Goal: Task Accomplishment & Management: Manage account settings

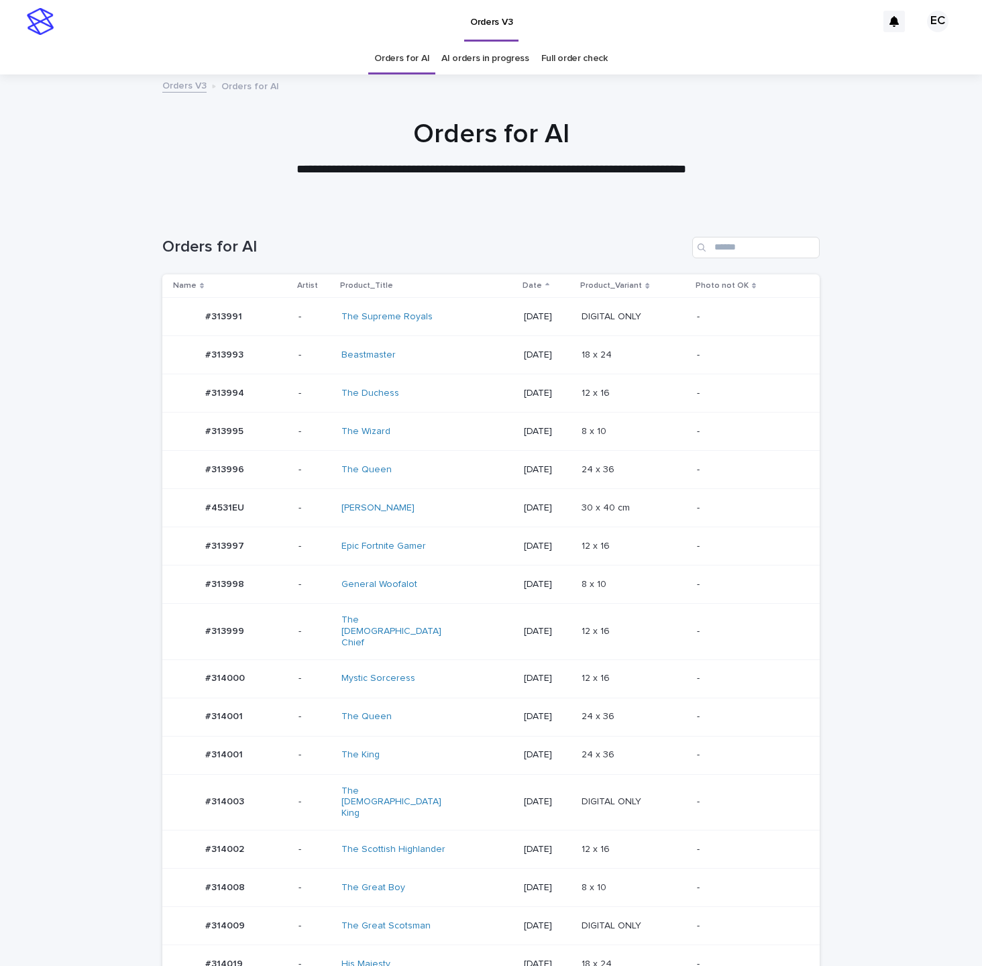
click at [594, 623] on td "12 x 16 12 x 16" at bounding box center [633, 632] width 115 height 56
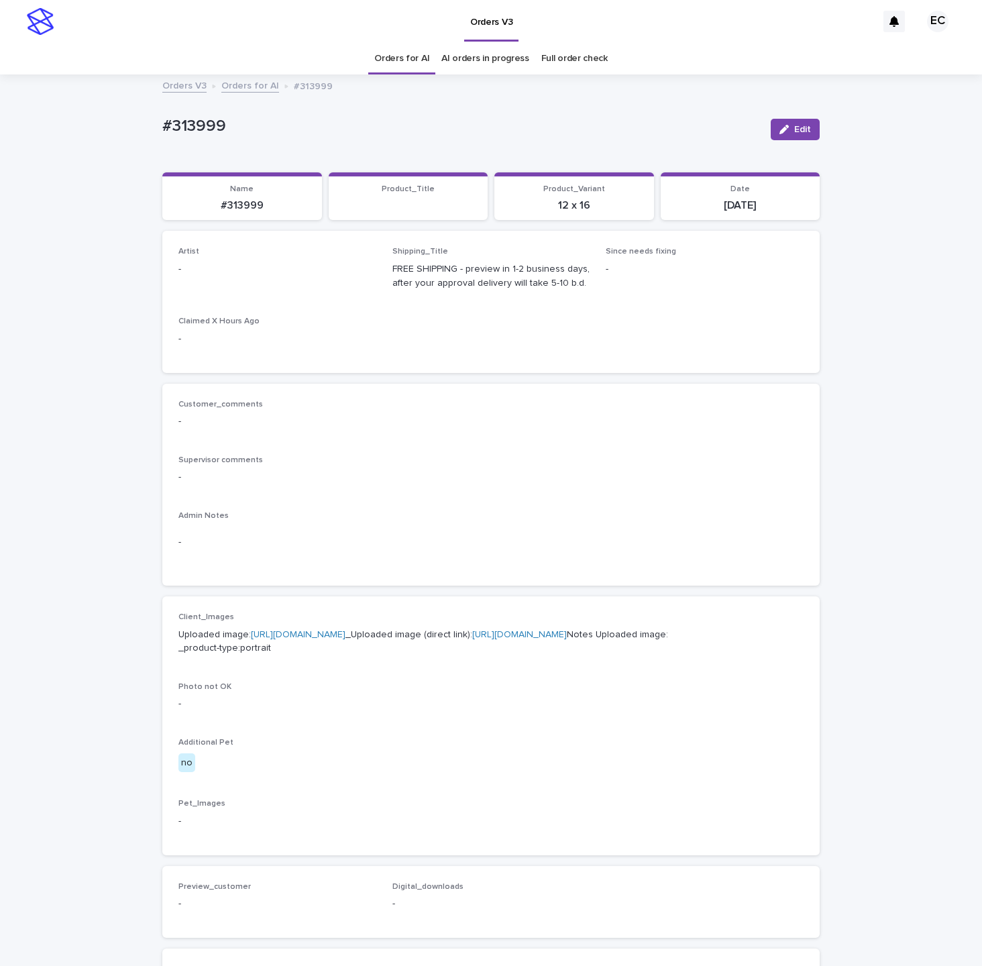
click at [808, 142] on div "Edit" at bounding box center [792, 130] width 54 height 54
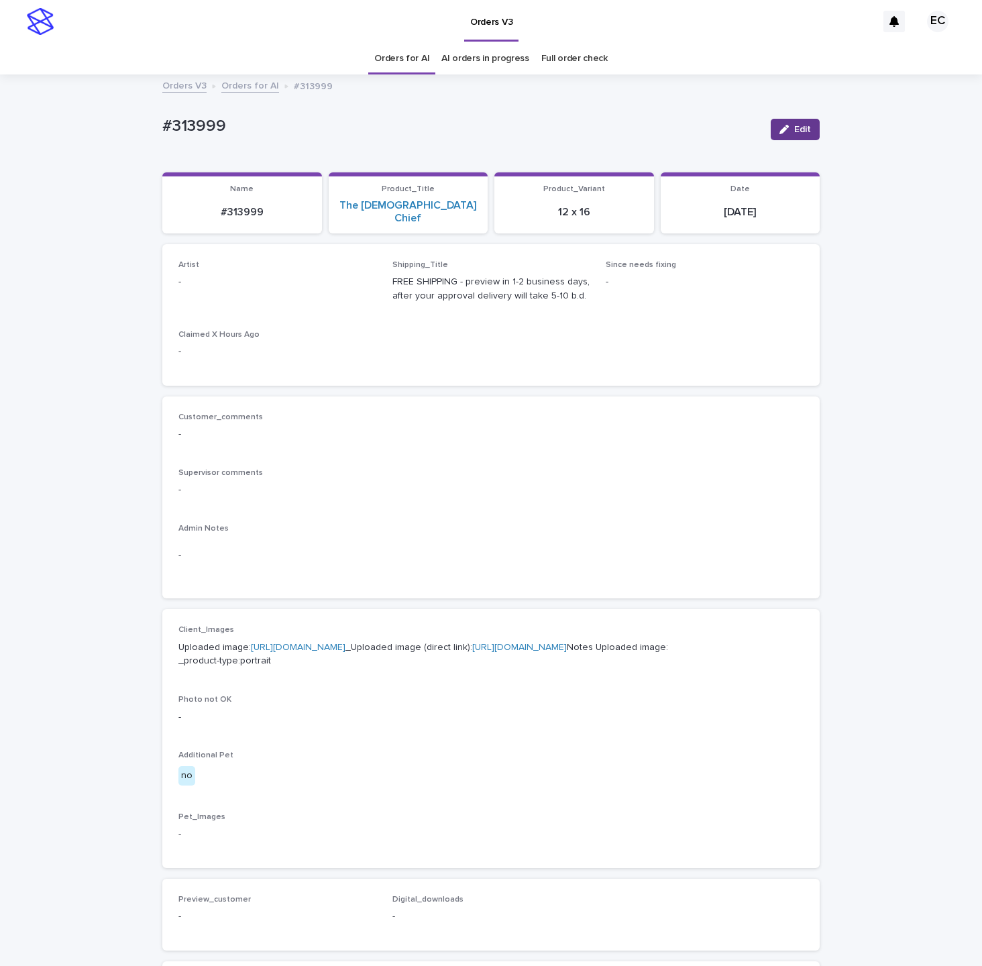
drag, startPoint x: 809, startPoint y: 128, endPoint x: 203, endPoint y: 293, distance: 627.8
click at [808, 129] on span "Edit" at bounding box center [802, 129] width 17 height 9
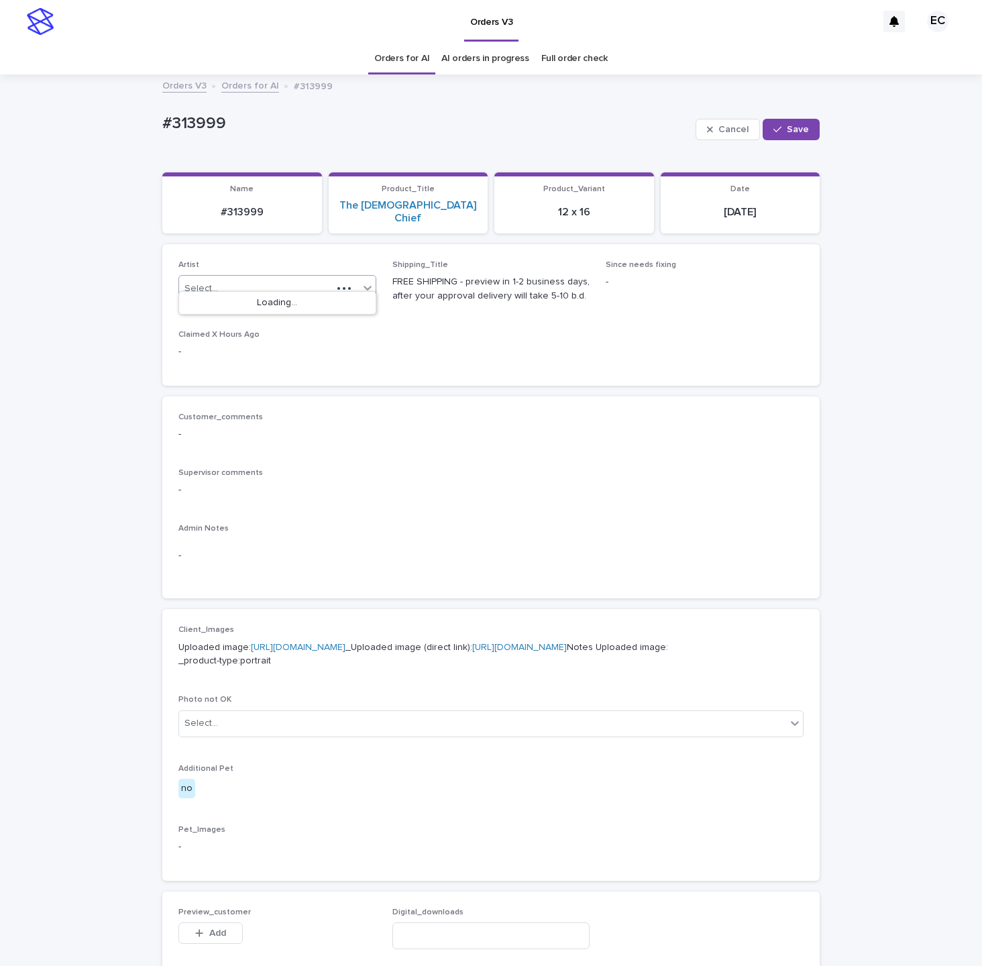
click at [228, 279] on div "Select..." at bounding box center [255, 289] width 153 height 22
paste input "********"
type input "********"
drag, startPoint x: 219, startPoint y: 307, endPoint x: 292, endPoint y: 272, distance: 81.3
click at [219, 307] on div "EmilCris" at bounding box center [277, 303] width 197 height 23
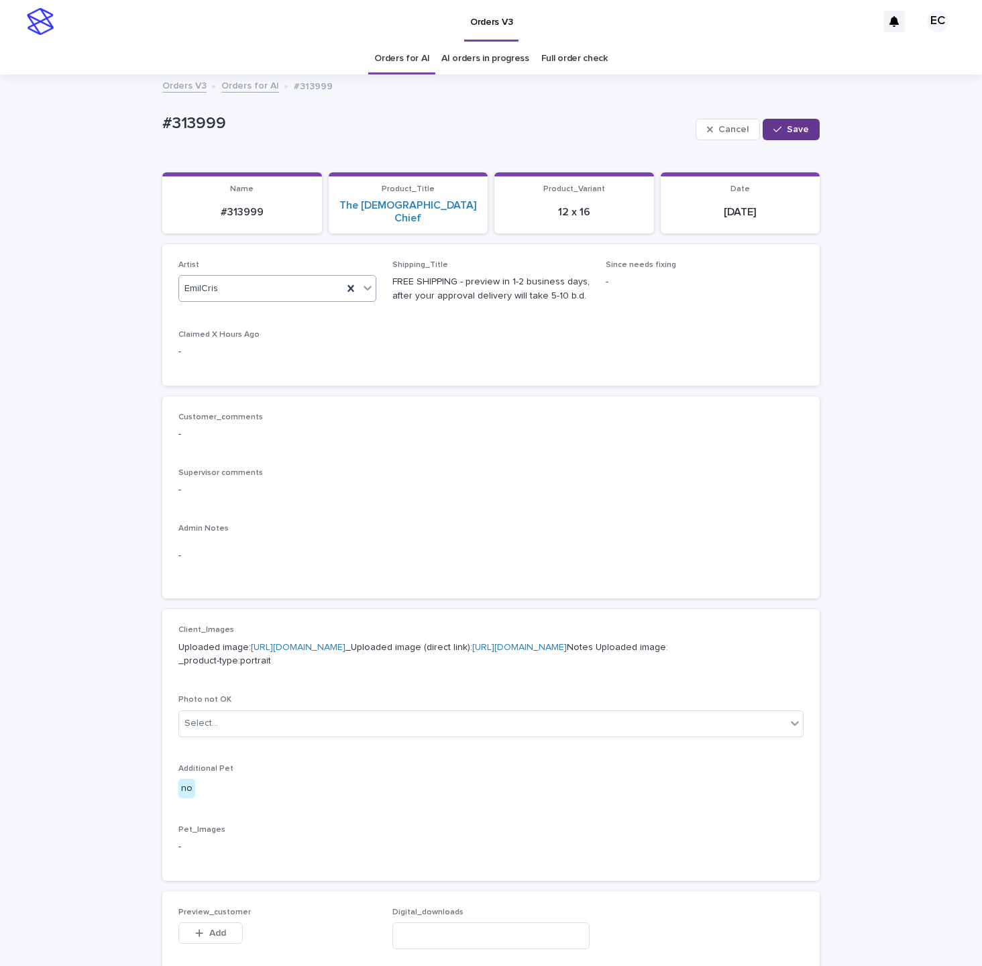
click at [803, 129] on span "Save" at bounding box center [798, 129] width 22 height 9
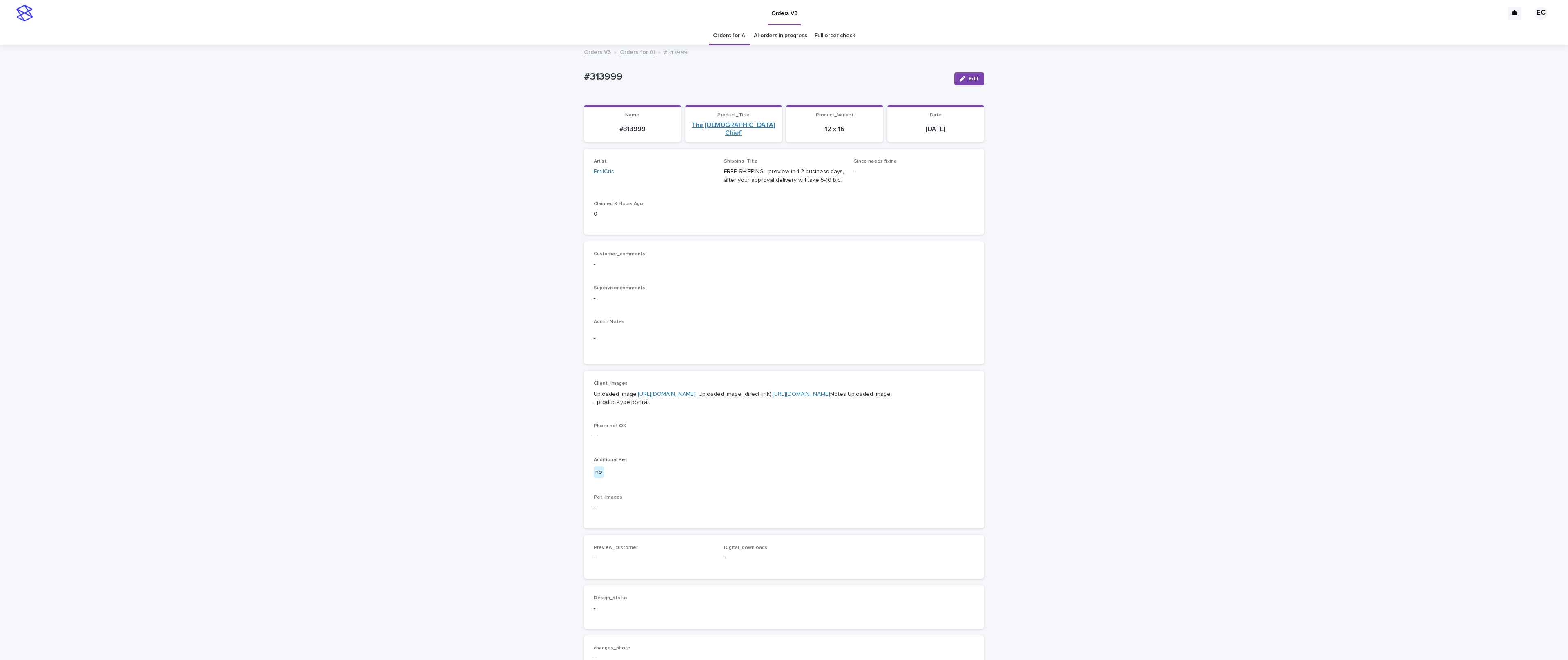
click at [597, 126] on link "The Native American Chief" at bounding box center [734, 128] width 88 height 15
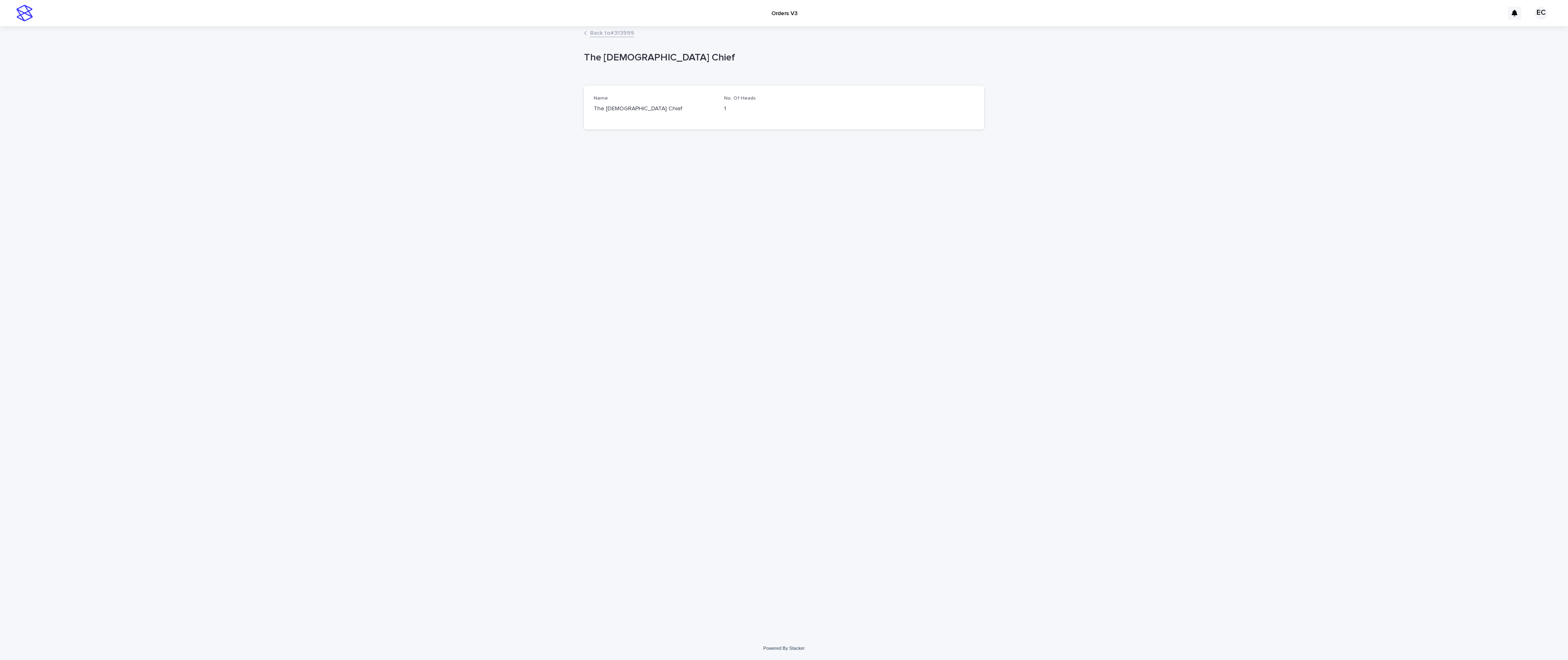
click at [591, 30] on link "Back to #313999" at bounding box center [612, 32] width 44 height 9
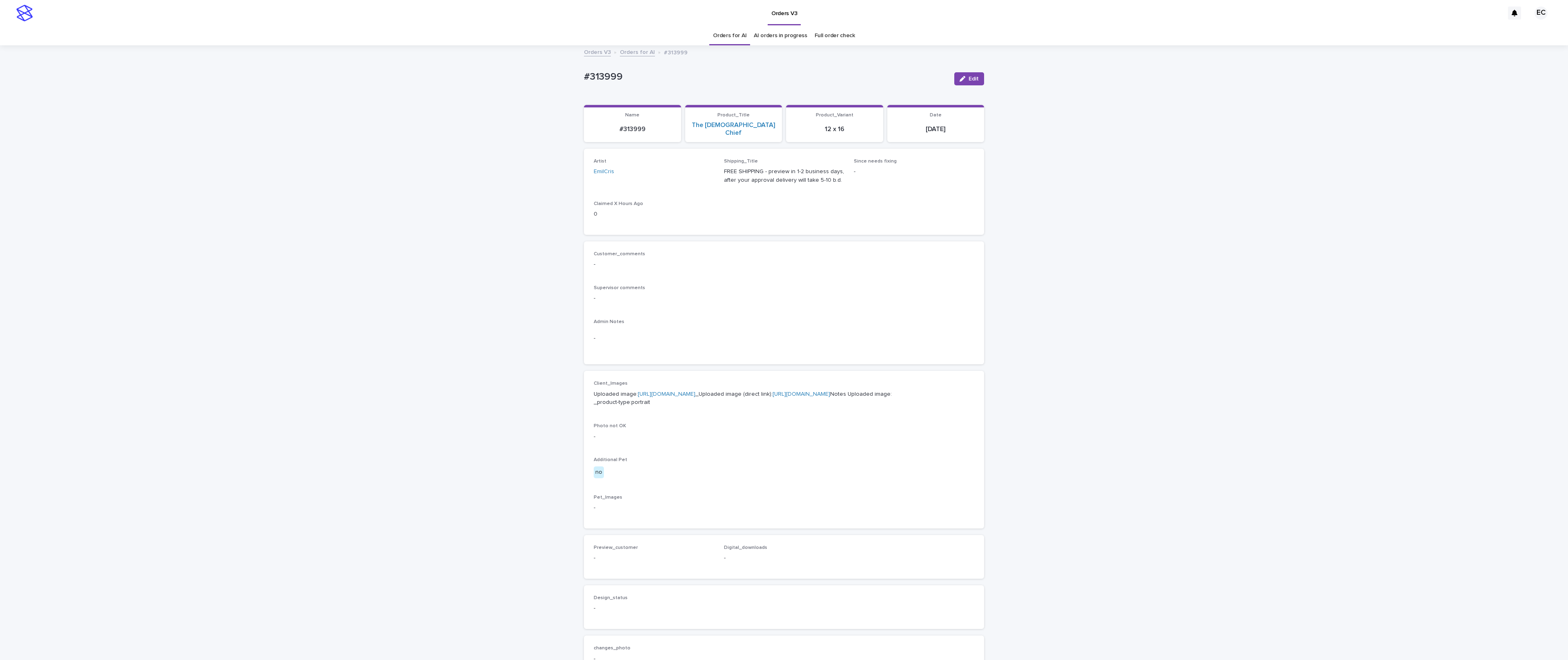
scroll to position [27, 0]
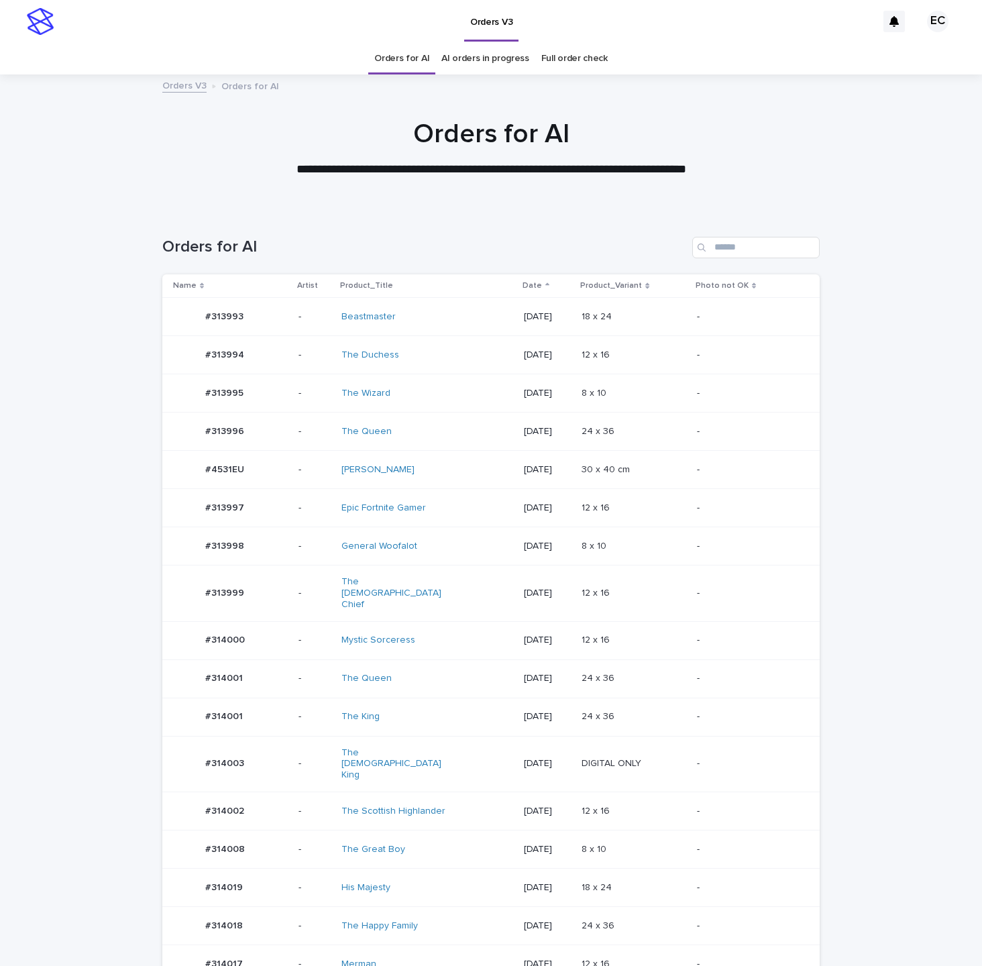
click at [734, 600] on div "-" at bounding box center [747, 593] width 101 height 22
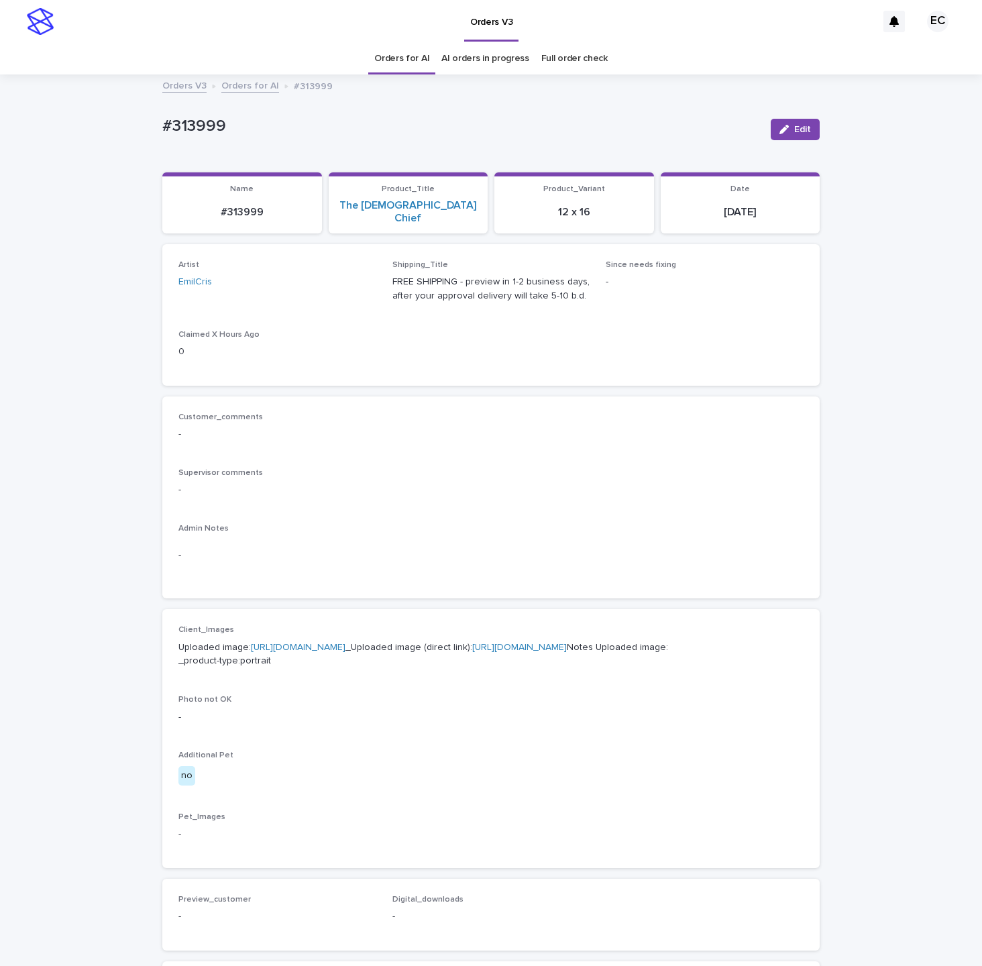
click at [319, 88] on p "#313999" at bounding box center [313, 85] width 39 height 15
click at [250, 88] on link "Orders for AI" at bounding box center [250, 84] width 58 height 15
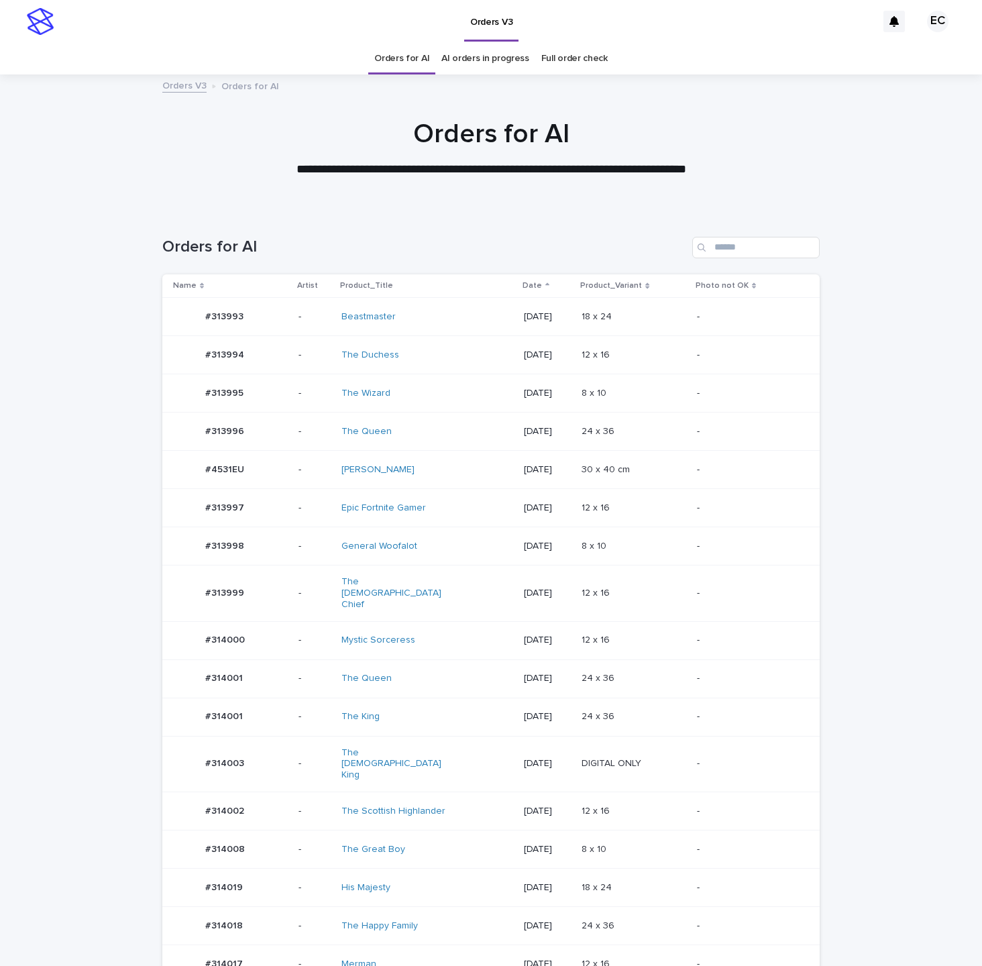
scroll to position [44, 0]
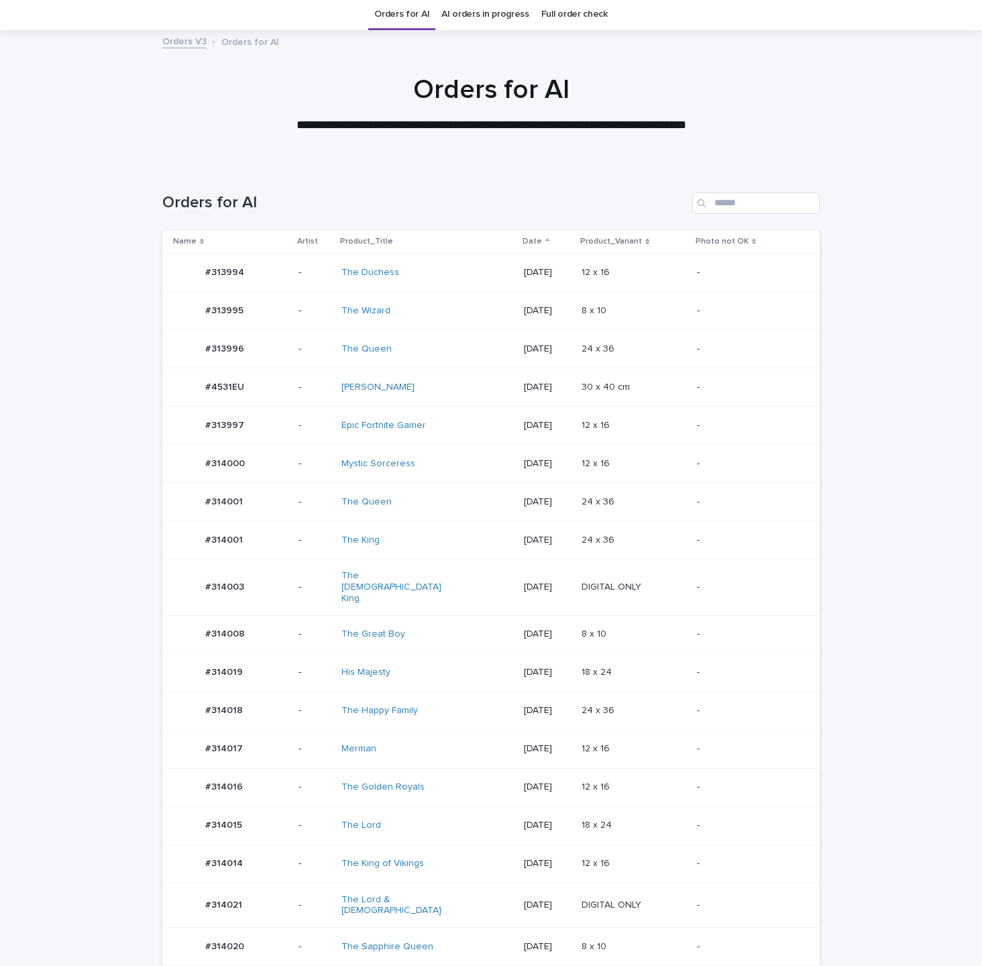
click at [529, 308] on p "[DATE]" at bounding box center [547, 310] width 47 height 11
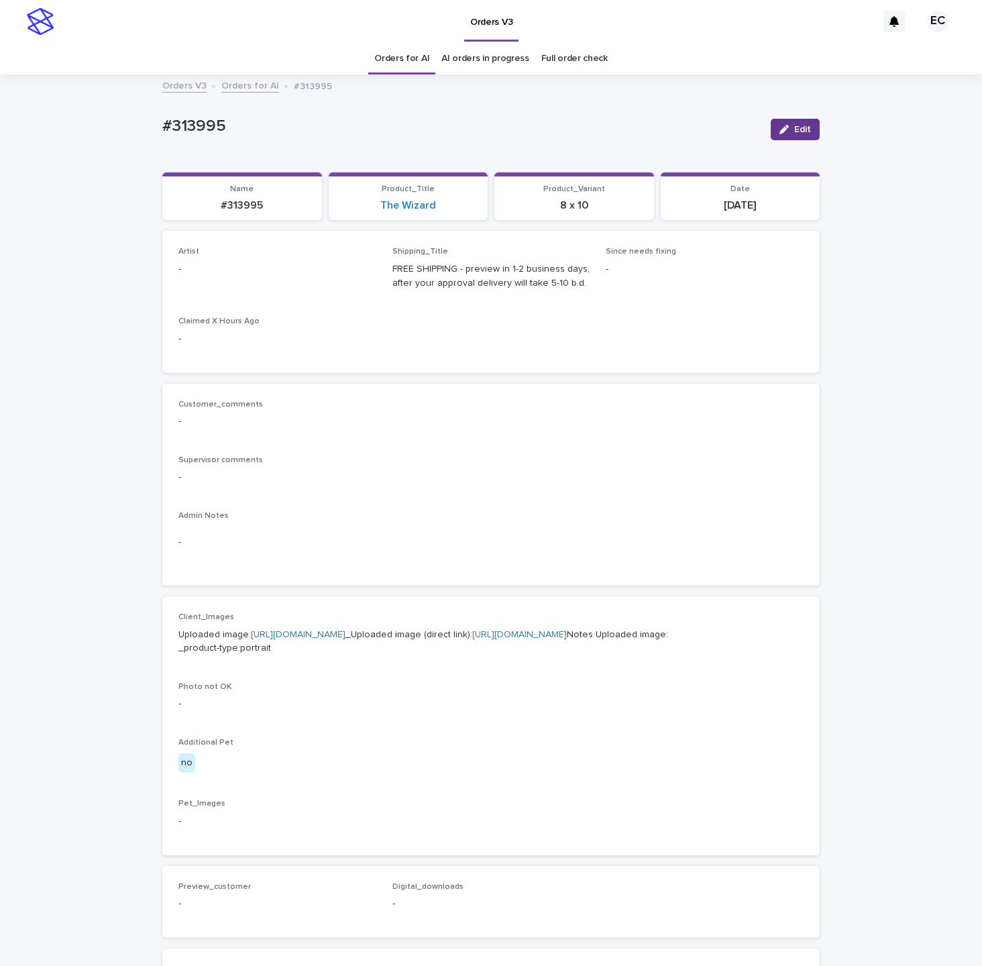
click at [783, 136] on button "Edit" at bounding box center [795, 129] width 49 height 21
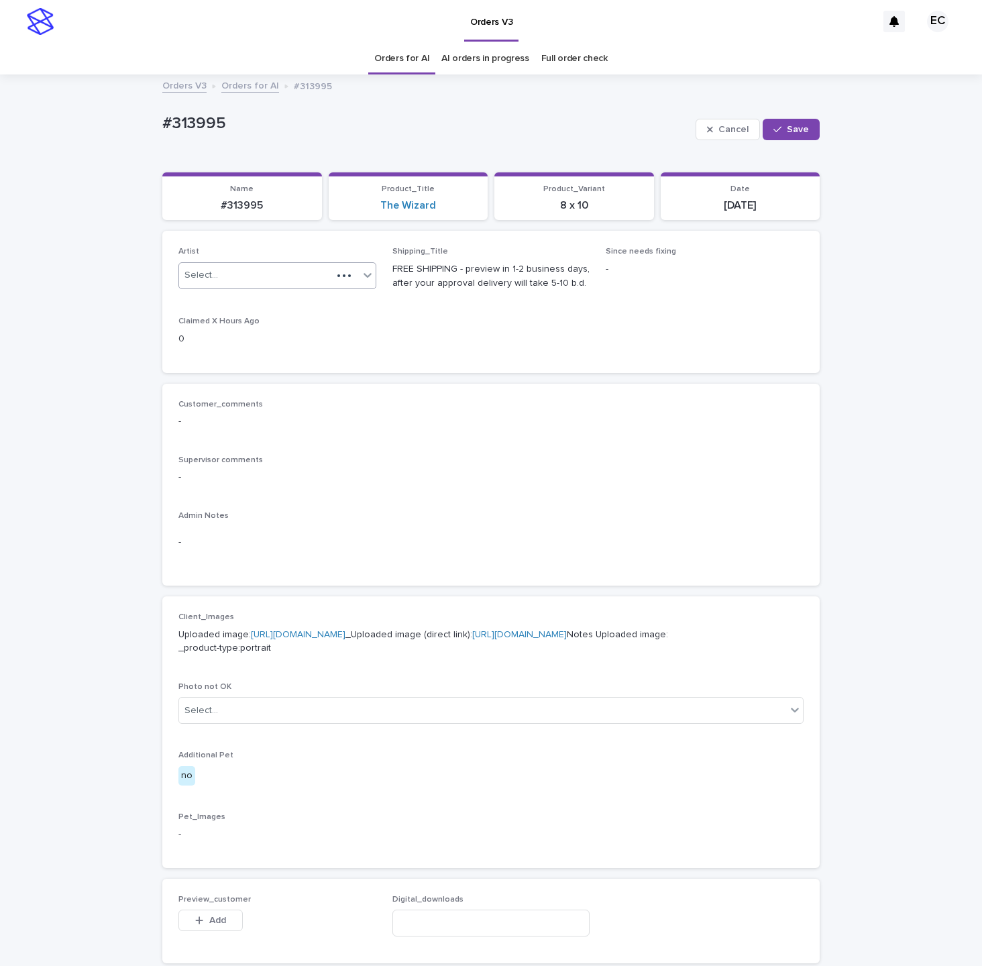
click at [286, 280] on div "Select..." at bounding box center [255, 275] width 153 height 22
paste input "********"
type input "********"
drag, startPoint x: 228, startPoint y: 308, endPoint x: 264, endPoint y: 273, distance: 49.8
click at [228, 308] on div "EmilCris" at bounding box center [277, 303] width 197 height 23
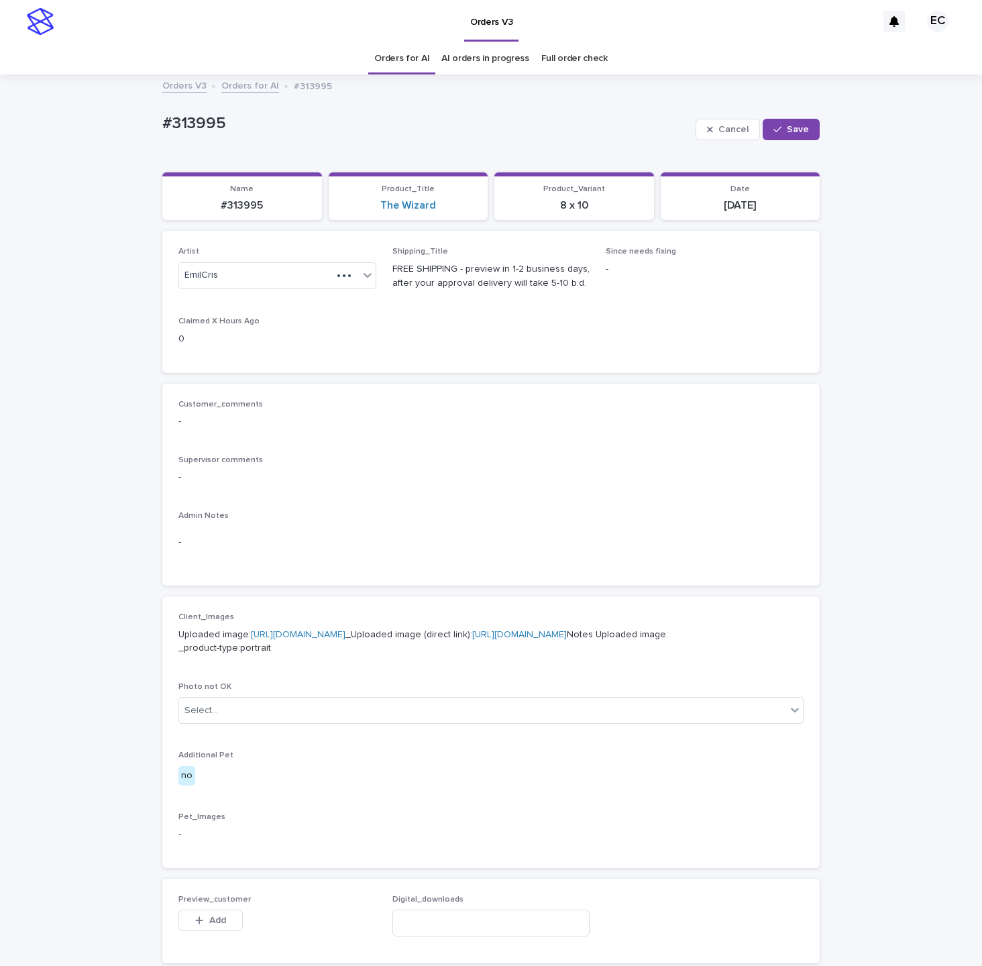
drag, startPoint x: 791, startPoint y: 127, endPoint x: 802, endPoint y: 23, distance: 104.5
click at [791, 127] on span "Save" at bounding box center [798, 129] width 22 height 9
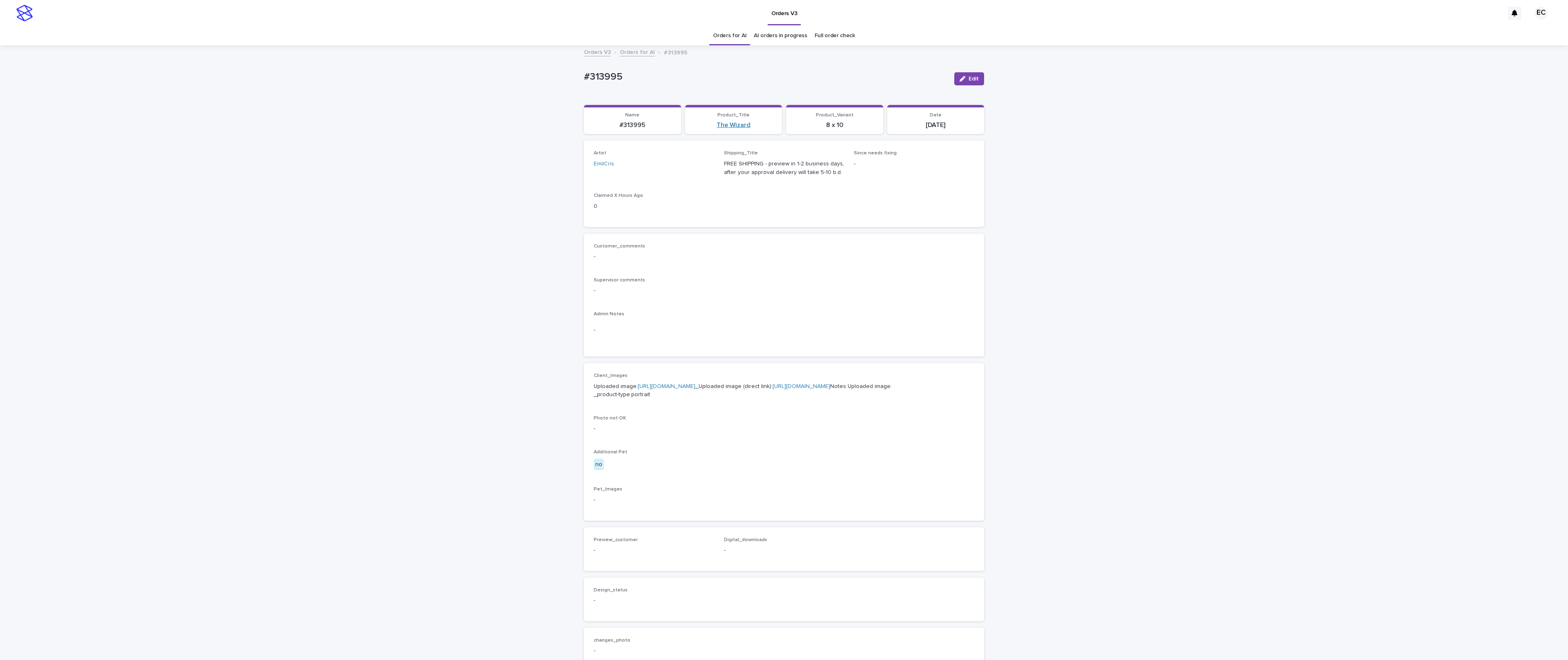
click at [597, 126] on link "The Wizard" at bounding box center [733, 125] width 34 height 8
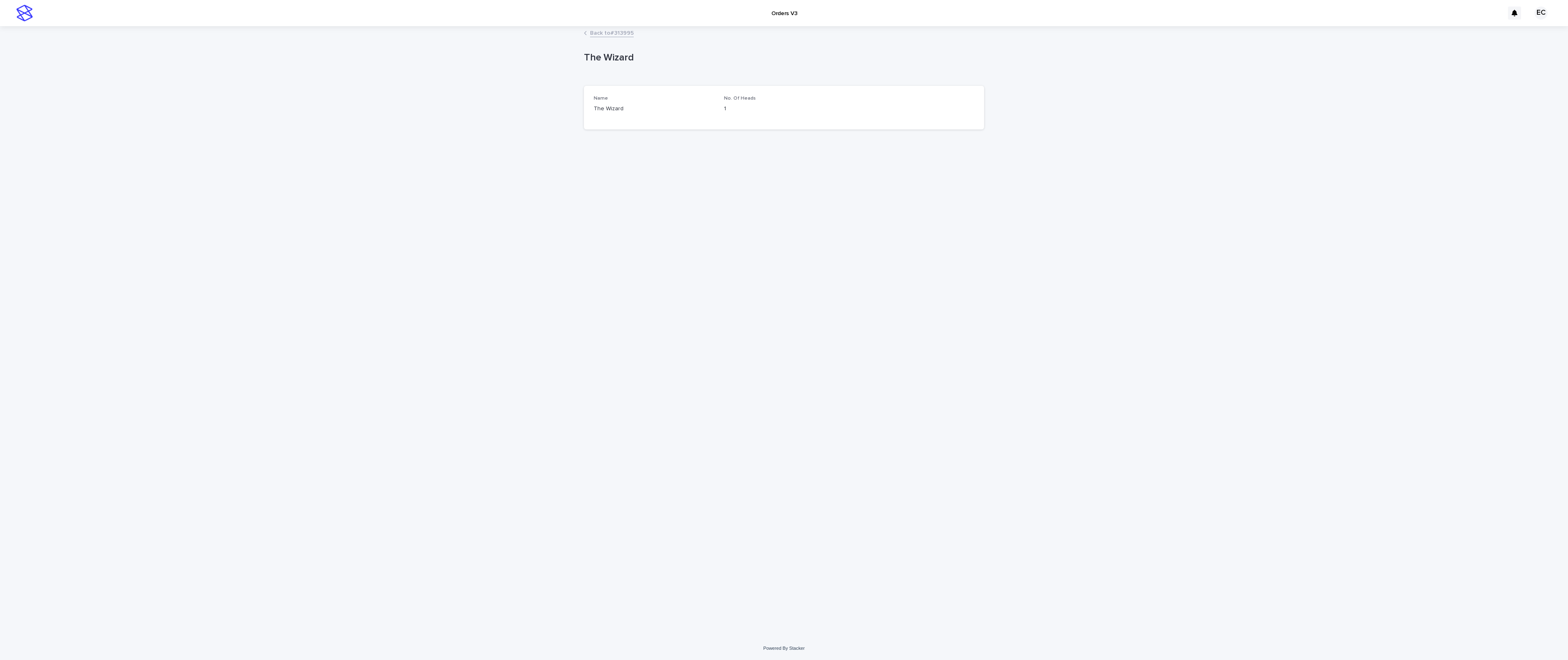
click at [597, 33] on link "Back to #313995" at bounding box center [612, 32] width 44 height 9
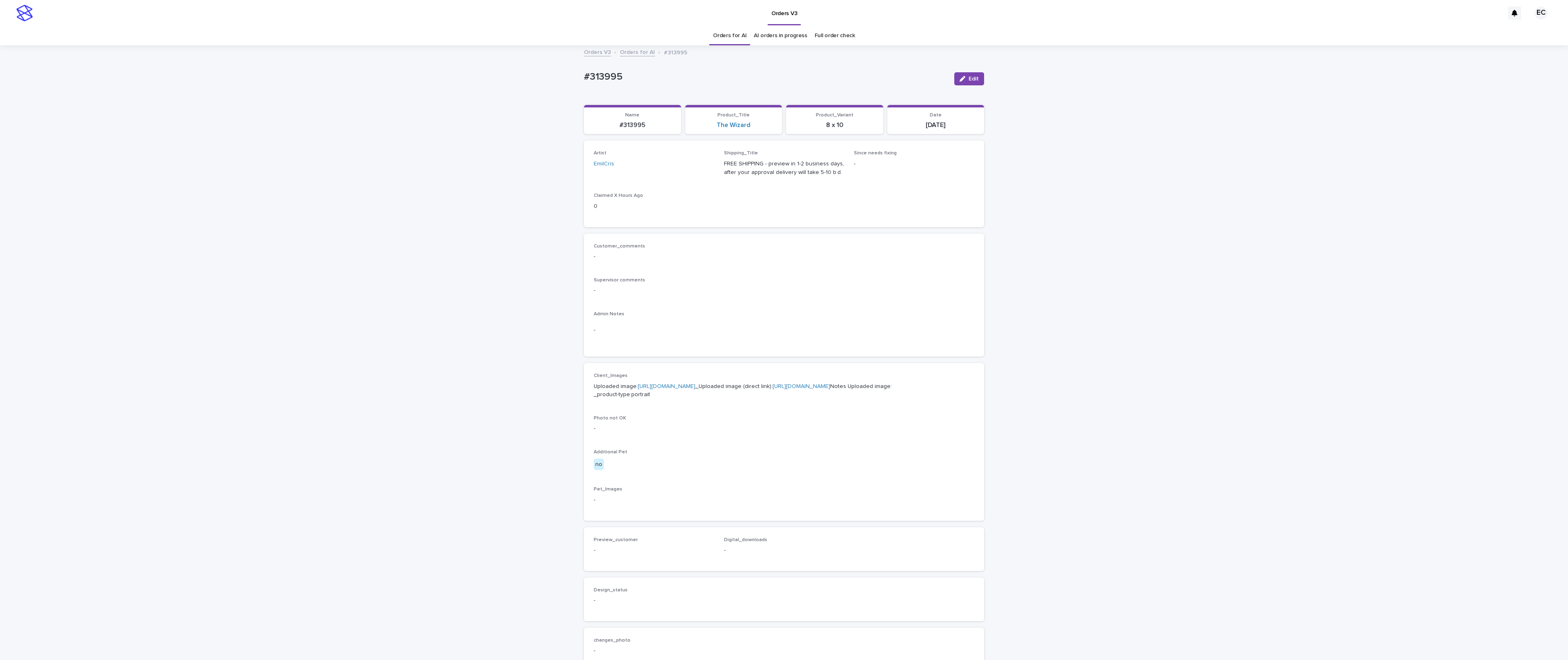
scroll to position [27, 0]
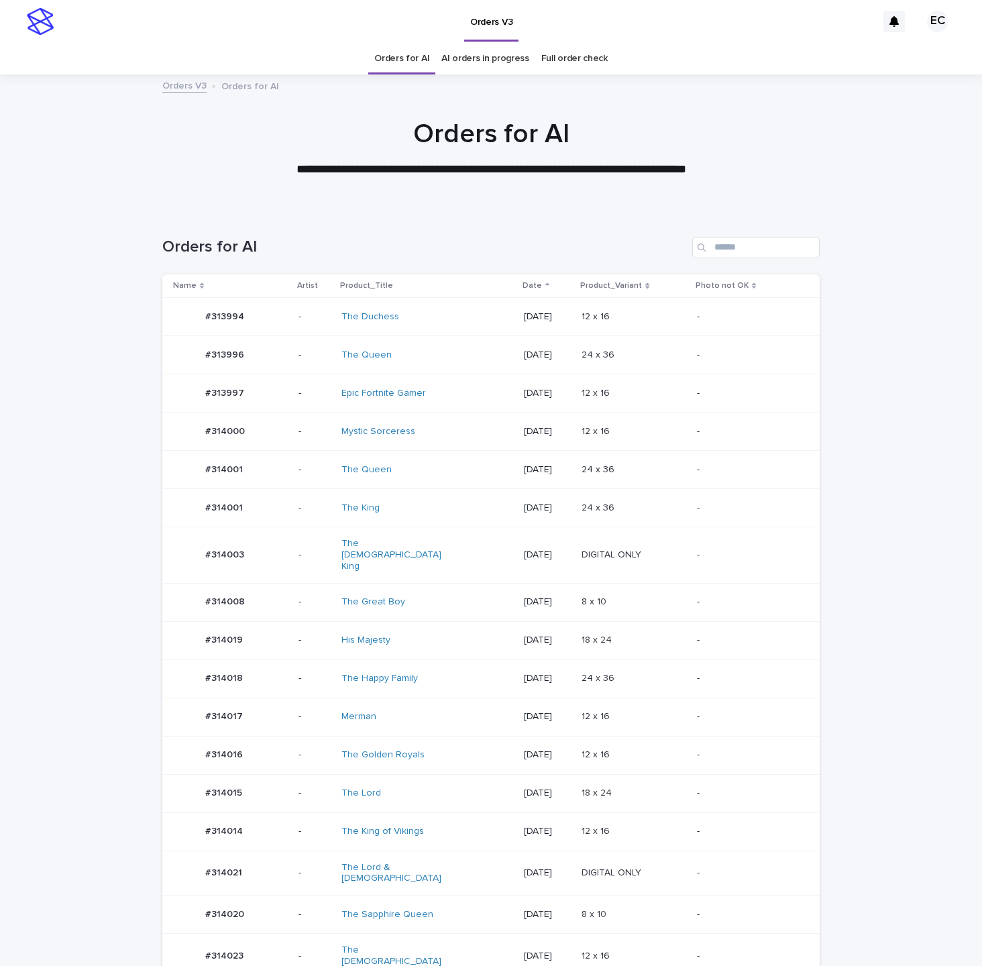
click at [476, 782] on div "The Lord" at bounding box center [427, 793] width 172 height 22
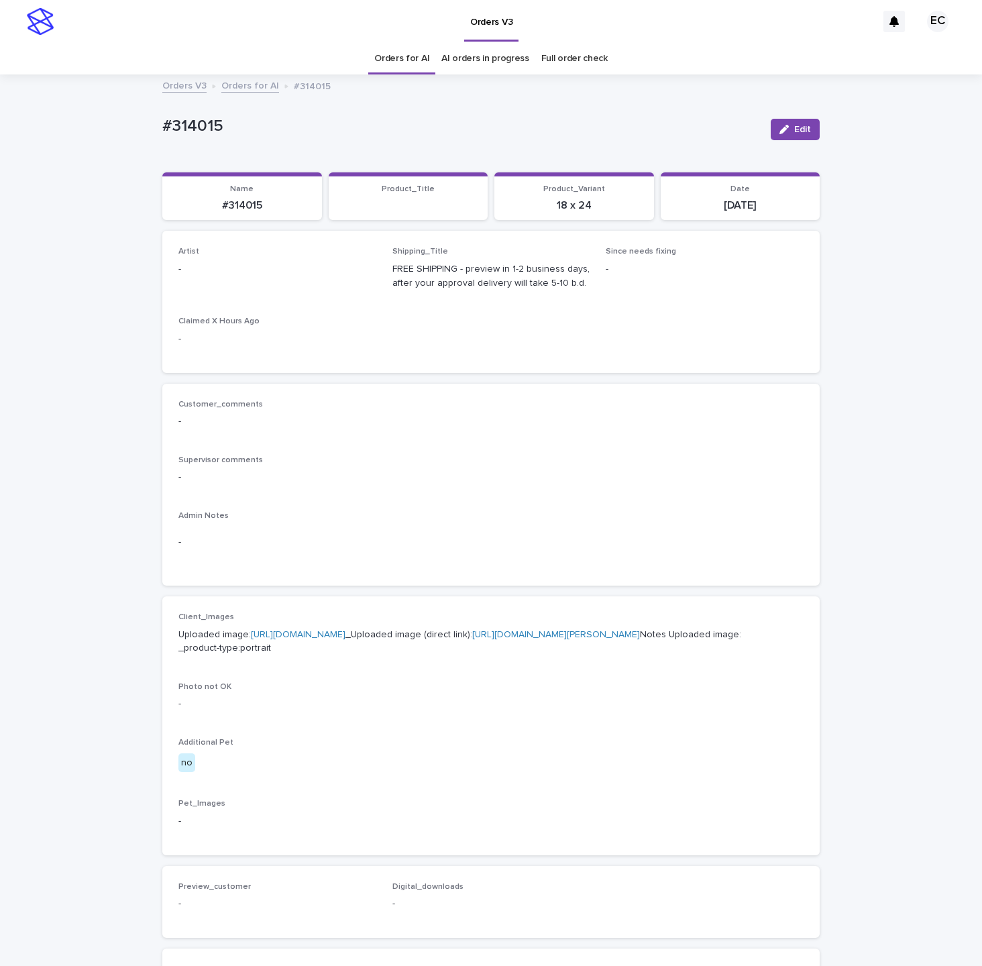
drag, startPoint x: 792, startPoint y: 133, endPoint x: 415, endPoint y: 223, distance: 388.4
click at [788, 136] on button "Edit" at bounding box center [795, 129] width 49 height 21
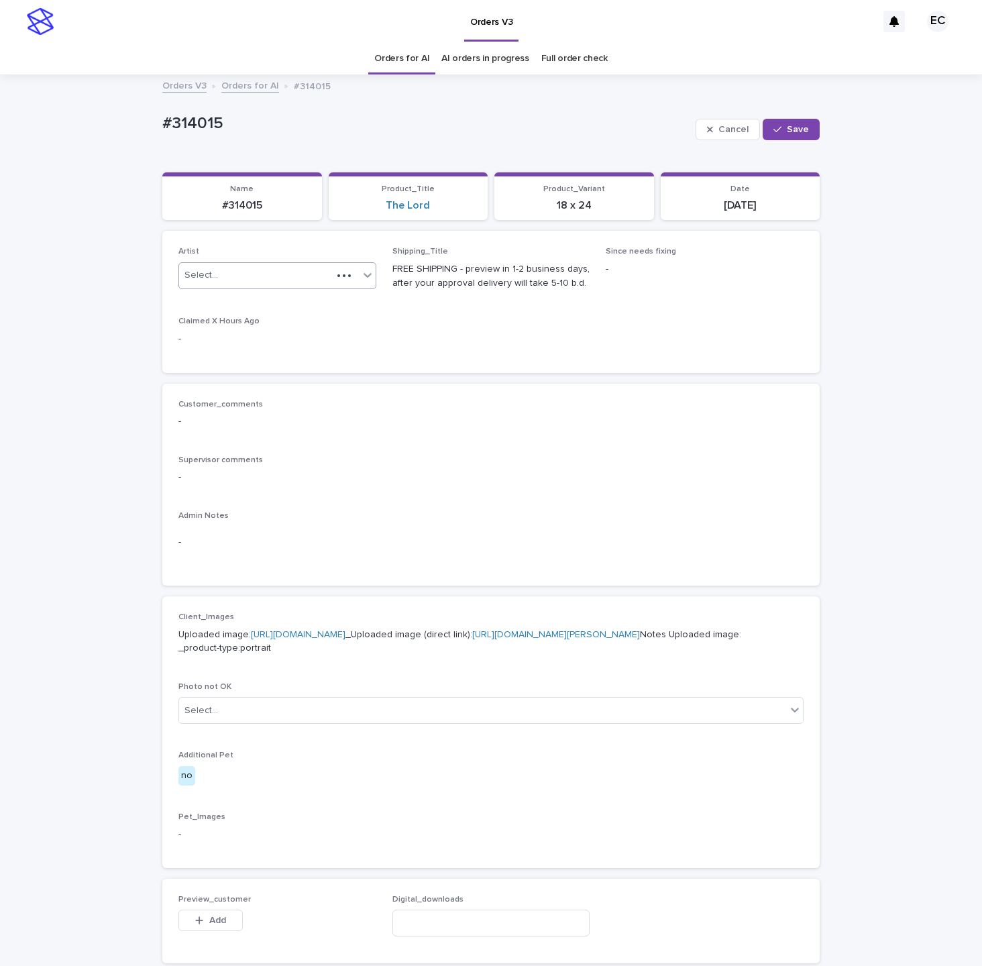
click at [261, 278] on div "Select..." at bounding box center [255, 275] width 153 height 22
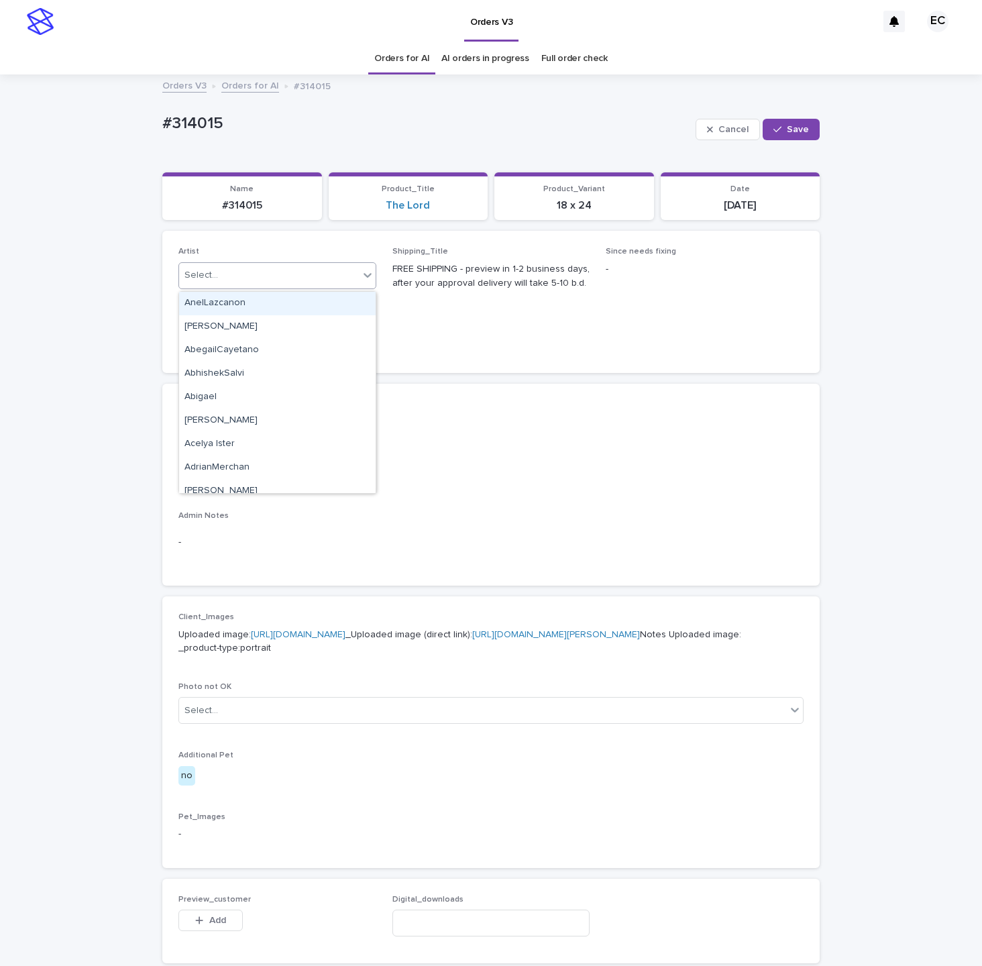
paste input "********"
type input "********"
click at [792, 130] on span "Save" at bounding box center [798, 129] width 22 height 9
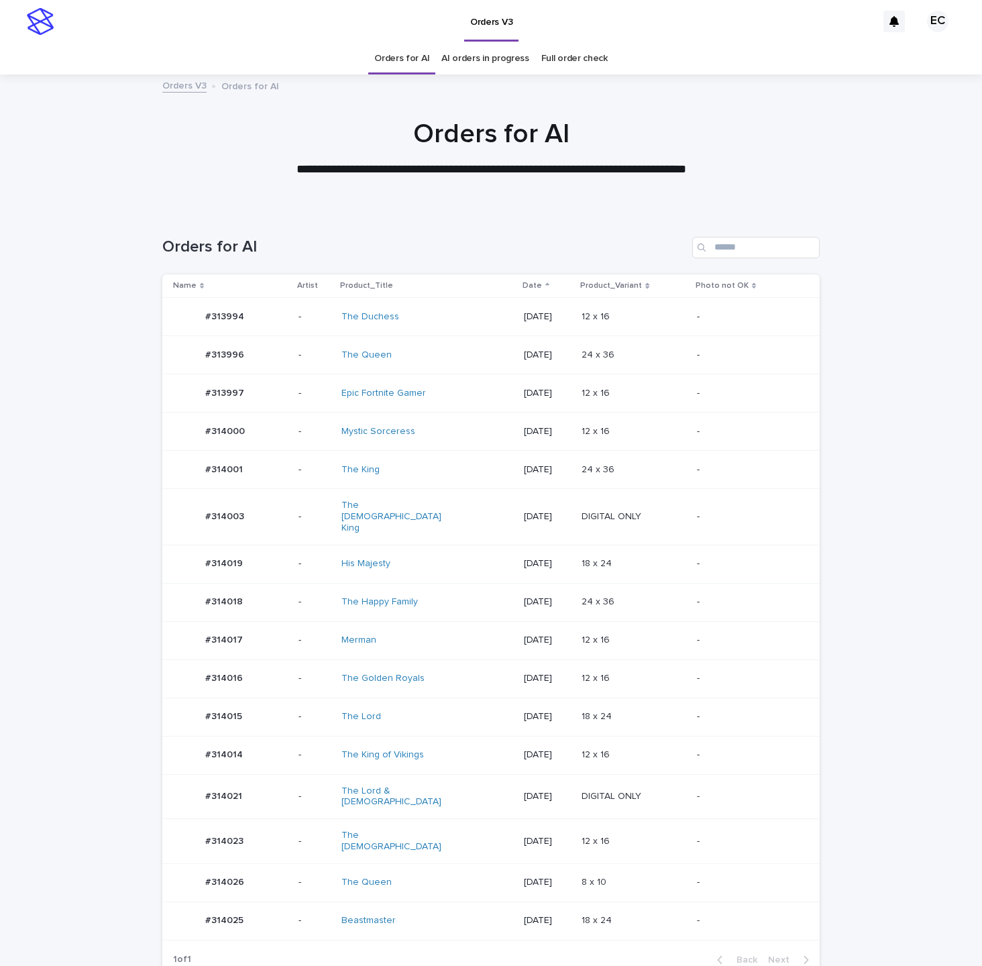
click at [519, 774] on td "[DATE]" at bounding box center [548, 796] width 58 height 45
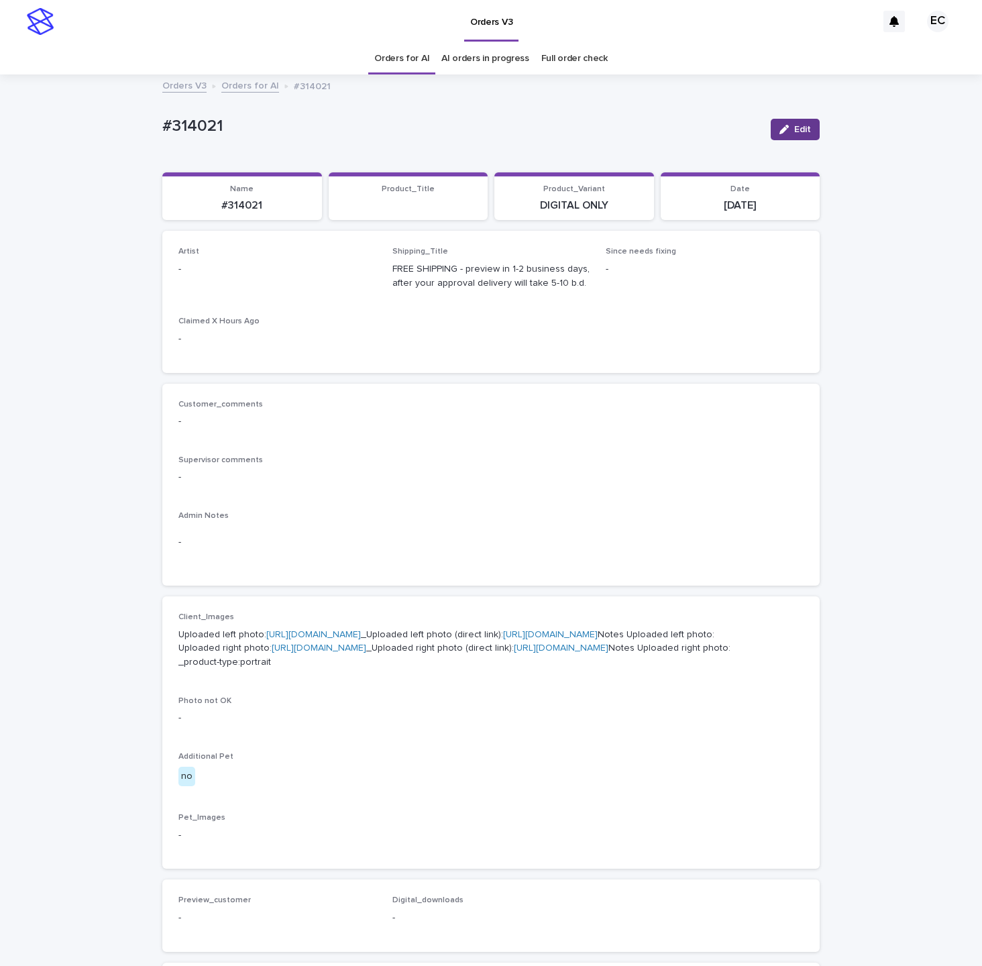
click at [804, 129] on span "Edit" at bounding box center [802, 129] width 17 height 9
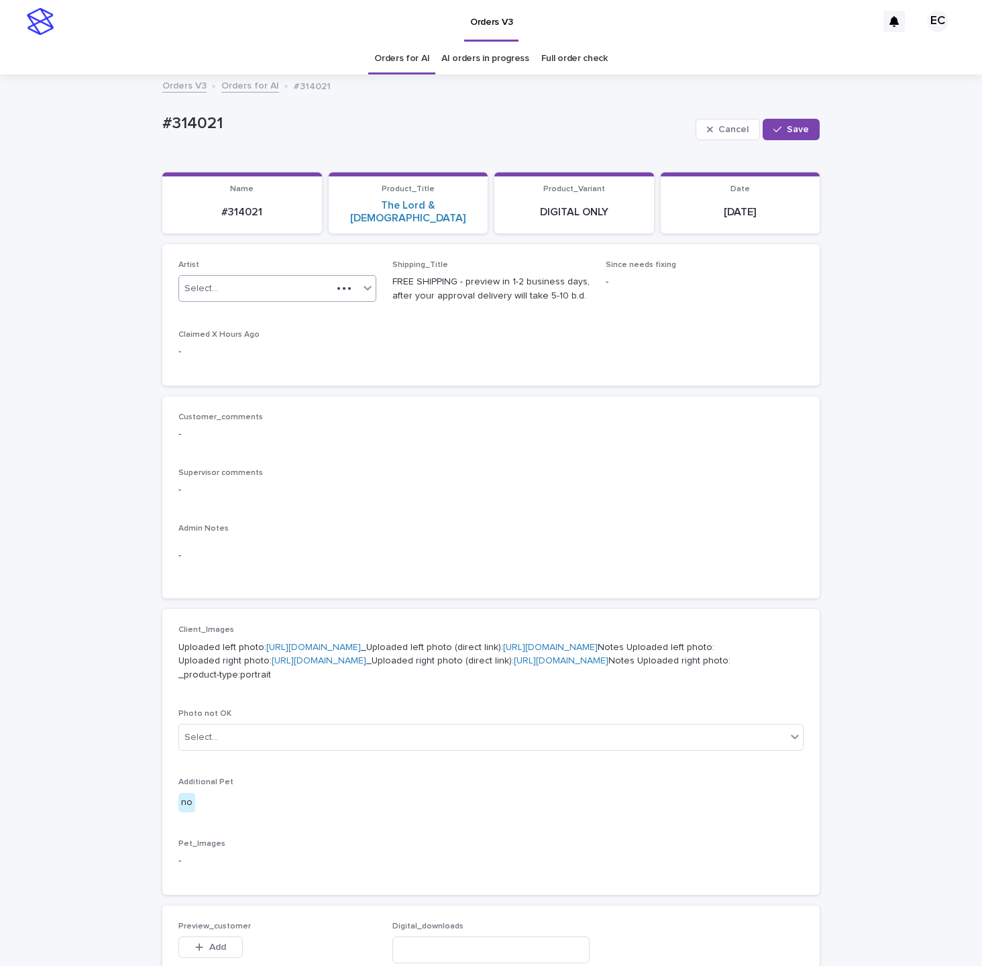
drag, startPoint x: 265, startPoint y: 280, endPoint x: 251, endPoint y: 288, distance: 15.9
click at [265, 280] on div "Select..." at bounding box center [255, 289] width 153 height 22
paste input "********"
type input "********"
click at [221, 301] on div "EmilCris" at bounding box center [277, 303] width 197 height 23
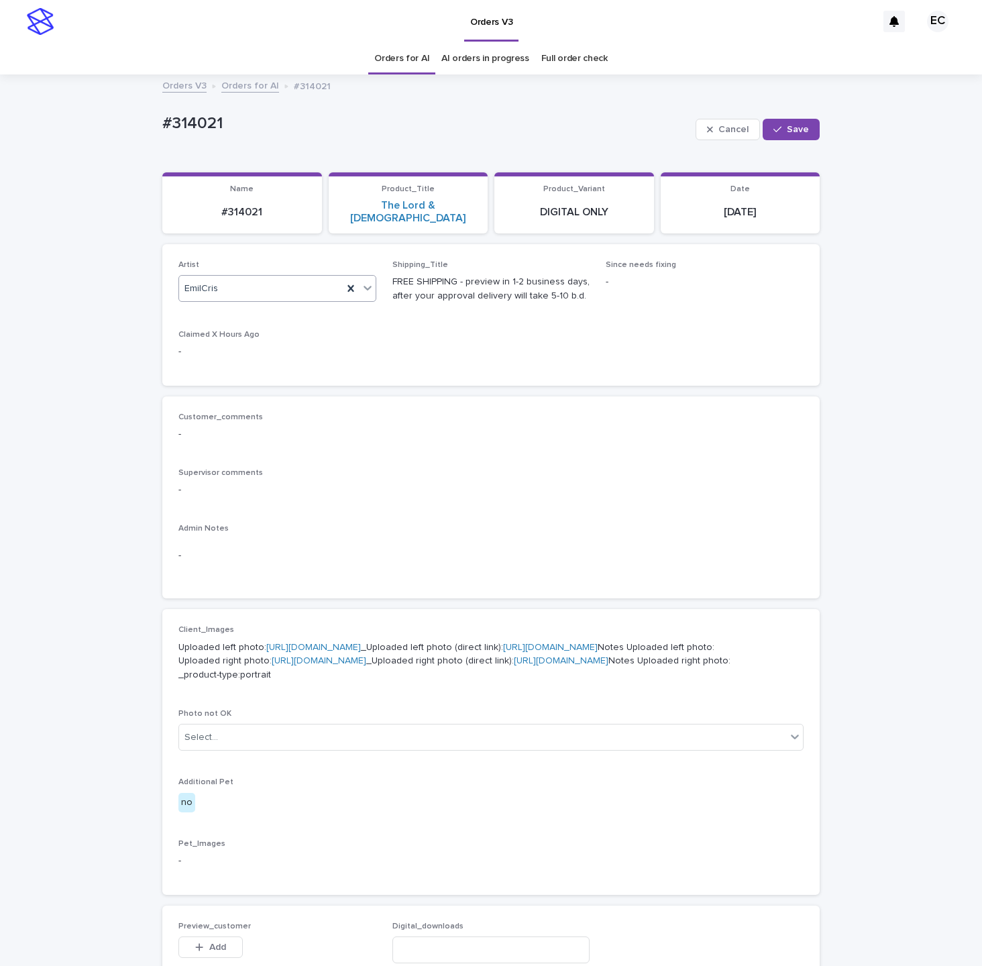
drag, startPoint x: 798, startPoint y: 123, endPoint x: 791, endPoint y: 115, distance: 10.5
click at [796, 123] on button "Save" at bounding box center [791, 129] width 57 height 21
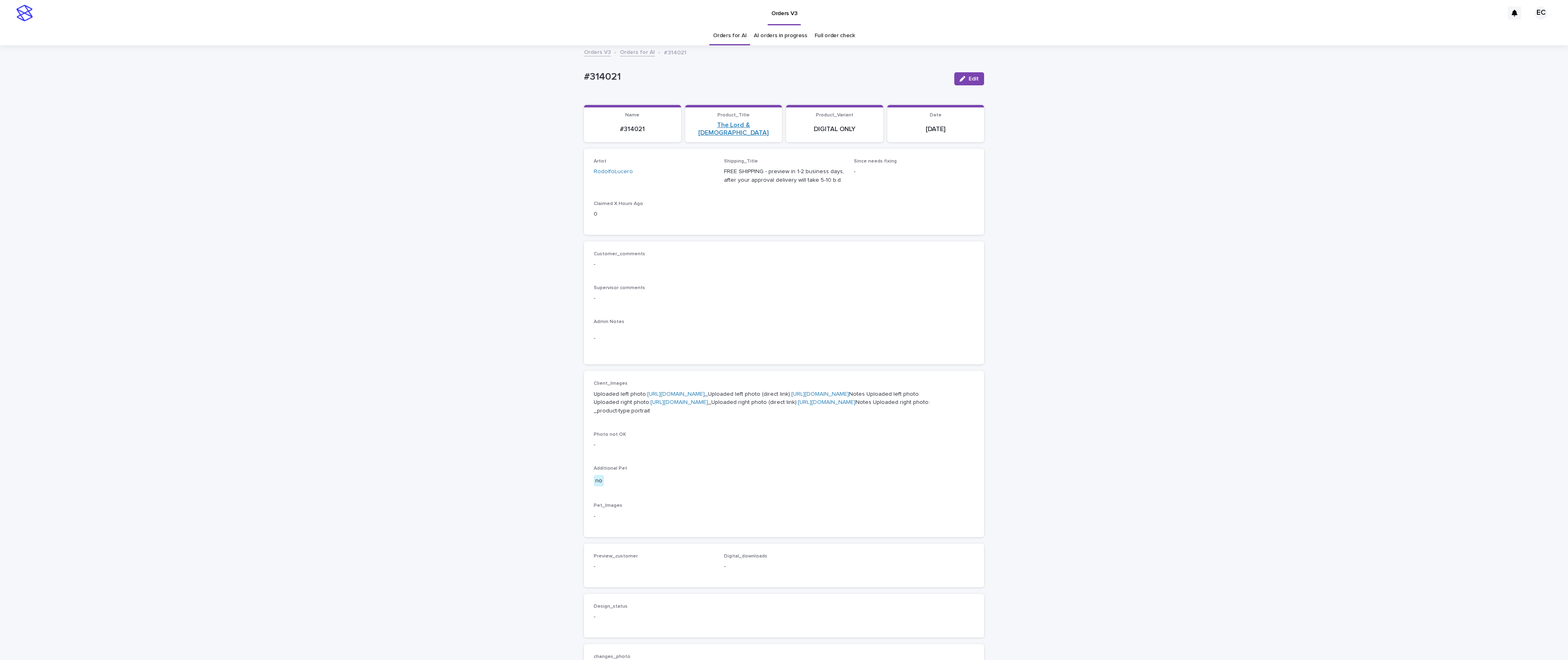
click at [597, 122] on link "The Lord & Lady" at bounding box center [734, 128] width 88 height 15
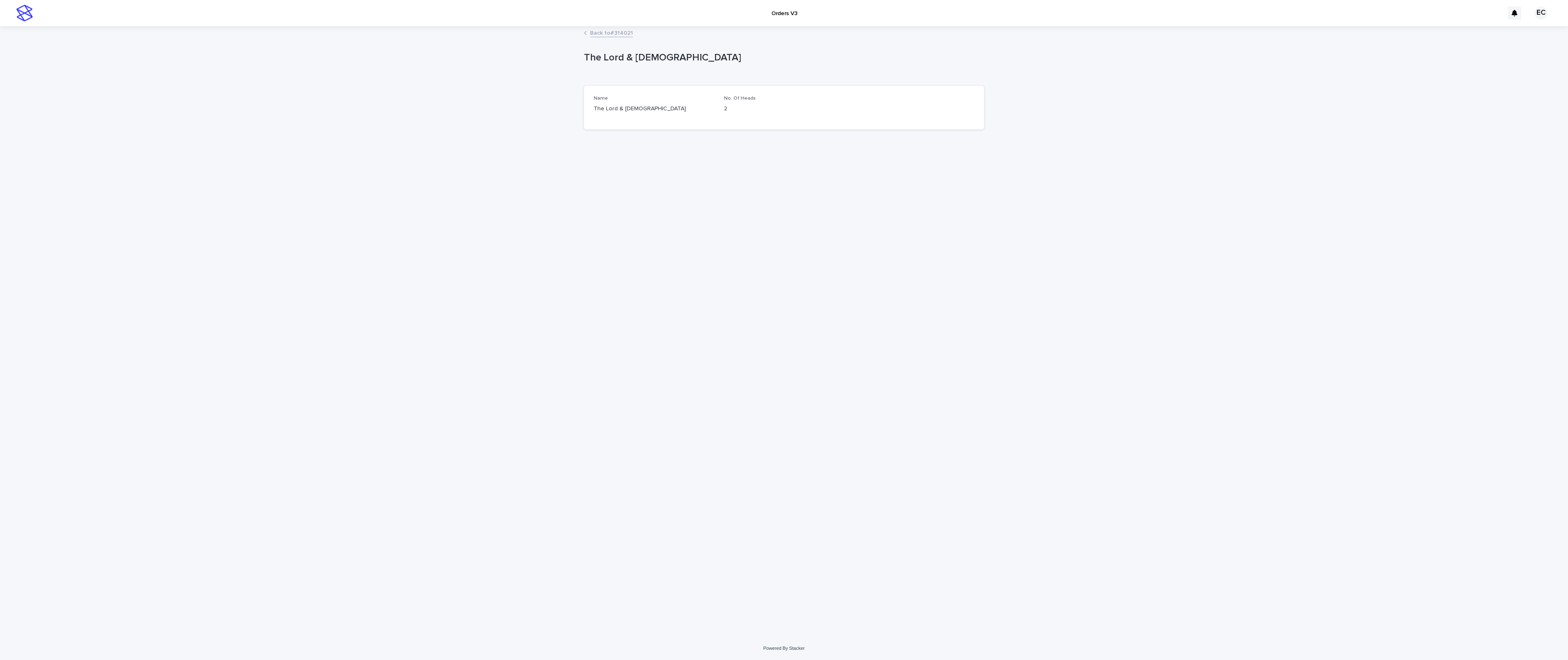
click at [597, 33] on link "Back to #314021" at bounding box center [611, 32] width 43 height 9
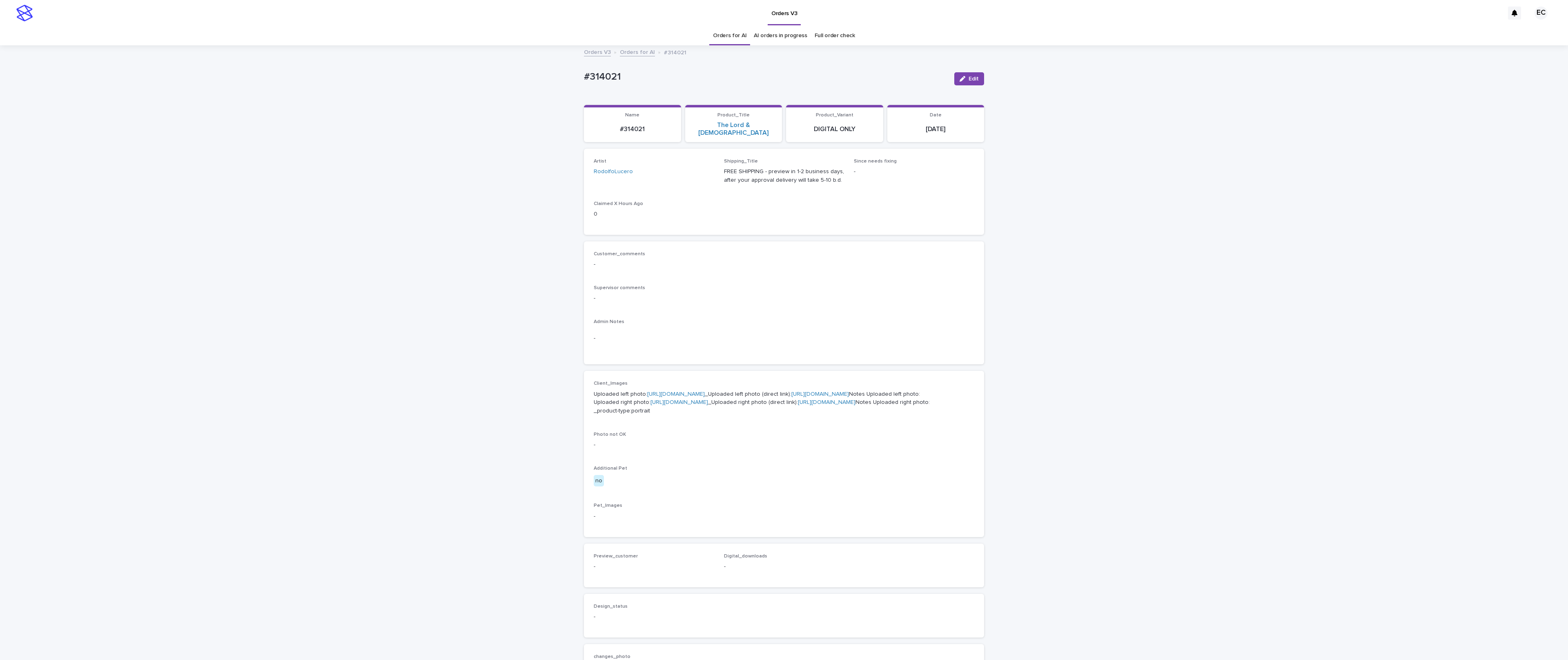
scroll to position [27, 0]
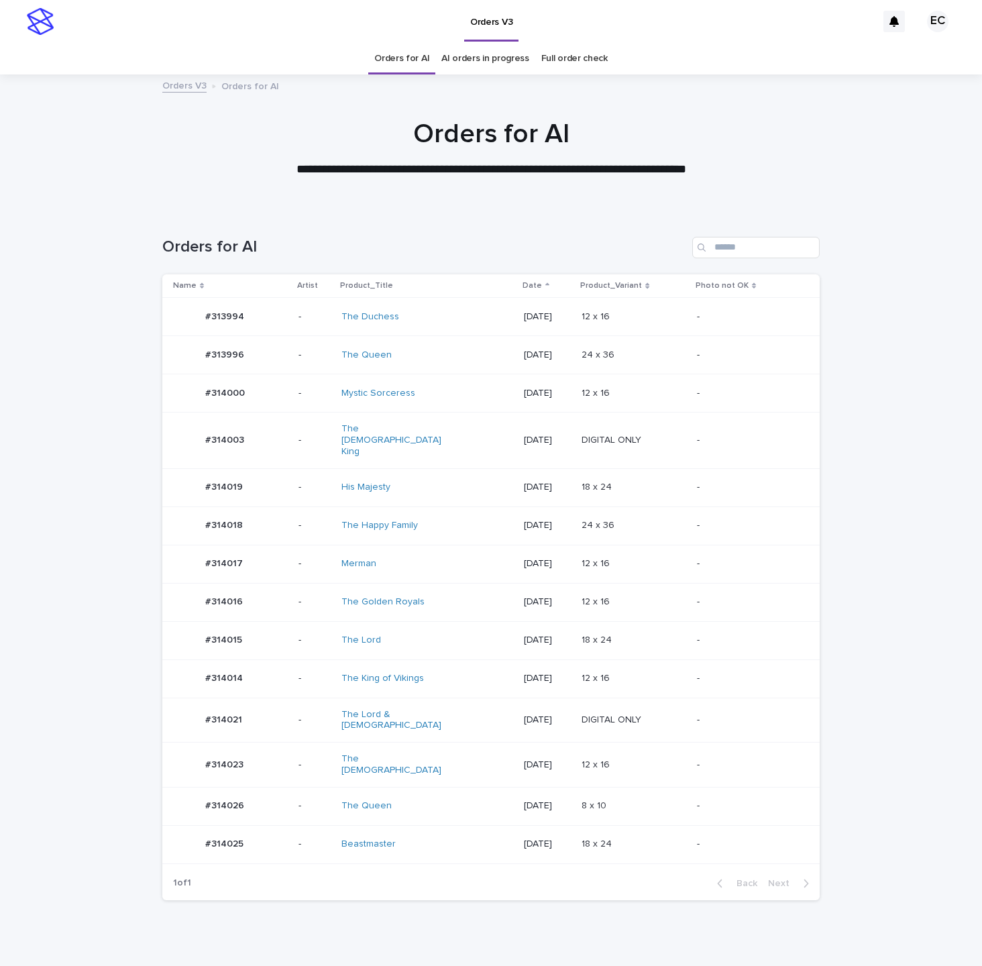
click at [524, 314] on p "[DATE]" at bounding box center [547, 316] width 47 height 11
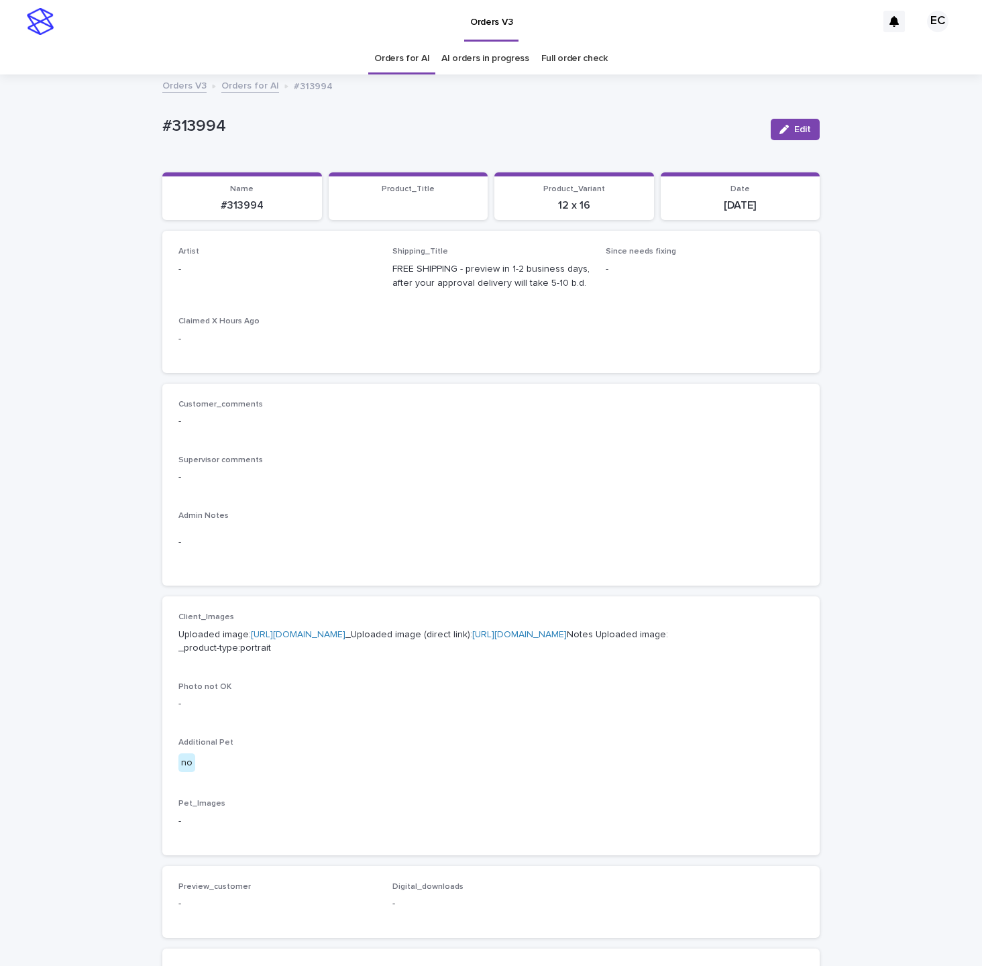
drag, startPoint x: 786, startPoint y: 127, endPoint x: 265, endPoint y: 232, distance: 531.8
click at [773, 132] on button "Edit" at bounding box center [795, 129] width 49 height 21
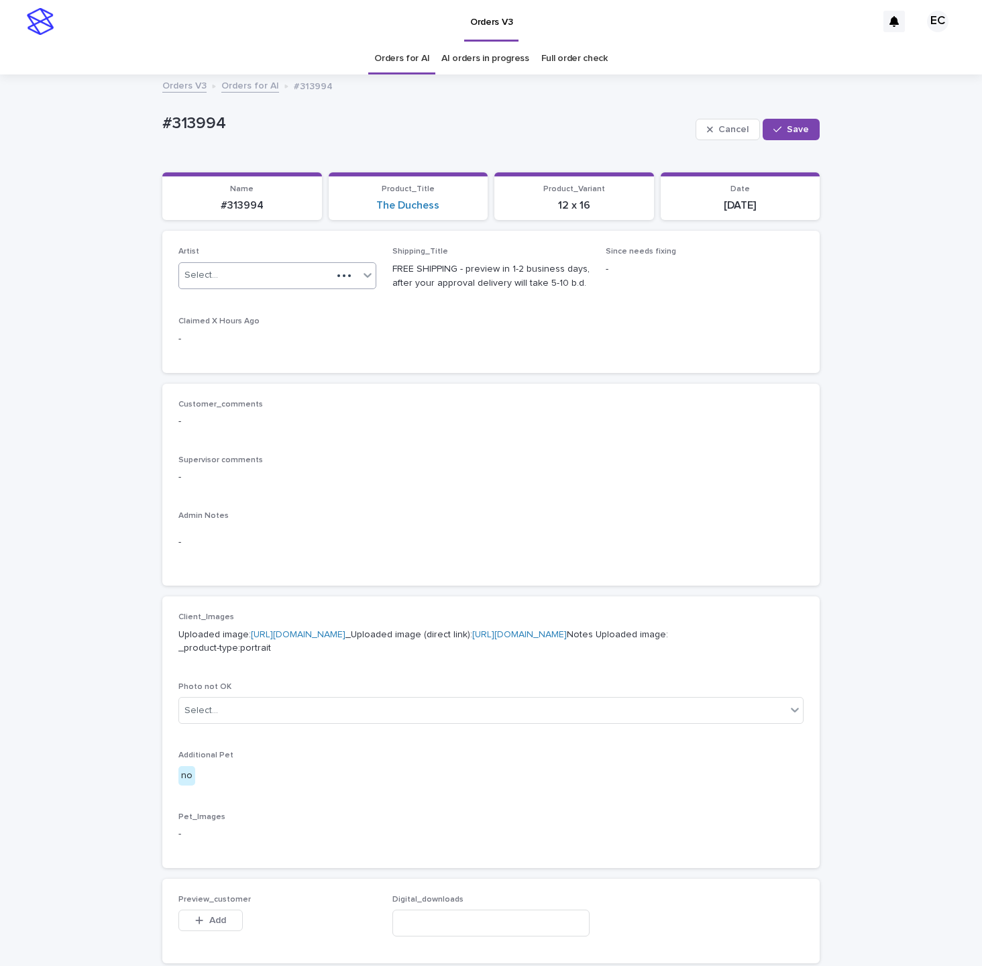
click at [214, 274] on div "Select..." at bounding box center [201, 275] width 34 height 14
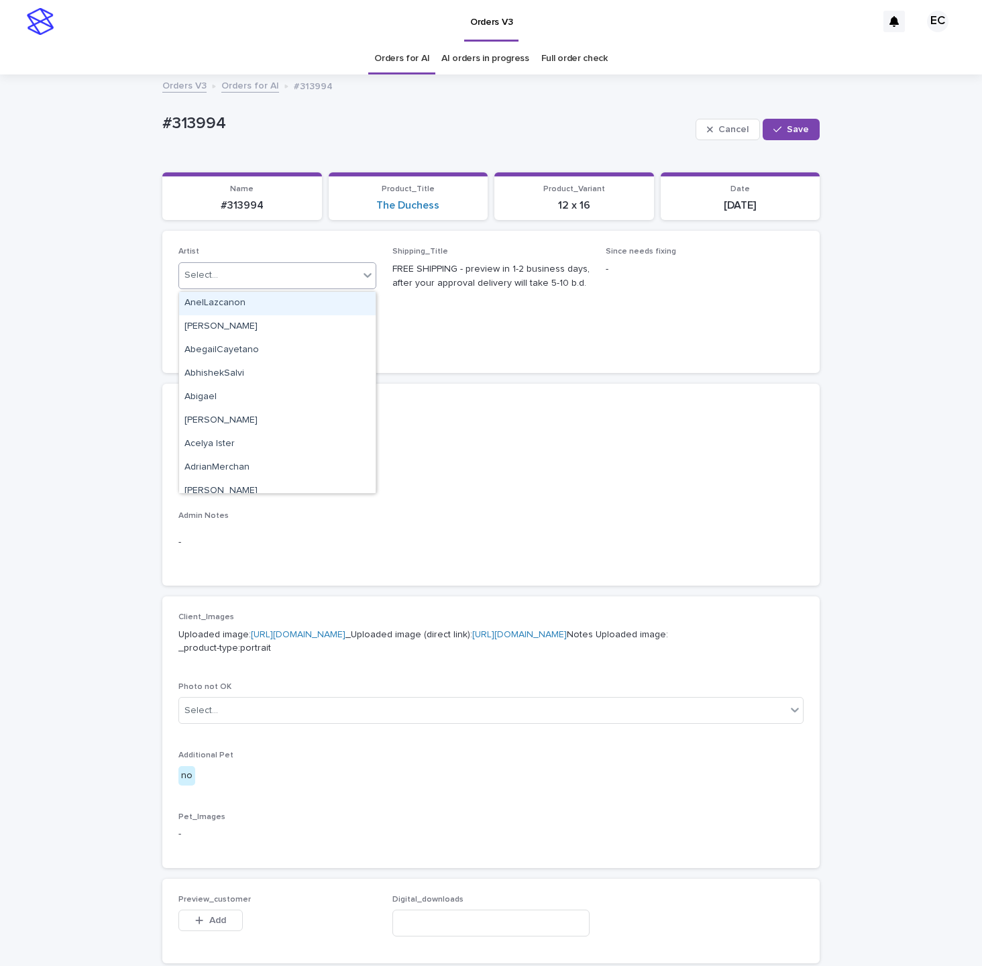
paste input "********"
type input "********"
click at [202, 305] on div "EmilCris" at bounding box center [277, 303] width 197 height 23
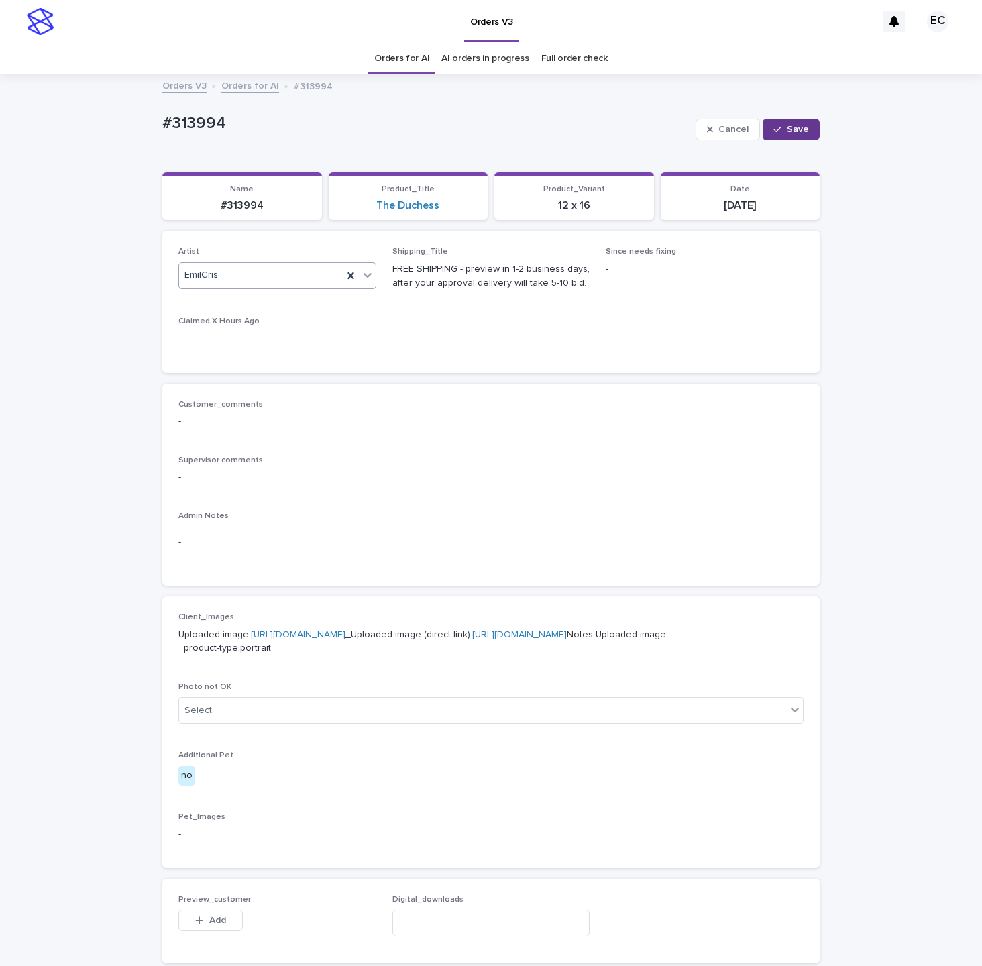
click at [808, 128] on span "Save" at bounding box center [798, 129] width 22 height 9
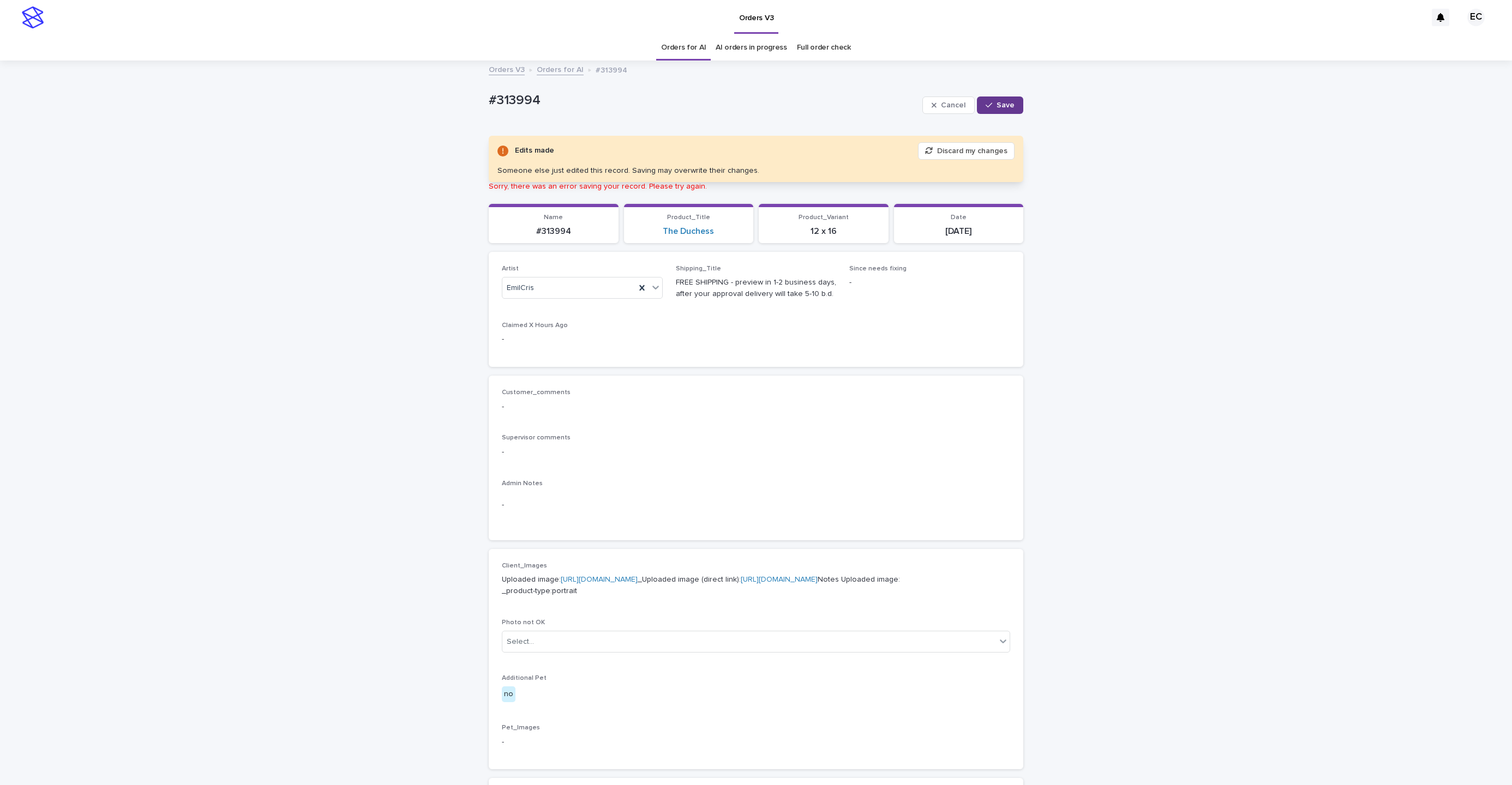
click at [797, 108] on span "Save" at bounding box center [1006, 105] width 18 height 7
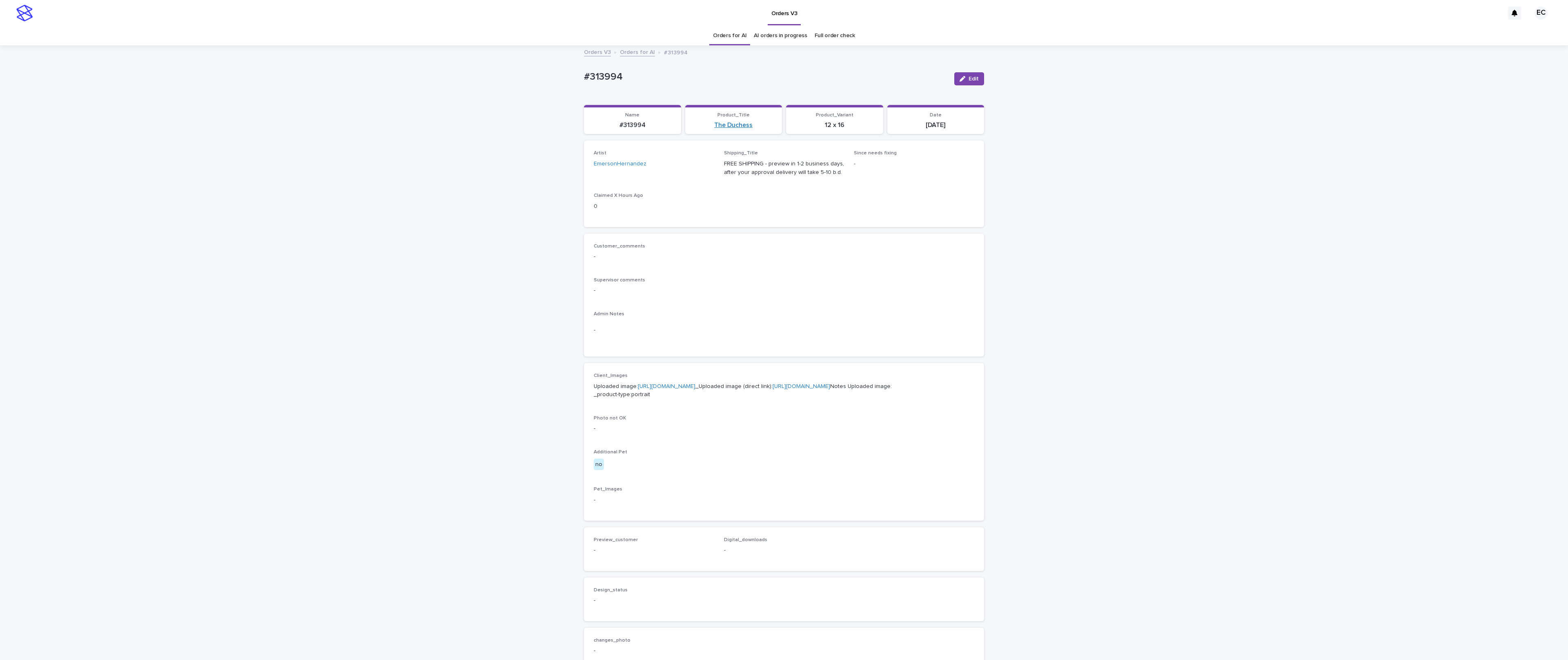
click at [597, 126] on link "The Duchess" at bounding box center [733, 125] width 38 height 8
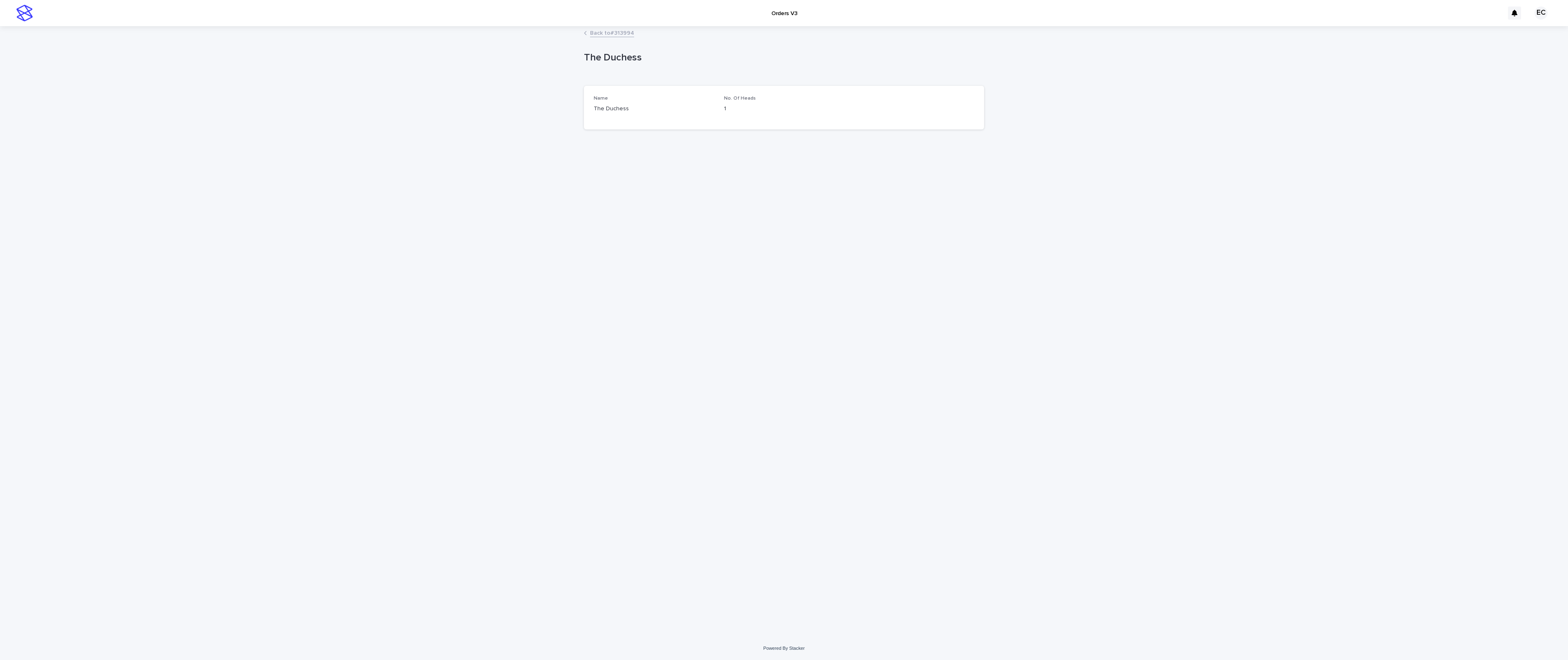
click at [597, 32] on link "Back to #313994" at bounding box center [612, 32] width 44 height 9
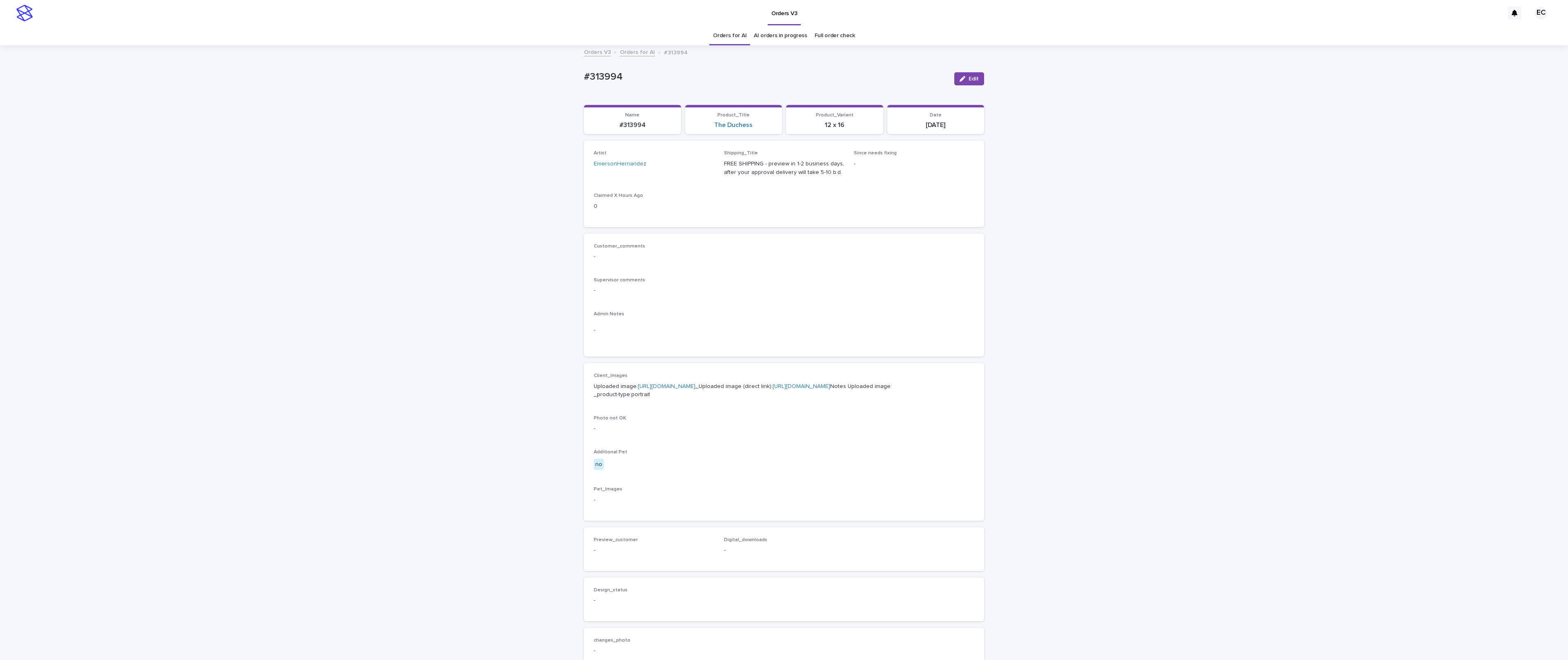
scroll to position [27, 0]
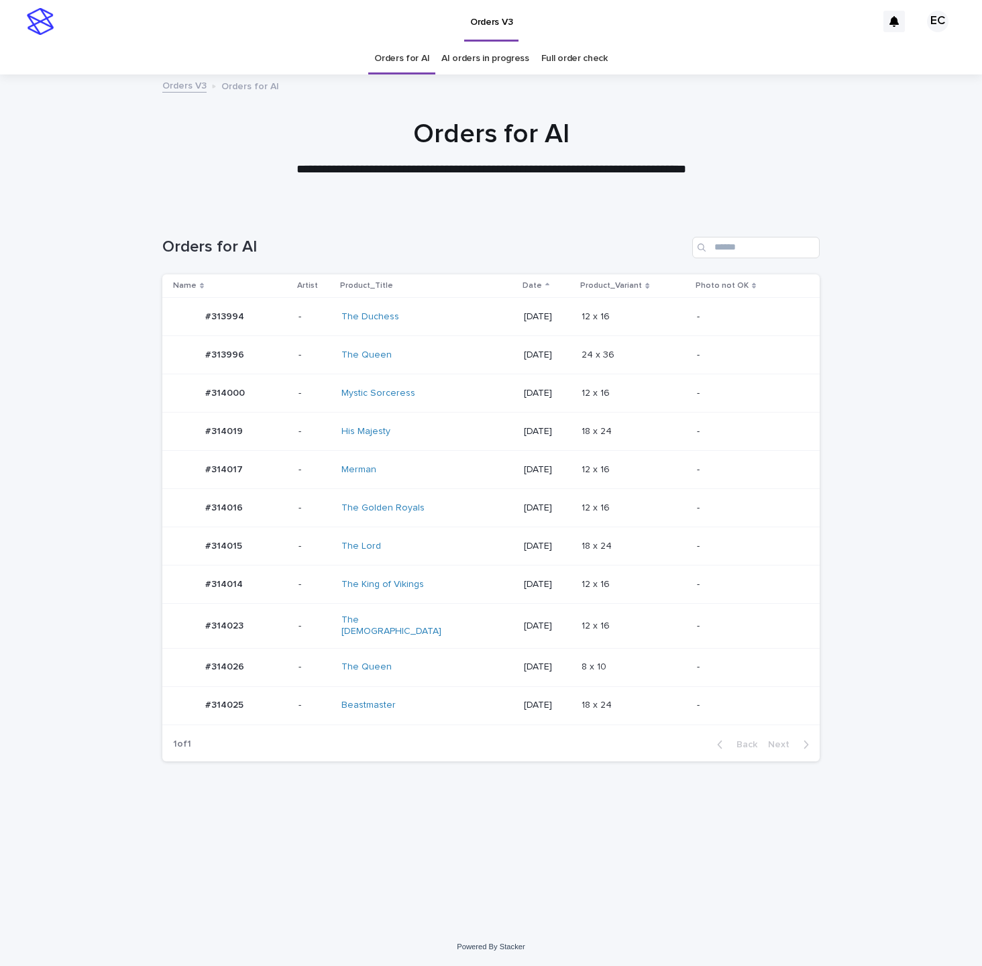
click at [436, 704] on div "Beastmaster" at bounding box center [397, 705] width 112 height 11
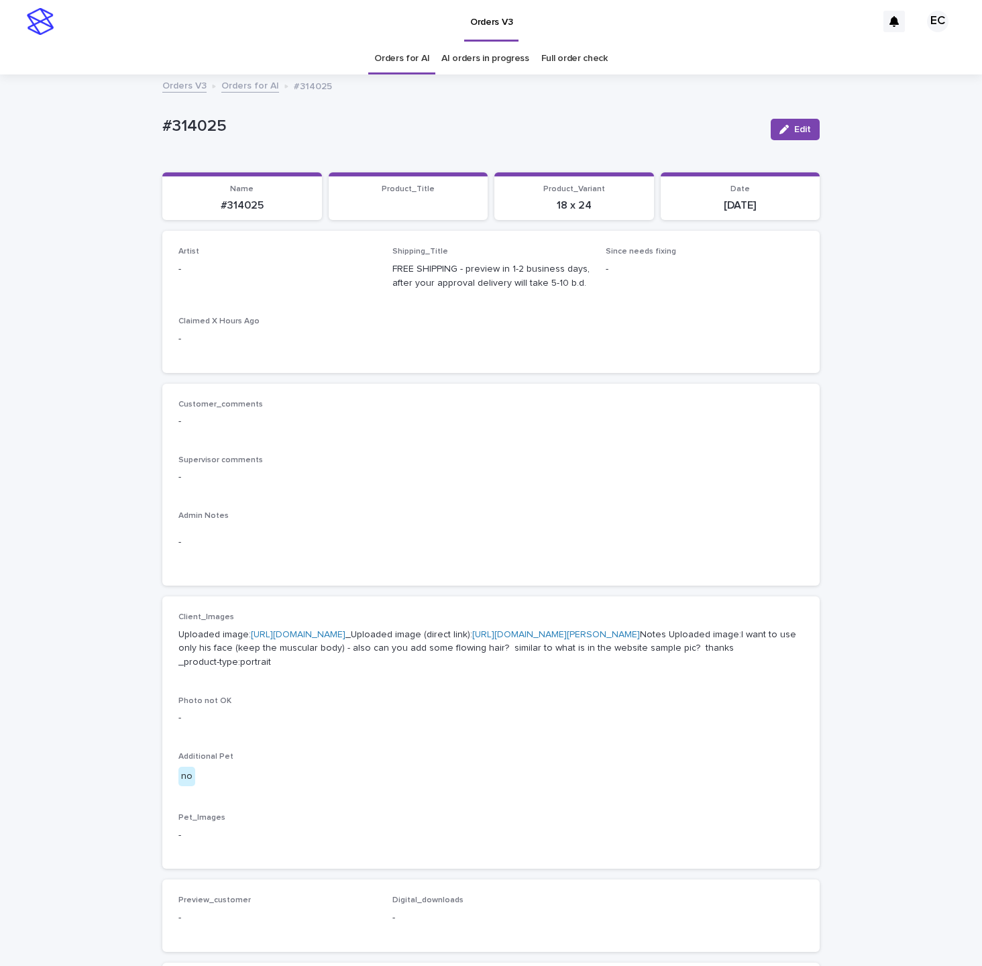
drag, startPoint x: 776, startPoint y: 125, endPoint x: 300, endPoint y: 256, distance: 494.1
click at [773, 129] on button "Edit" at bounding box center [795, 129] width 49 height 21
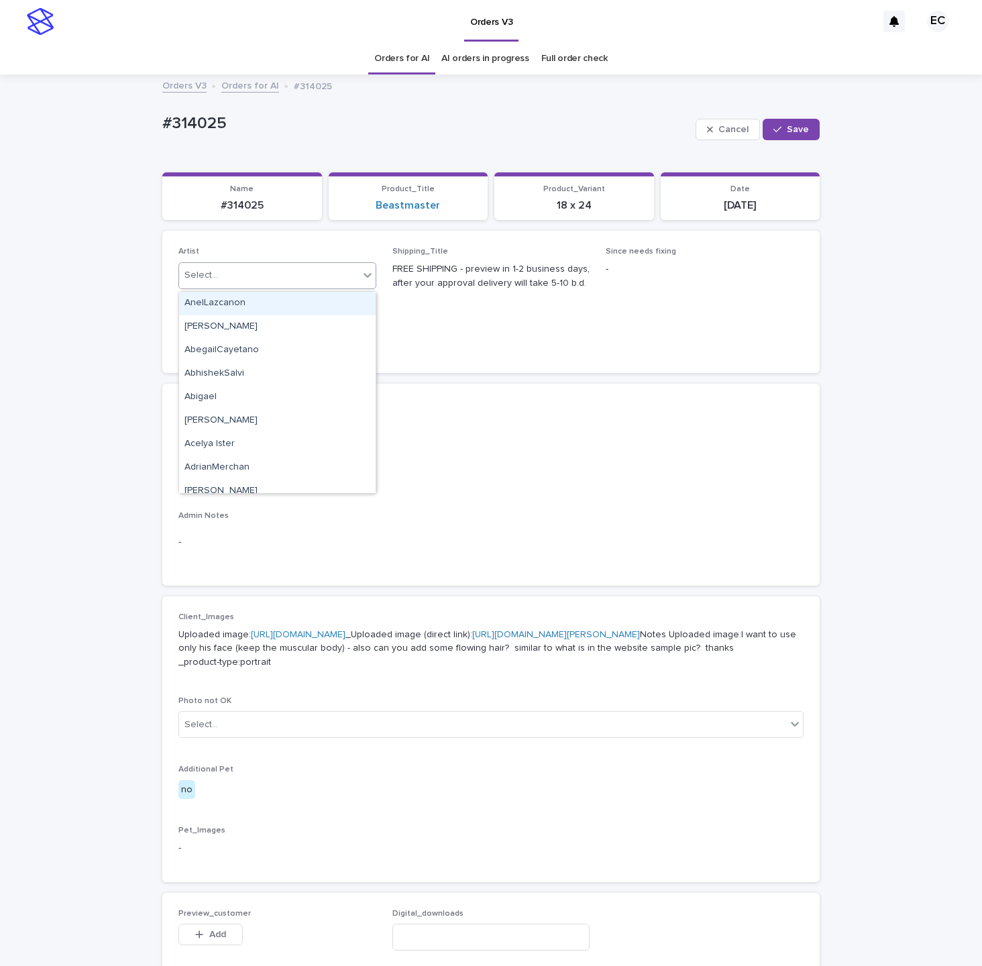
click at [266, 280] on div "Select..." at bounding box center [269, 275] width 180 height 22
paste input "********"
type input "********"
click at [219, 301] on div "EmilCris" at bounding box center [277, 303] width 197 height 23
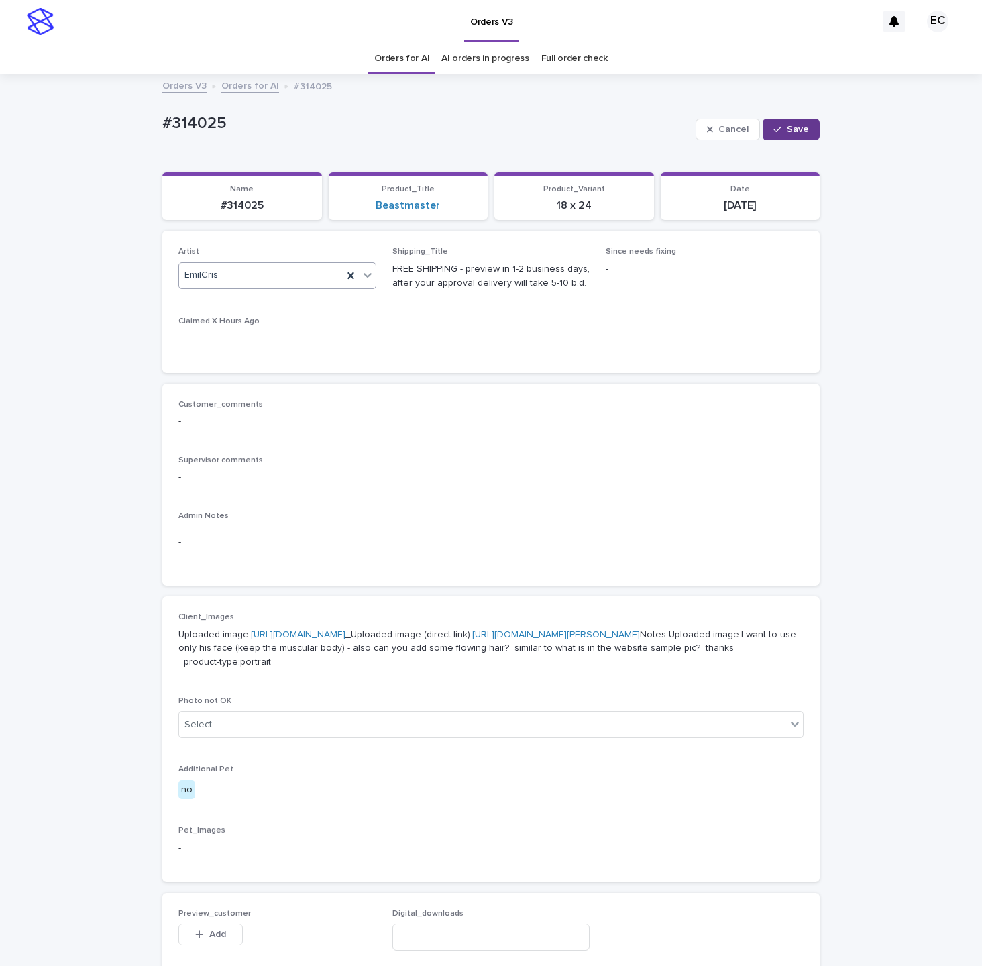
drag, startPoint x: 818, startPoint y: 128, endPoint x: 802, endPoint y: 129, distance: 16.8
click at [816, 129] on button "Save" at bounding box center [791, 129] width 57 height 21
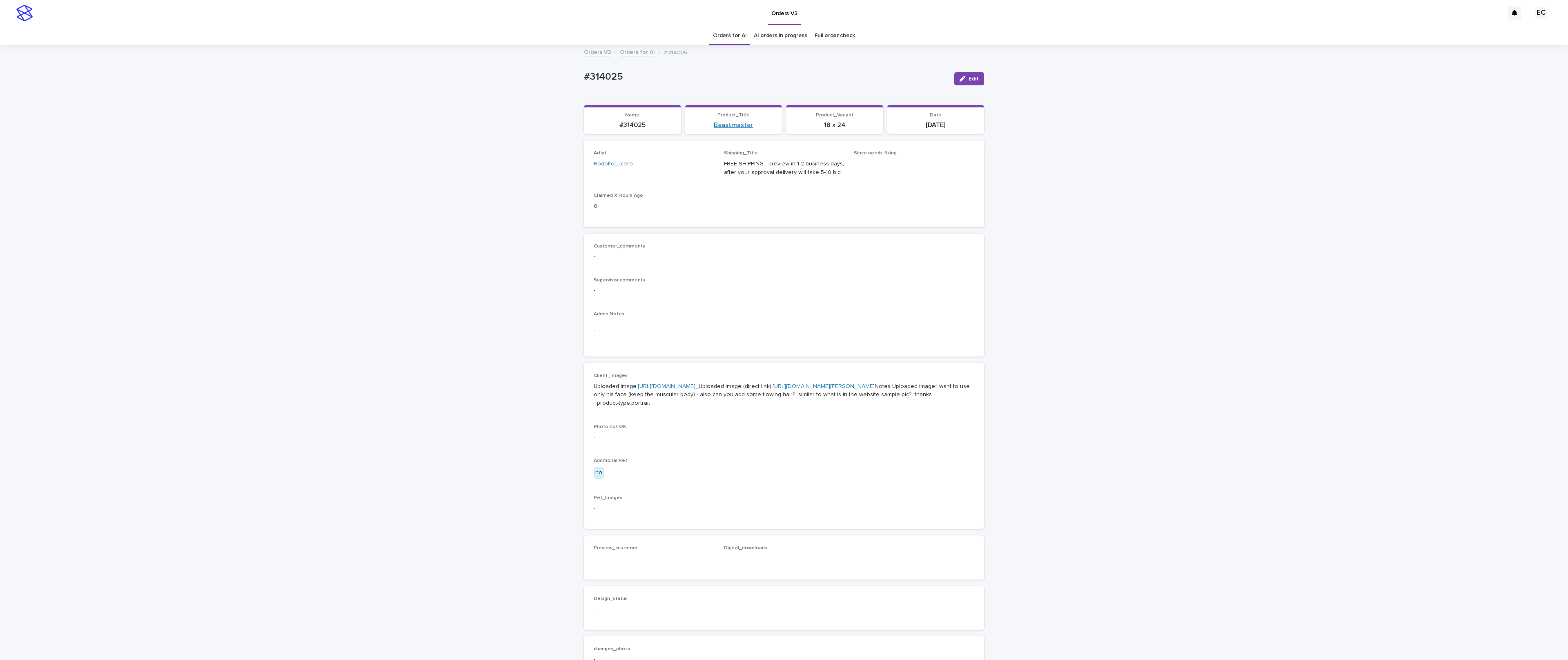
click at [597, 125] on link "Beastmaster" at bounding box center [733, 125] width 39 height 8
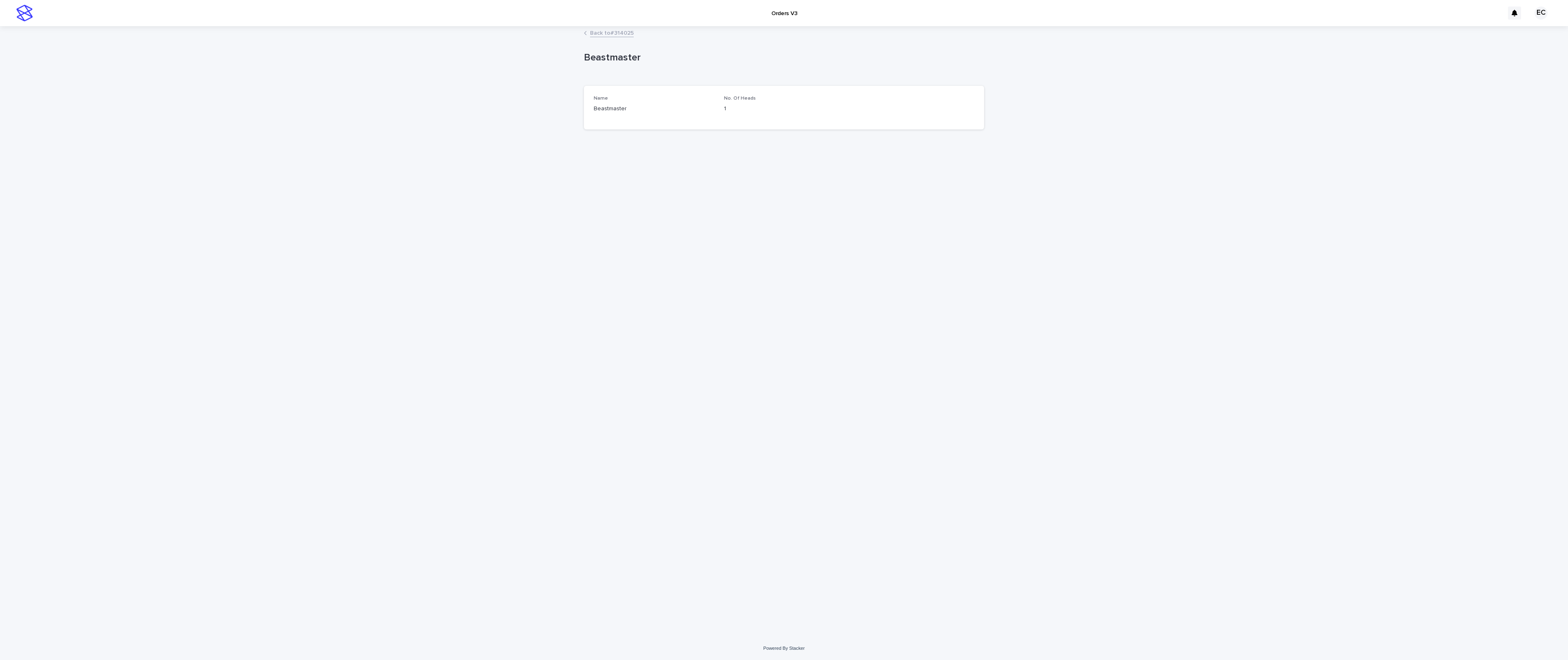
click at [597, 35] on link "Back to #314025" at bounding box center [612, 32] width 44 height 9
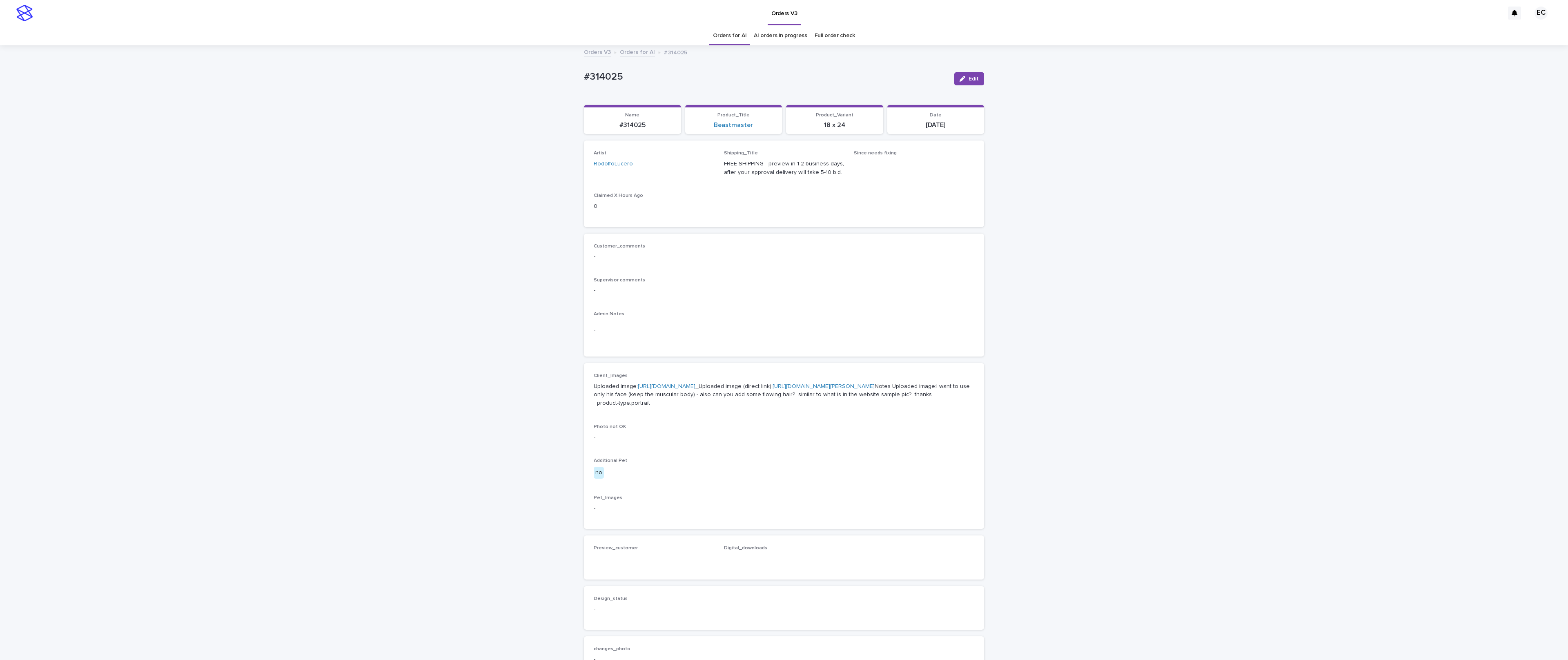
scroll to position [27, 0]
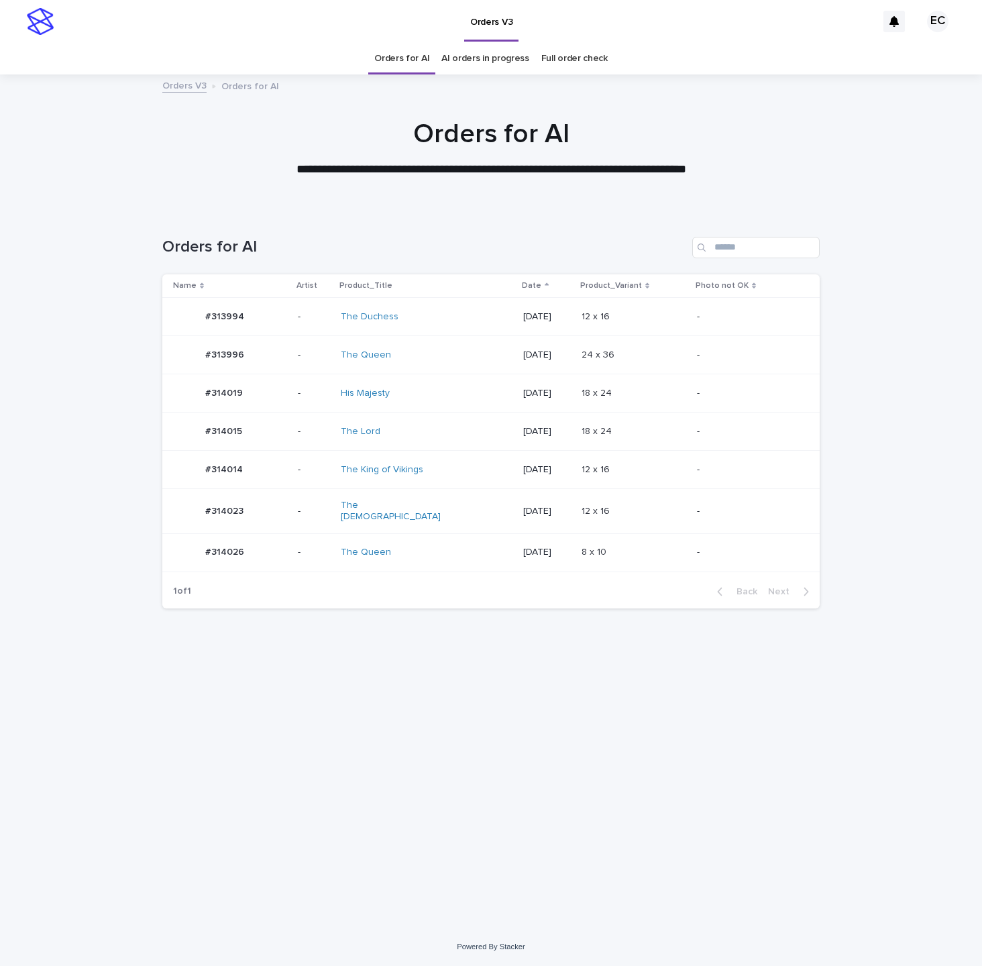
click at [654, 309] on div "12 x 16 12 x 16" at bounding box center [634, 317] width 105 height 22
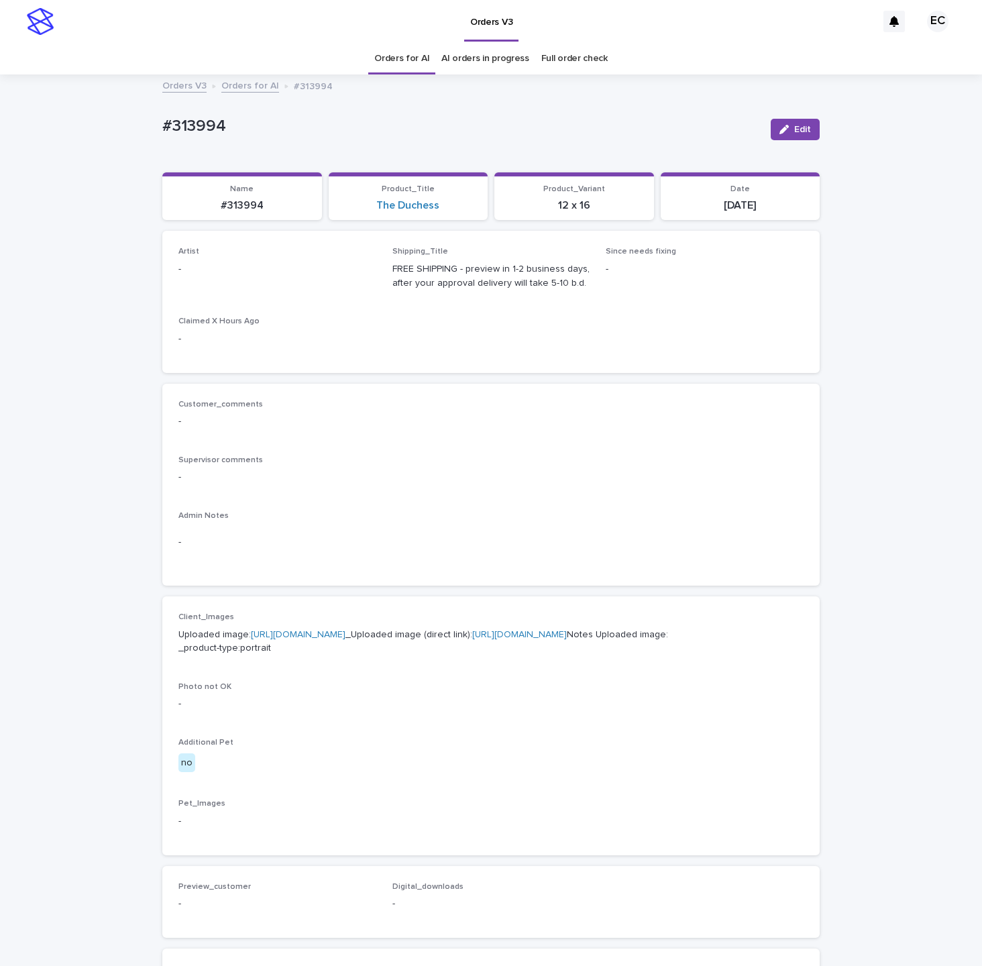
drag, startPoint x: 804, startPoint y: 134, endPoint x: 177, endPoint y: 250, distance: 637.8
click at [804, 135] on button "Edit" at bounding box center [795, 129] width 49 height 21
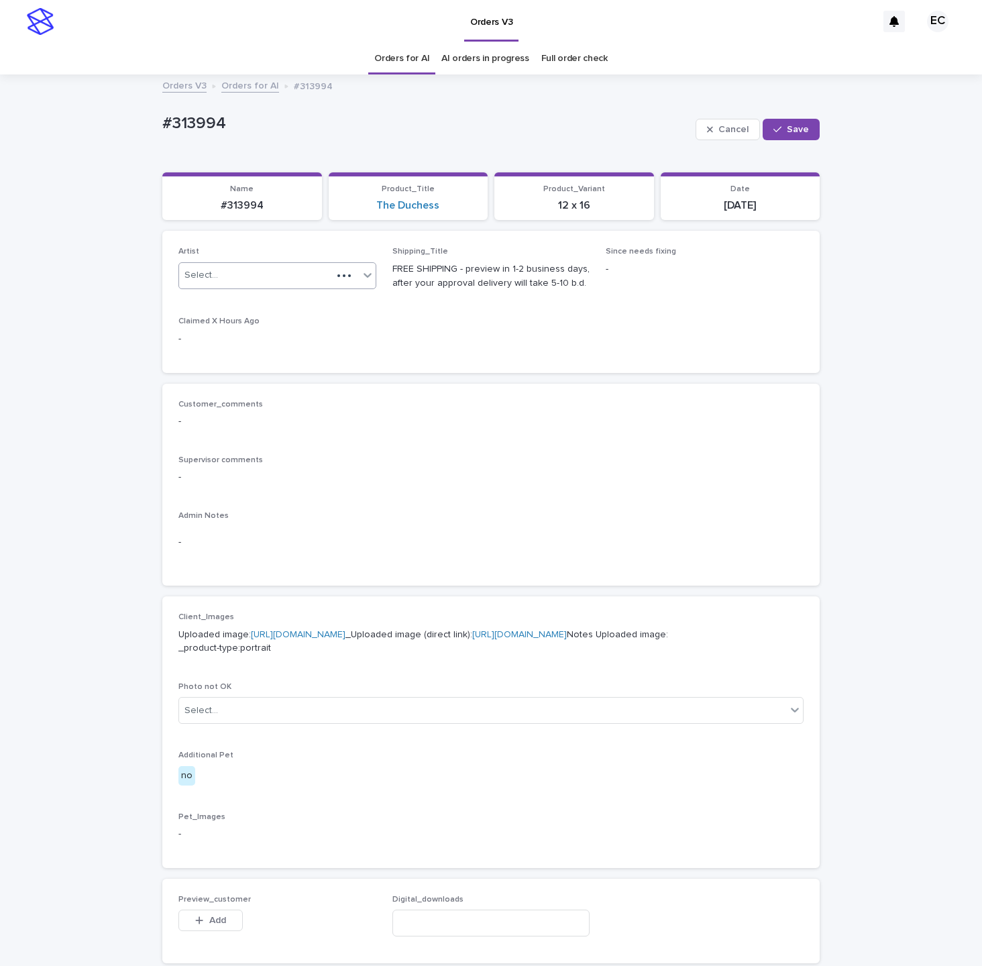
click at [209, 280] on div "Select..." at bounding box center [201, 275] width 34 height 14
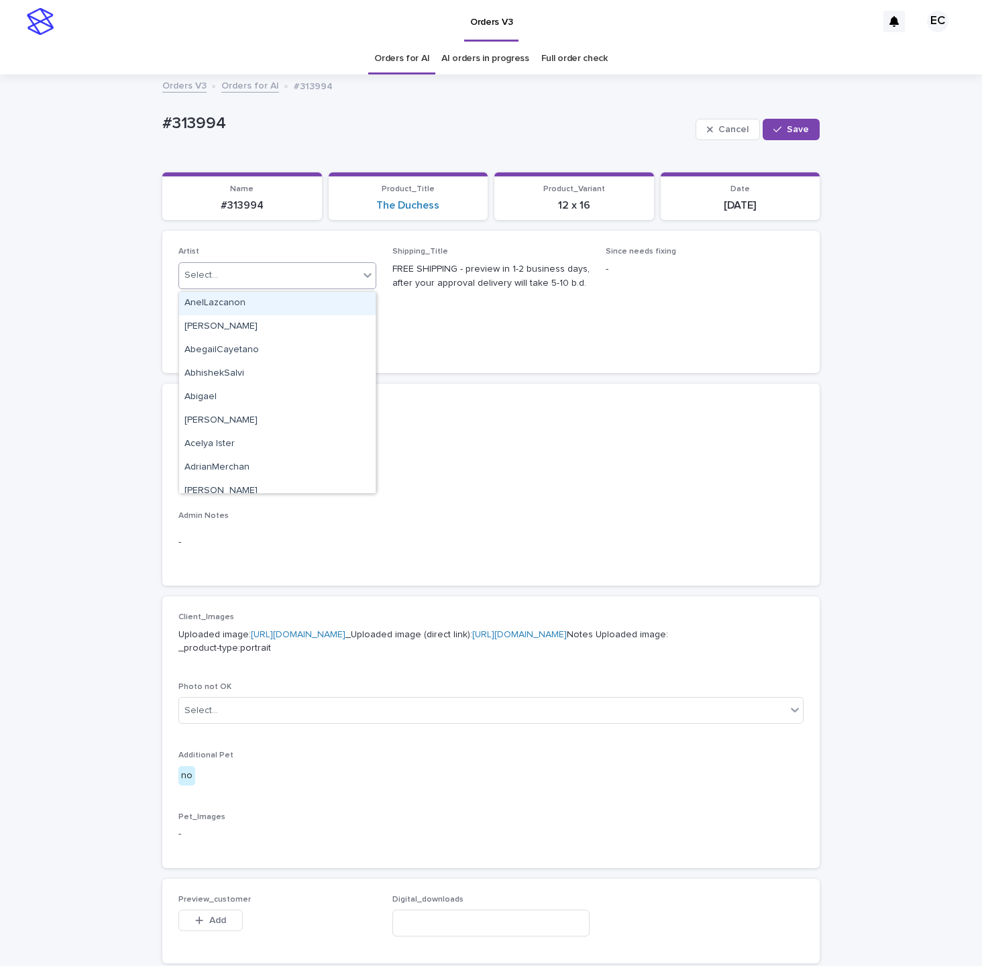
paste input "********"
type input "********"
click at [205, 300] on div "EmilCris" at bounding box center [277, 303] width 197 height 23
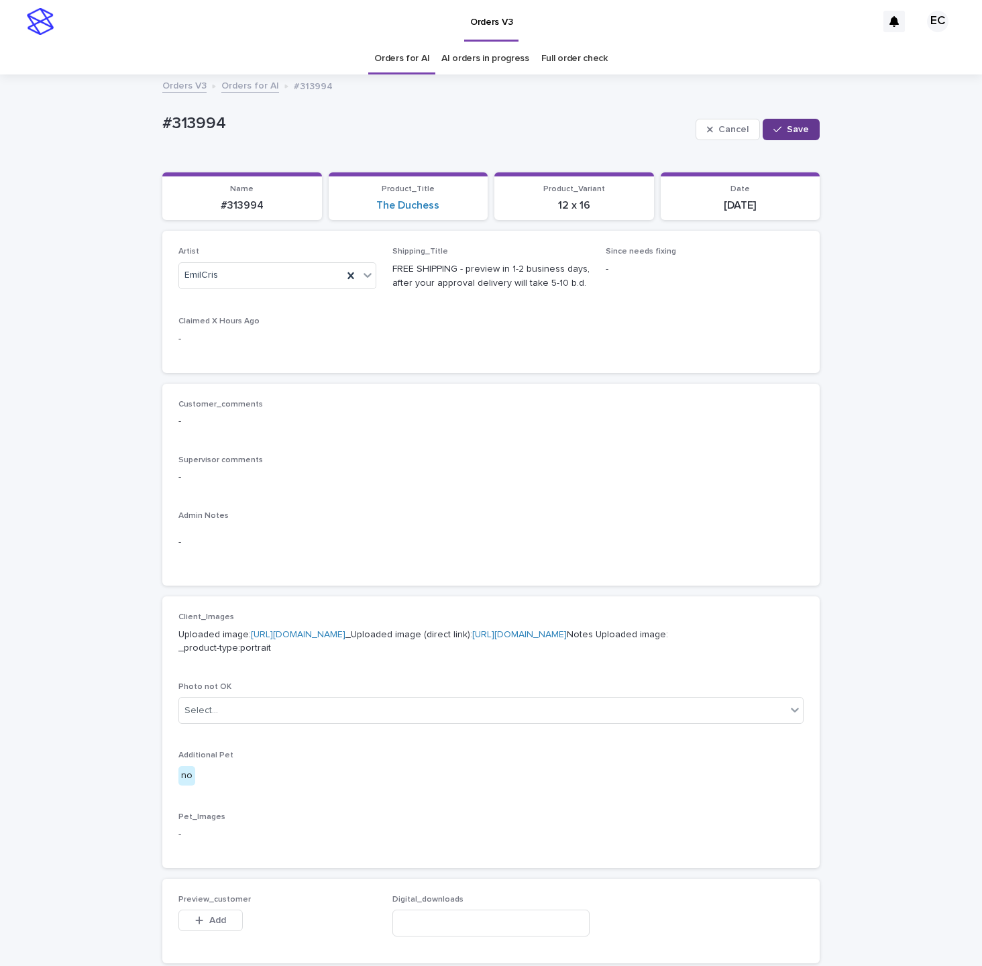
click at [785, 127] on div "button" at bounding box center [779, 129] width 13 height 9
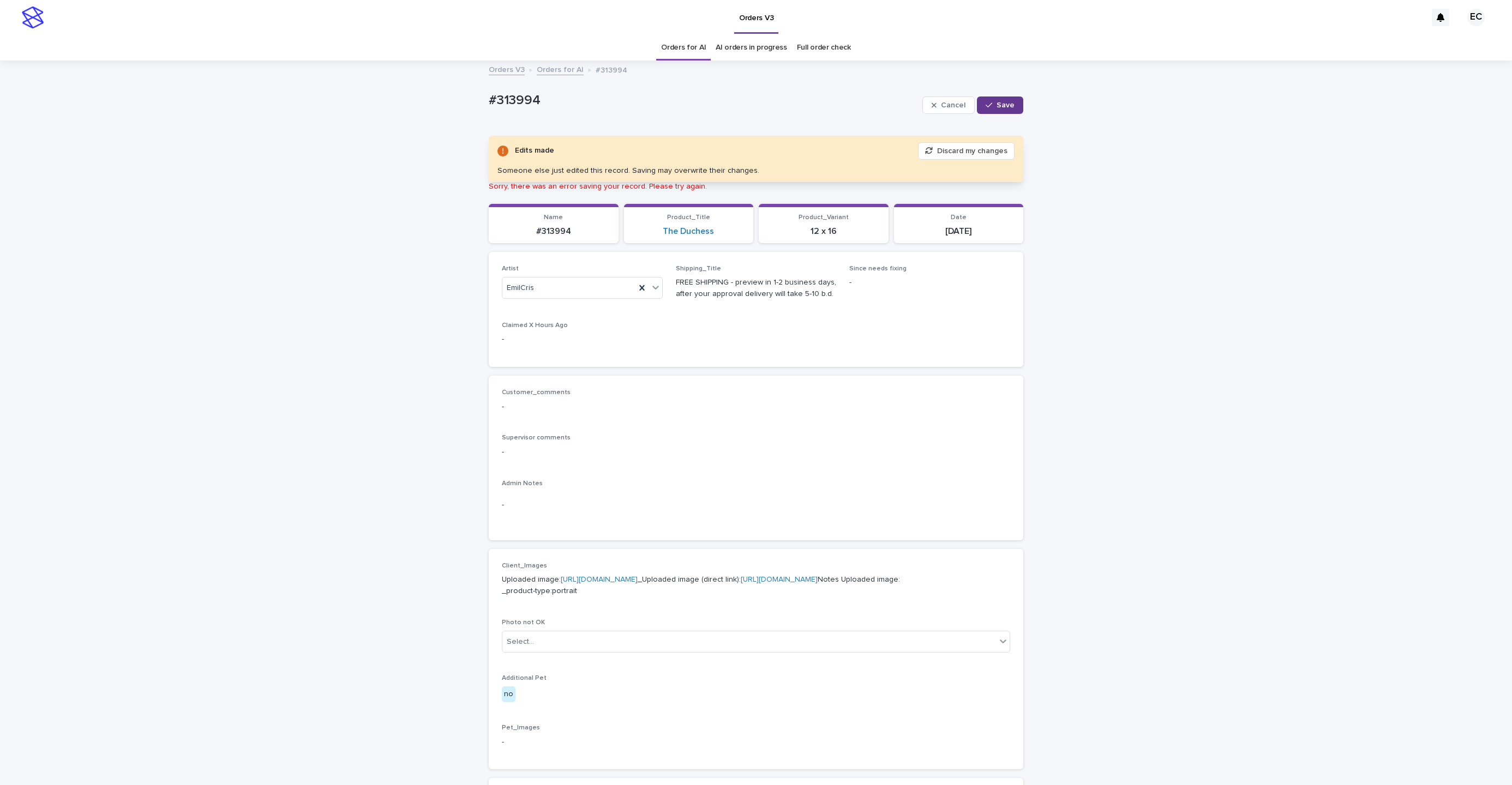
click at [797, 103] on span "Save" at bounding box center [1006, 105] width 18 height 7
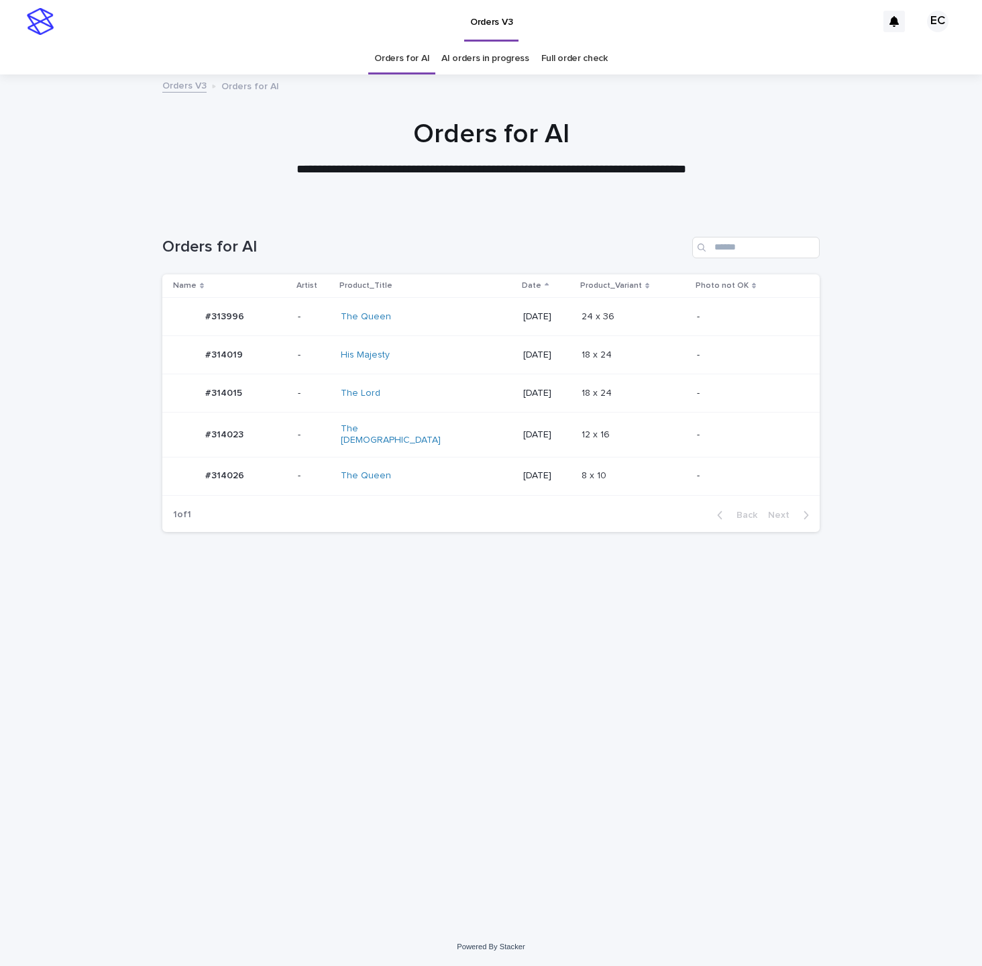
click at [704, 392] on p "-" at bounding box center [747, 393] width 101 height 11
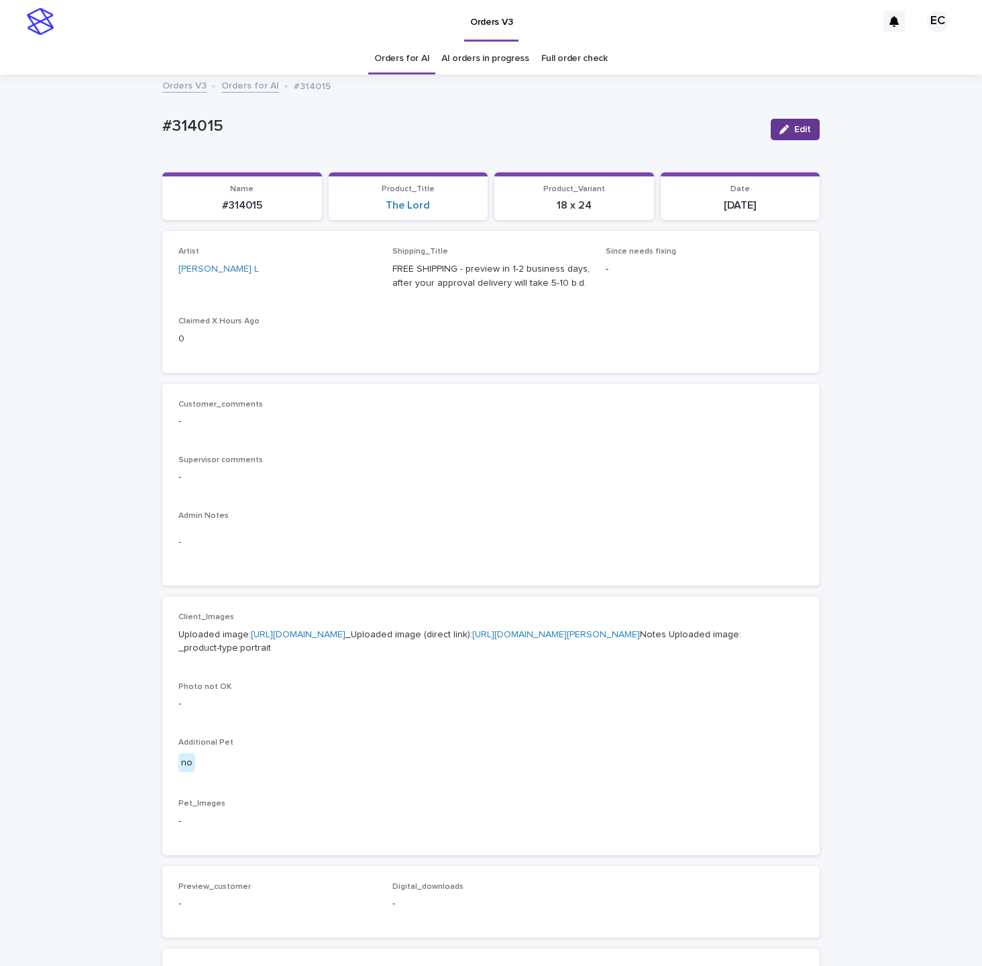
click at [808, 125] on button "Edit" at bounding box center [795, 129] width 49 height 21
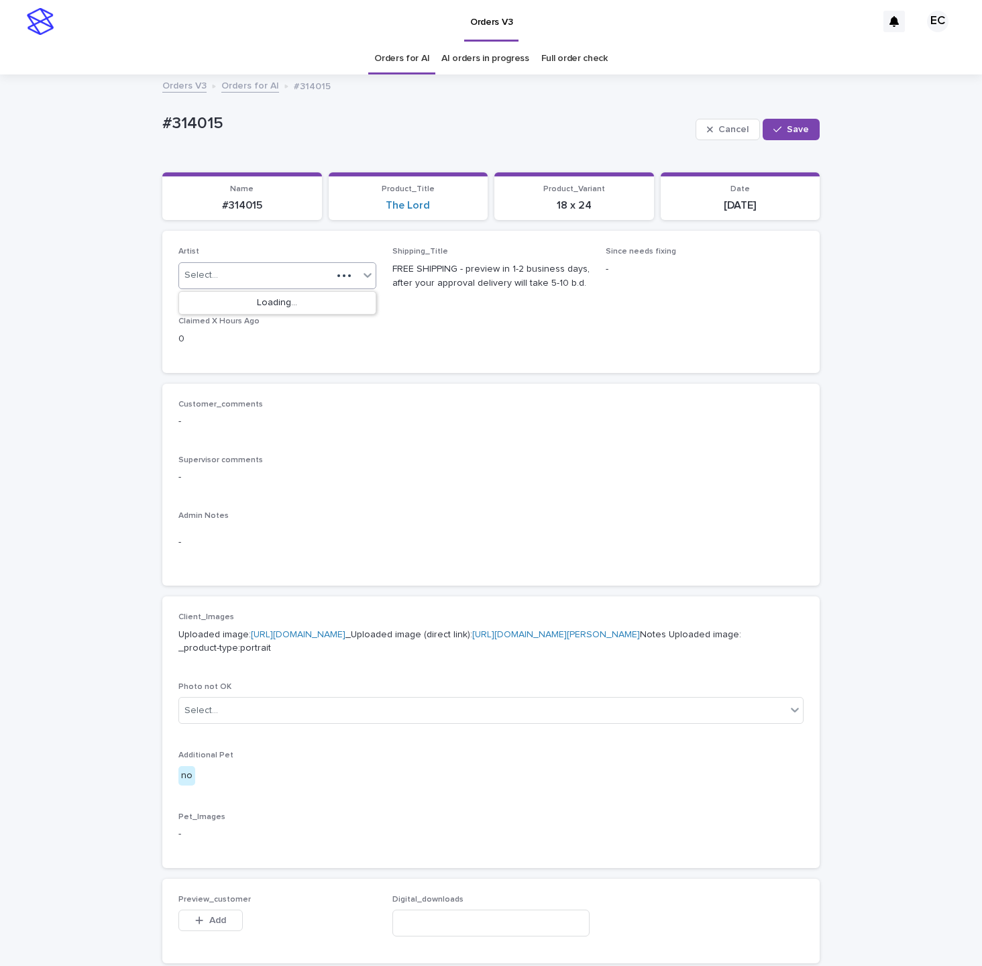
paste input "********"
type input "********"
drag, startPoint x: 272, startPoint y: 274, endPoint x: 264, endPoint y: 290, distance: 17.4
click at [270, 276] on div "Select... ********" at bounding box center [255, 275] width 153 height 22
click at [250, 299] on div "EmilCris" at bounding box center [277, 303] width 197 height 23
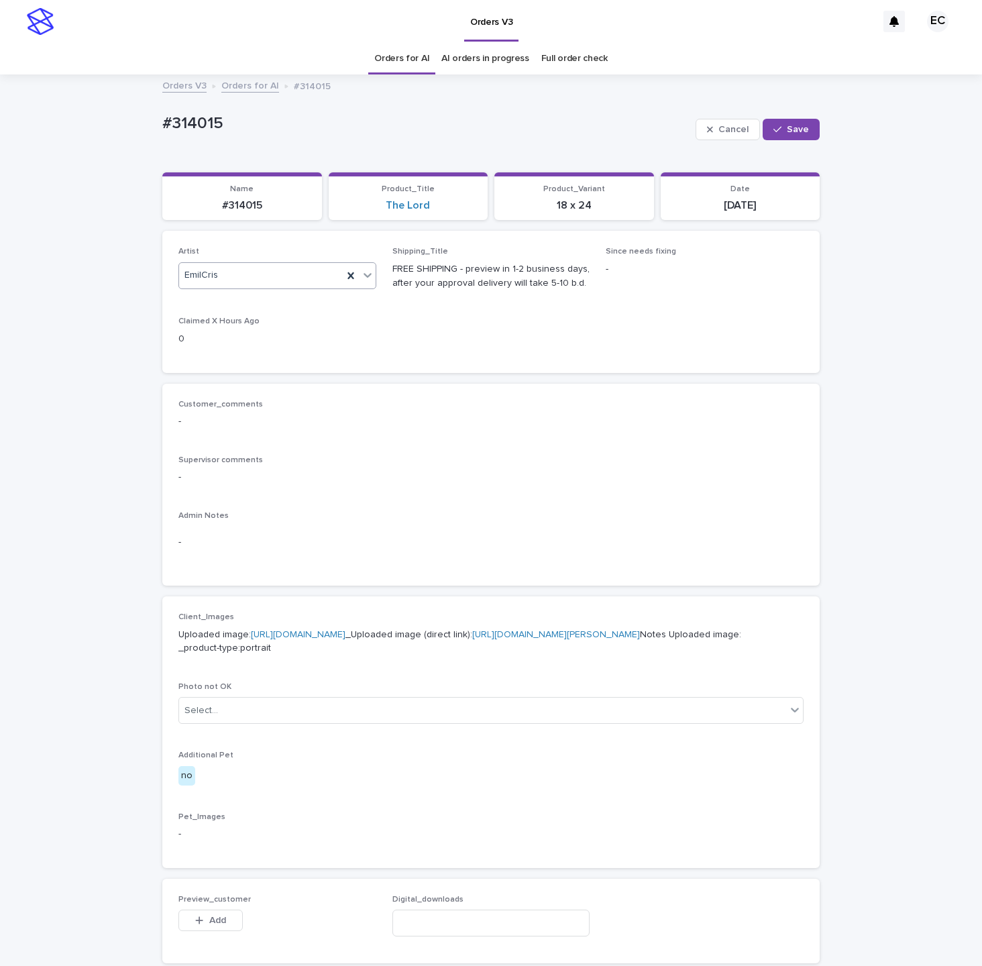
drag, startPoint x: 785, startPoint y: 130, endPoint x: 812, endPoint y: 107, distance: 35.7
click at [794, 123] on button "Save" at bounding box center [791, 129] width 57 height 21
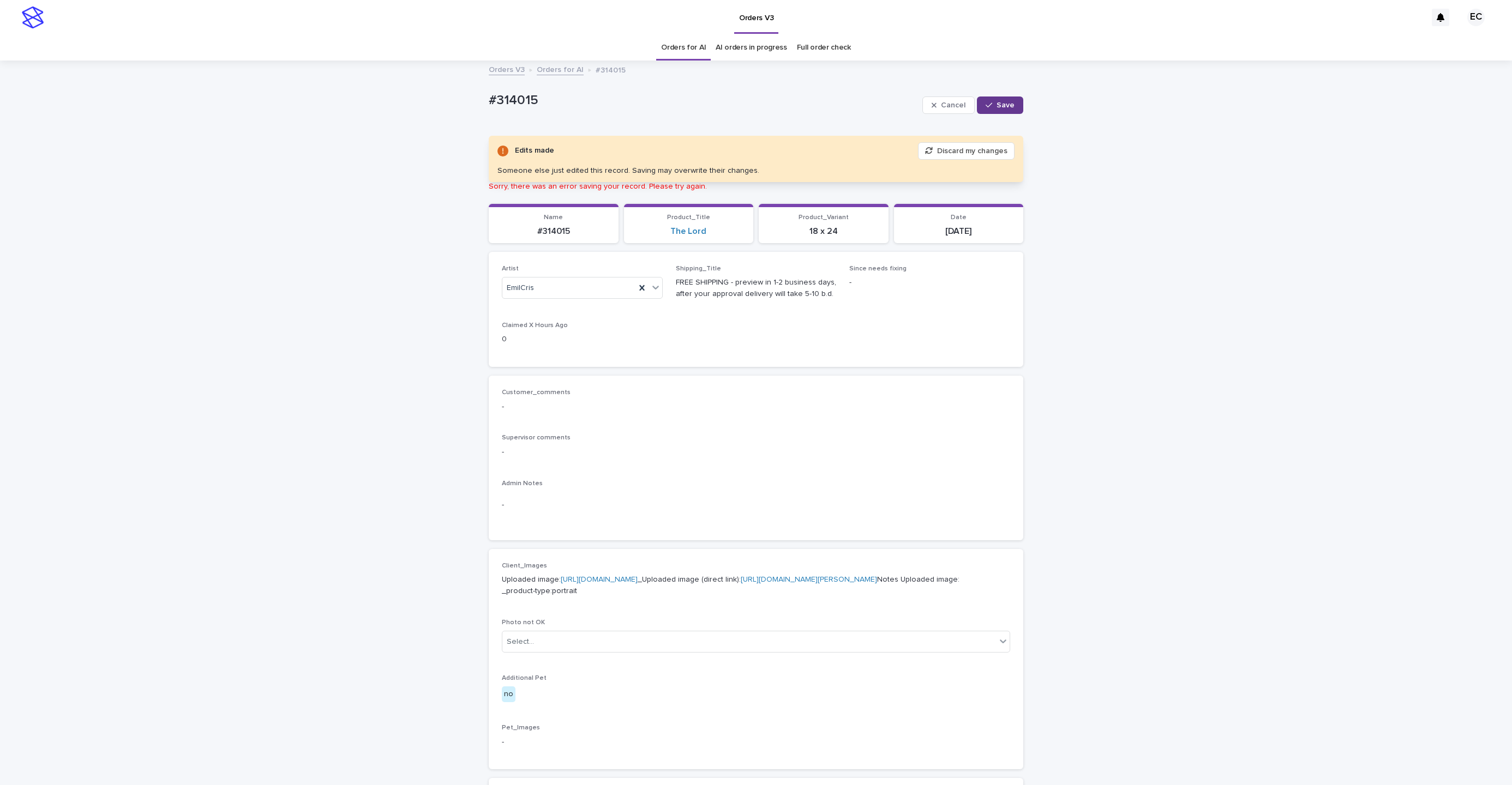
click at [797, 110] on button "Save" at bounding box center [999, 105] width 46 height 17
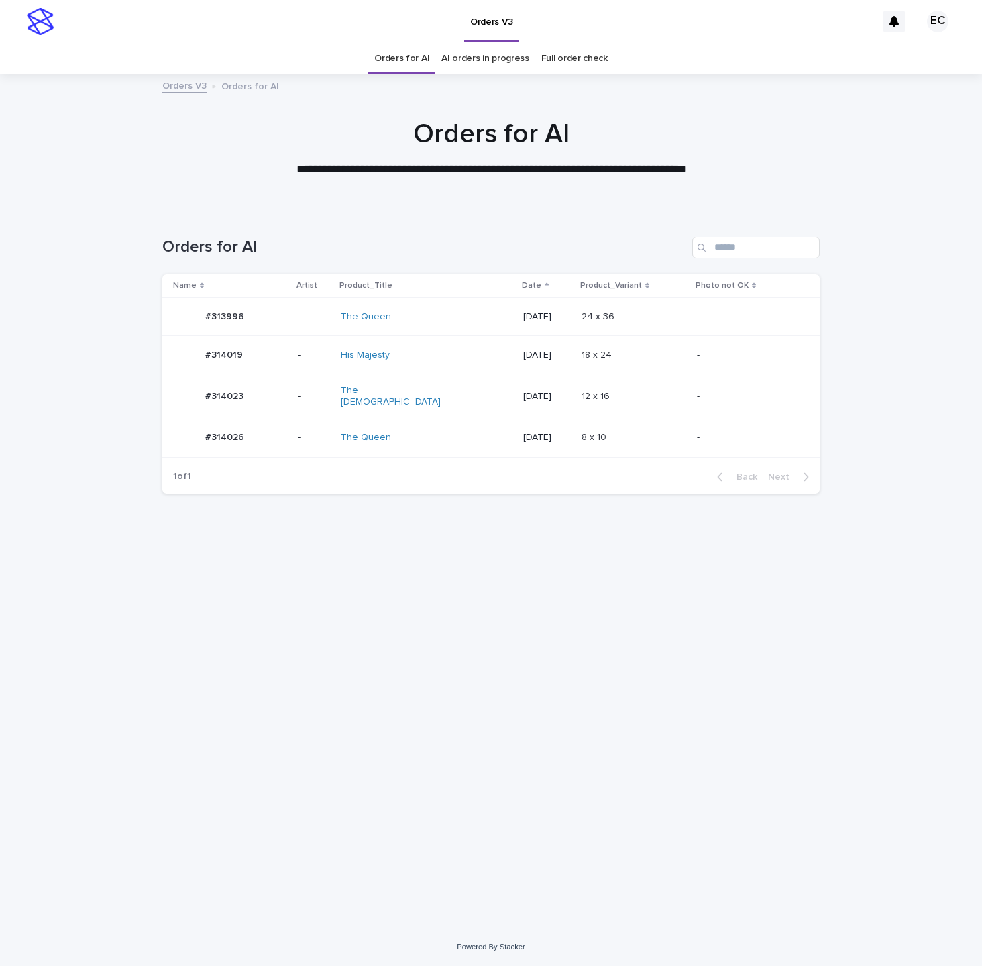
click at [692, 400] on td "-" at bounding box center [756, 396] width 128 height 45
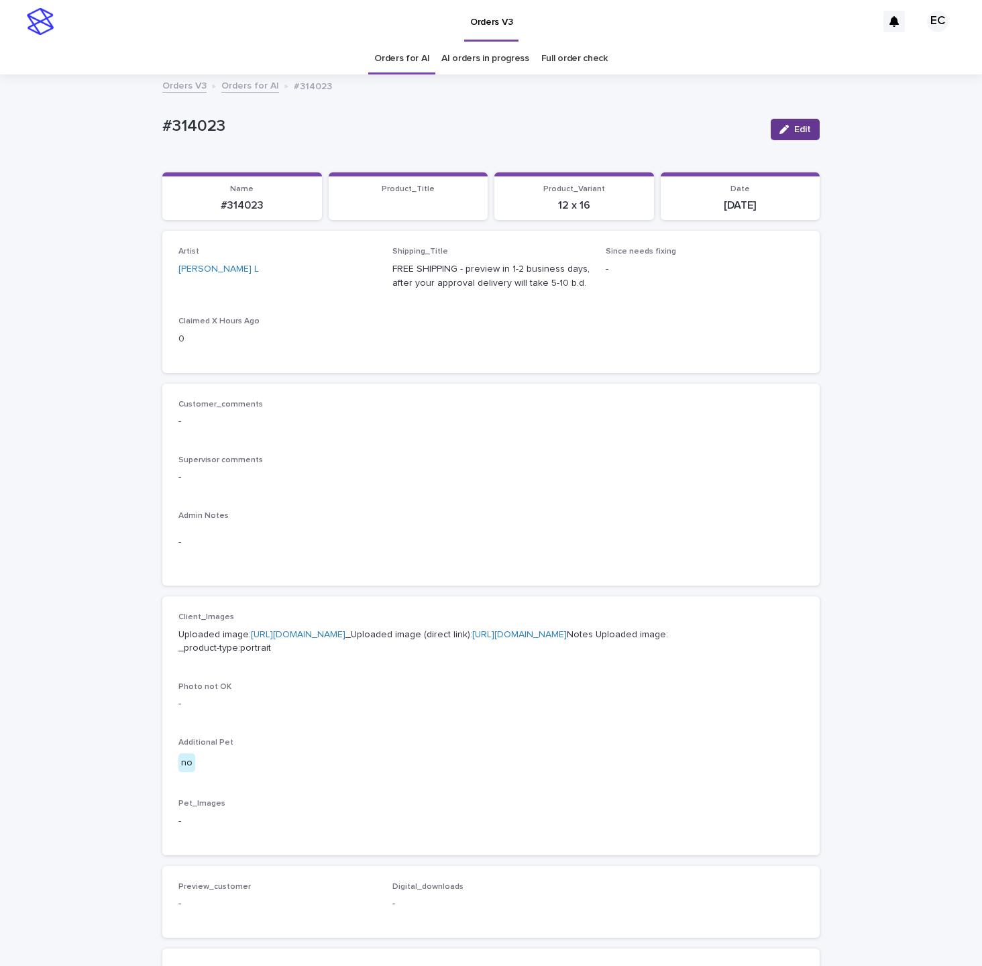
click at [812, 133] on button "Edit" at bounding box center [795, 129] width 49 height 21
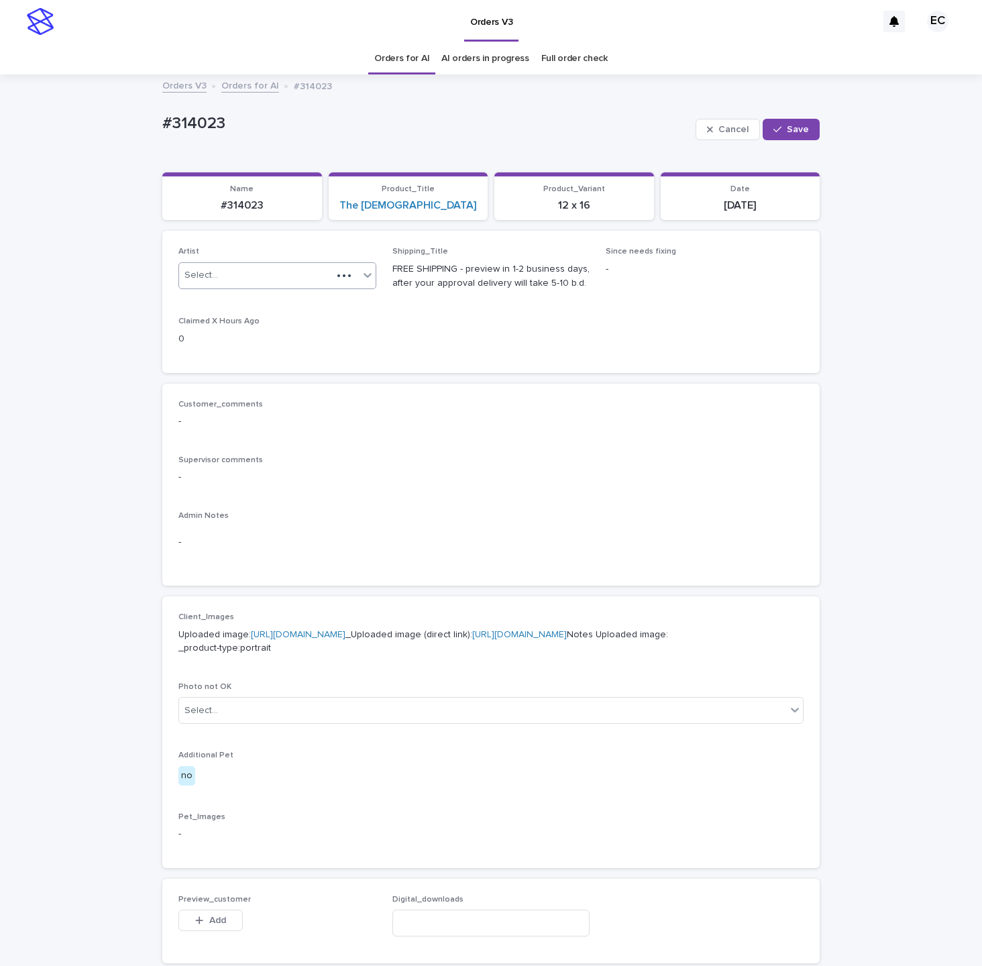
paste input "********"
click at [239, 274] on div "Select..." at bounding box center [255, 275] width 153 height 22
type input "********"
drag, startPoint x: 806, startPoint y: 124, endPoint x: 806, endPoint y: 57, distance: 67.1
click at [806, 125] on span "Save" at bounding box center [798, 129] width 22 height 9
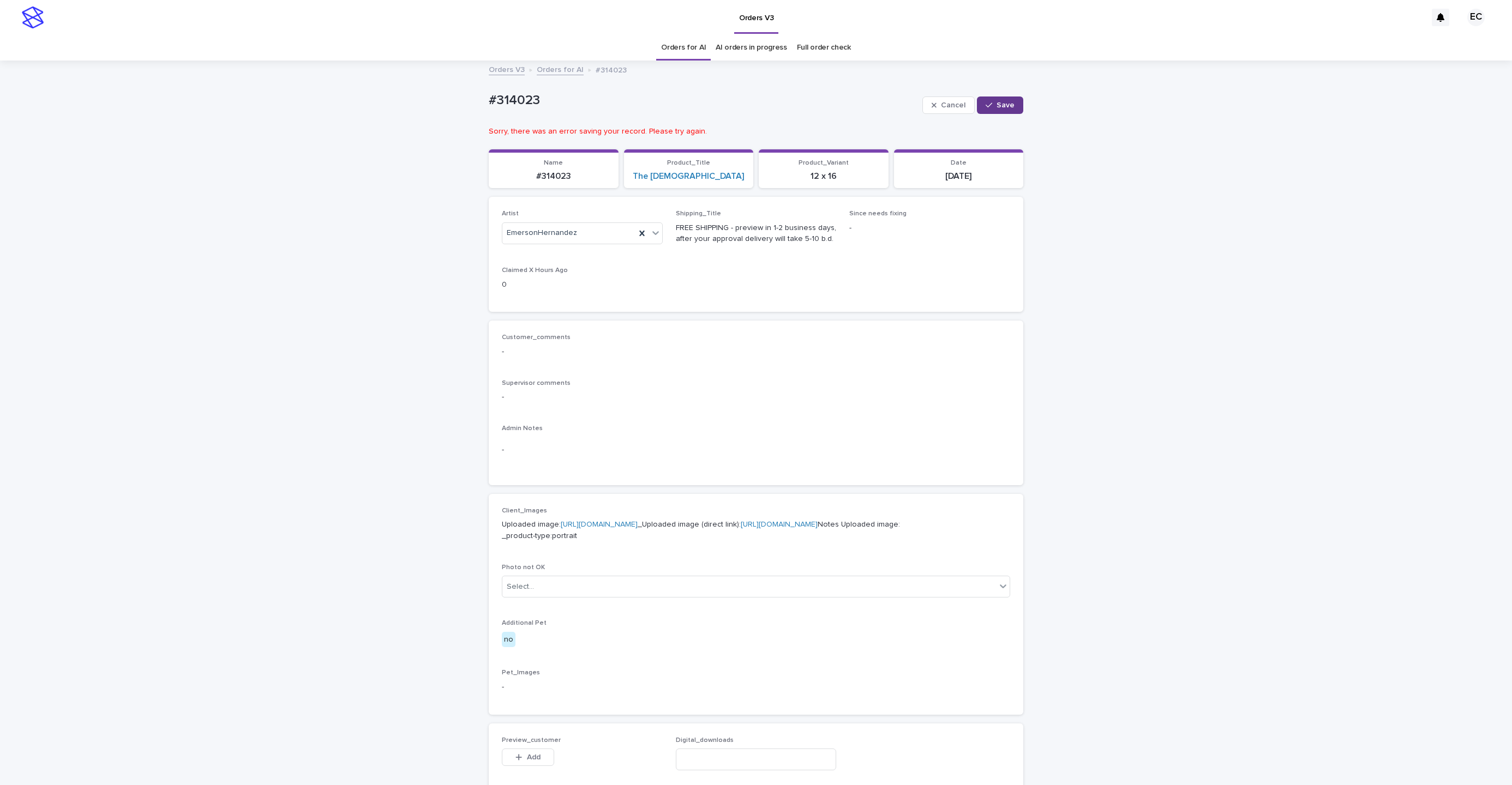
click at [797, 108] on span "Save" at bounding box center [1006, 105] width 18 height 7
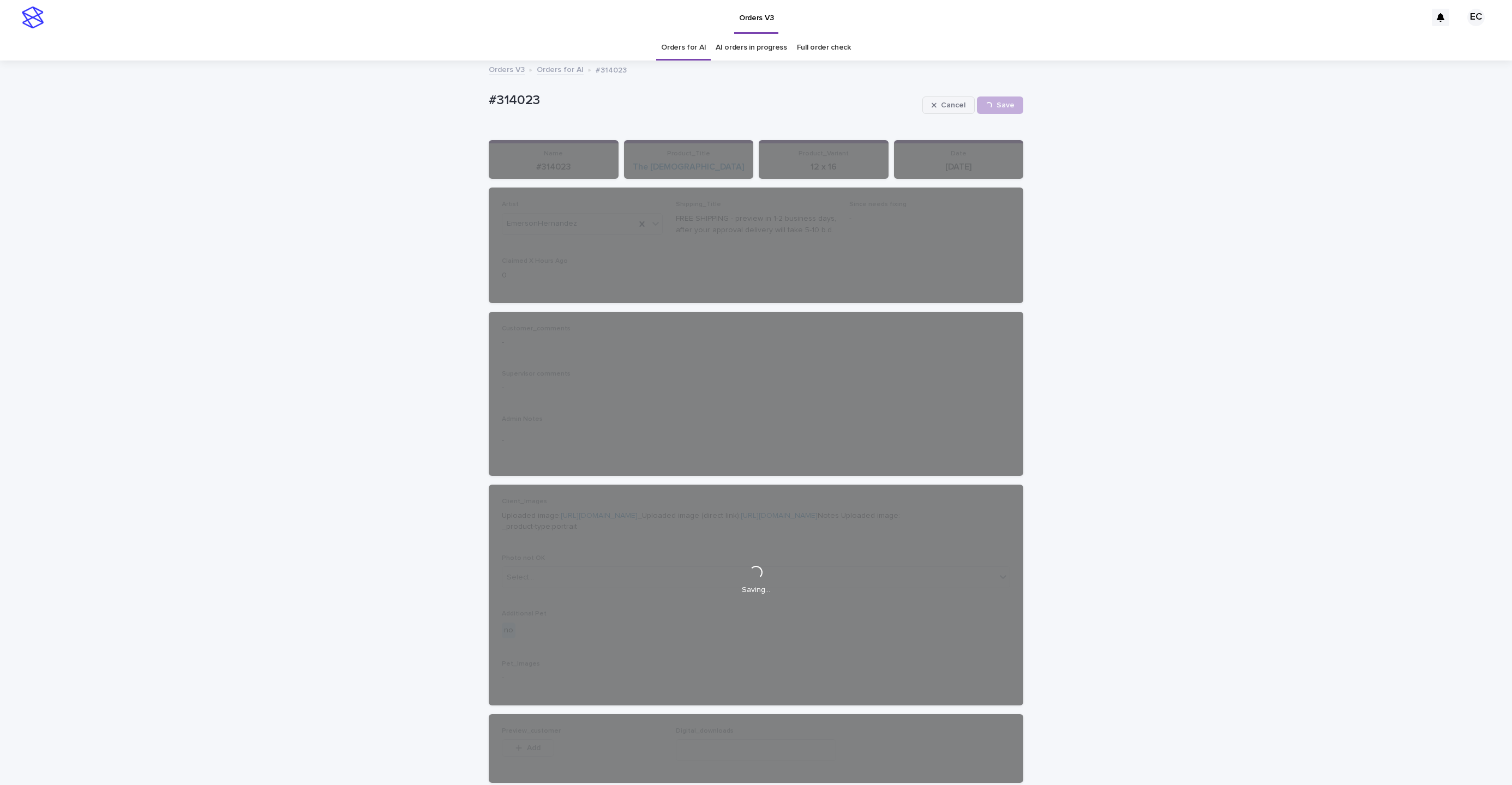
click at [797, 106] on span "Cancel" at bounding box center [953, 105] width 24 height 7
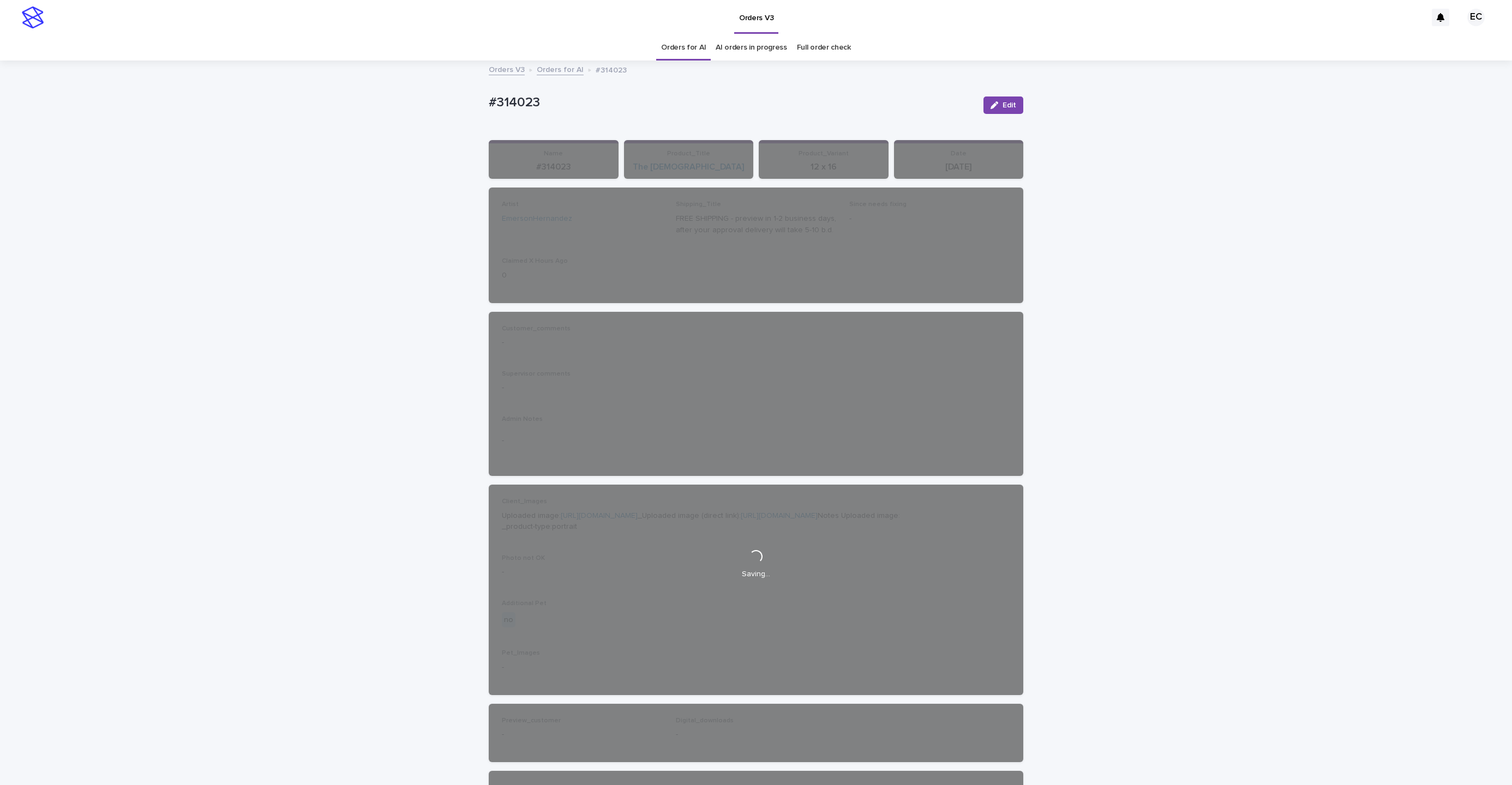
drag, startPoint x: 1010, startPoint y: 103, endPoint x: 606, endPoint y: 204, distance: 416.4
click at [797, 104] on span "Edit" at bounding box center [1009, 105] width 14 height 7
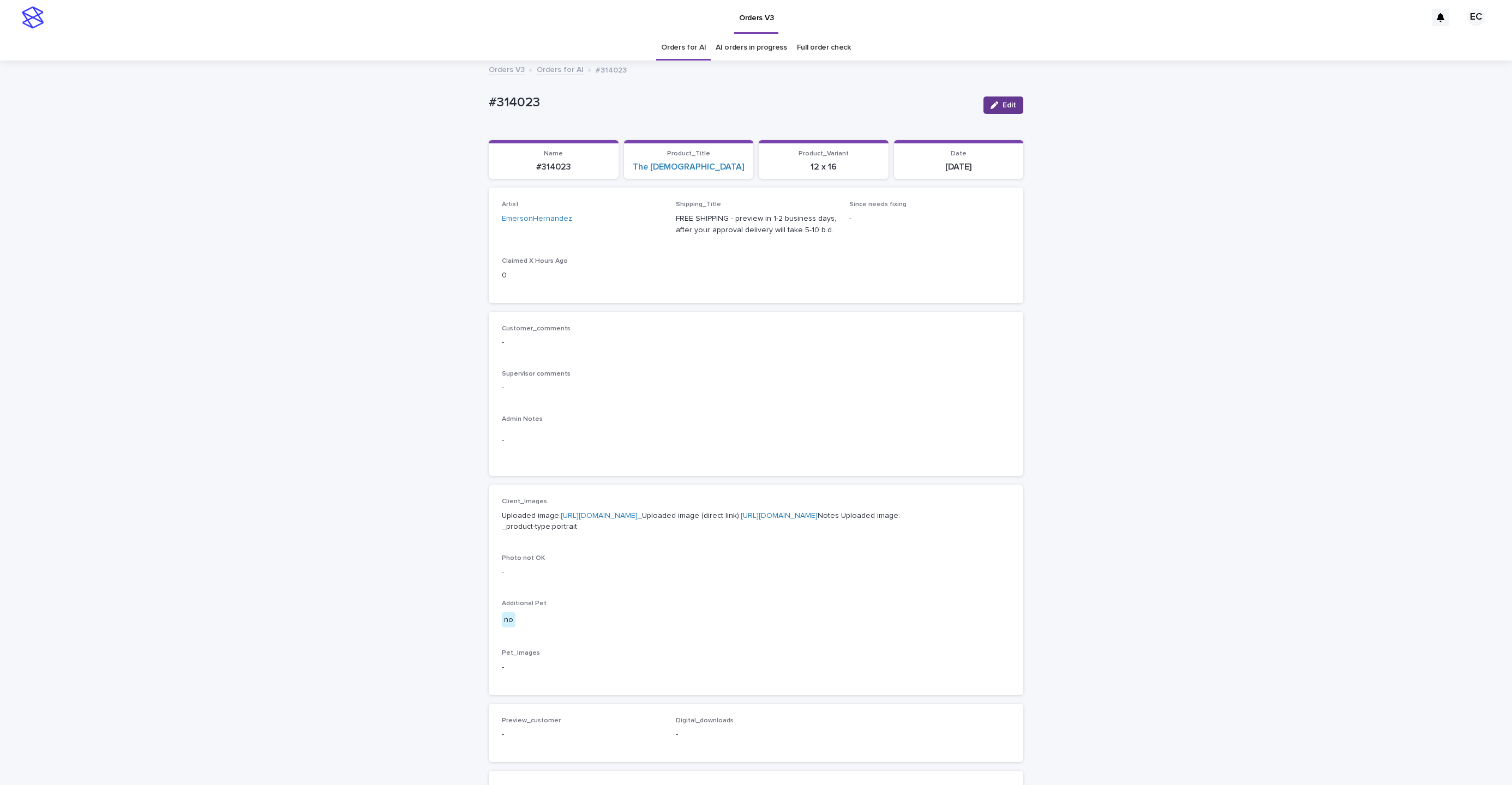
click at [797, 106] on span "Edit" at bounding box center [1009, 105] width 14 height 7
click at [601, 223] on div "EmersonHernandez" at bounding box center [569, 223] width 133 height 18
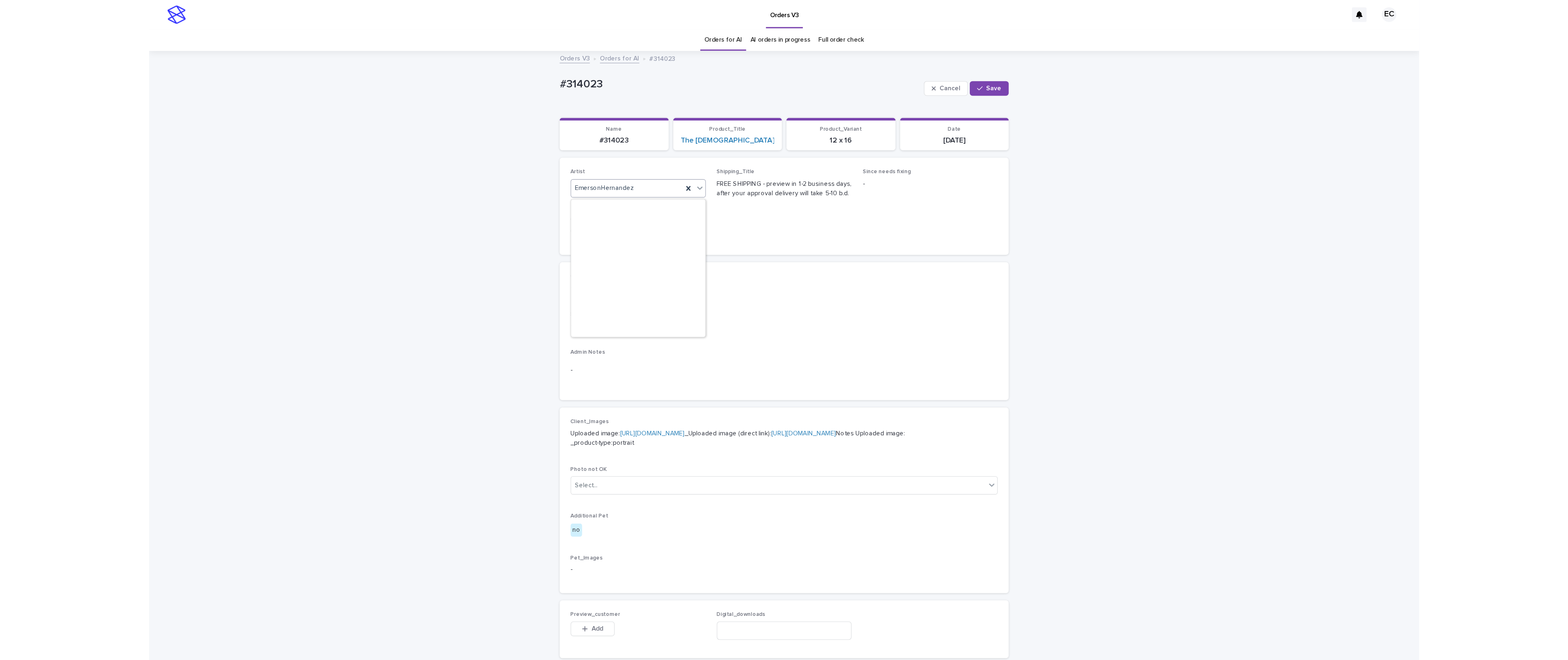
scroll to position [1687, 0]
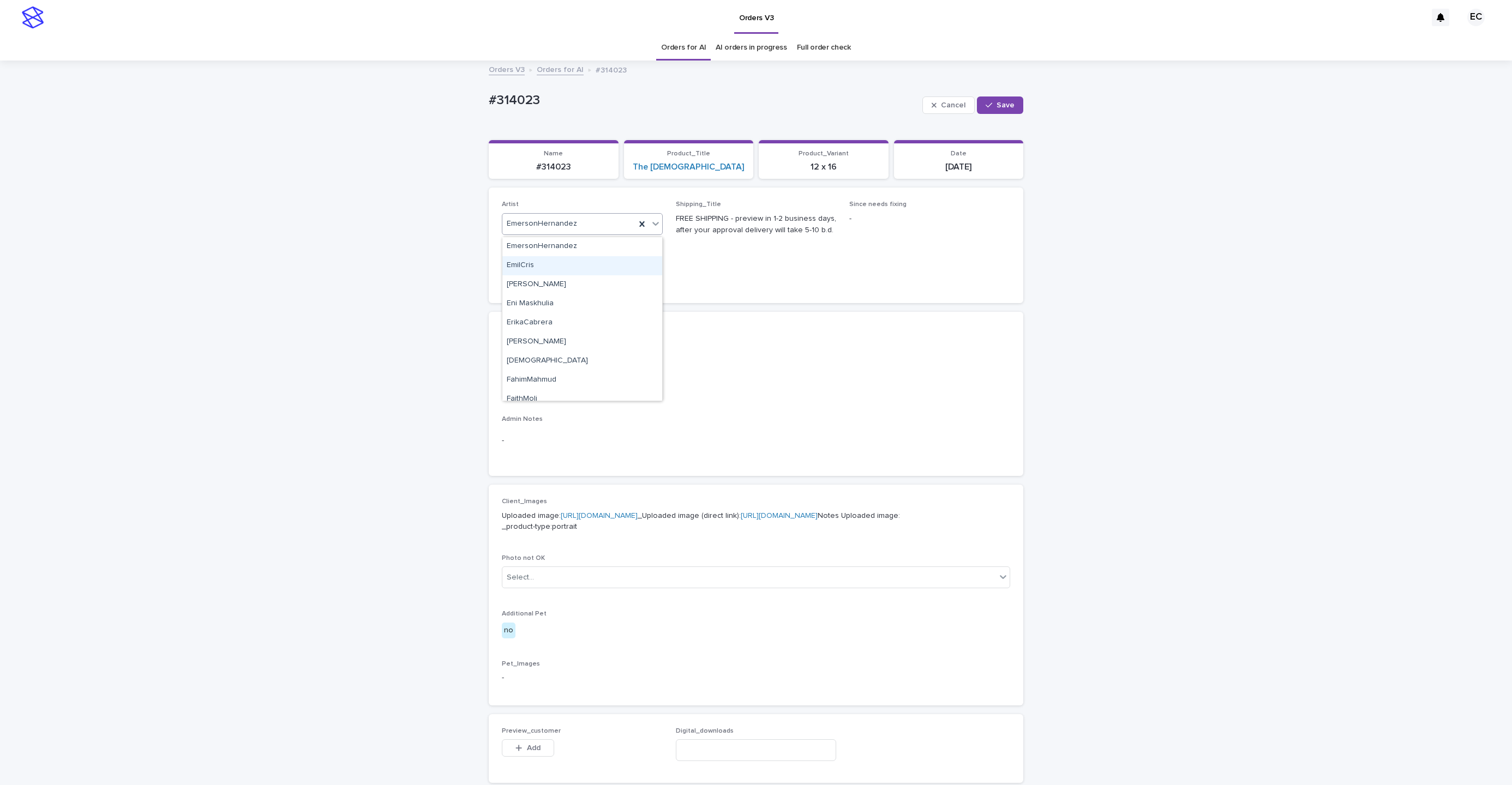
click at [553, 265] on div "EmilCris" at bounding box center [582, 265] width 160 height 19
click at [797, 108] on span "Save" at bounding box center [1006, 105] width 18 height 7
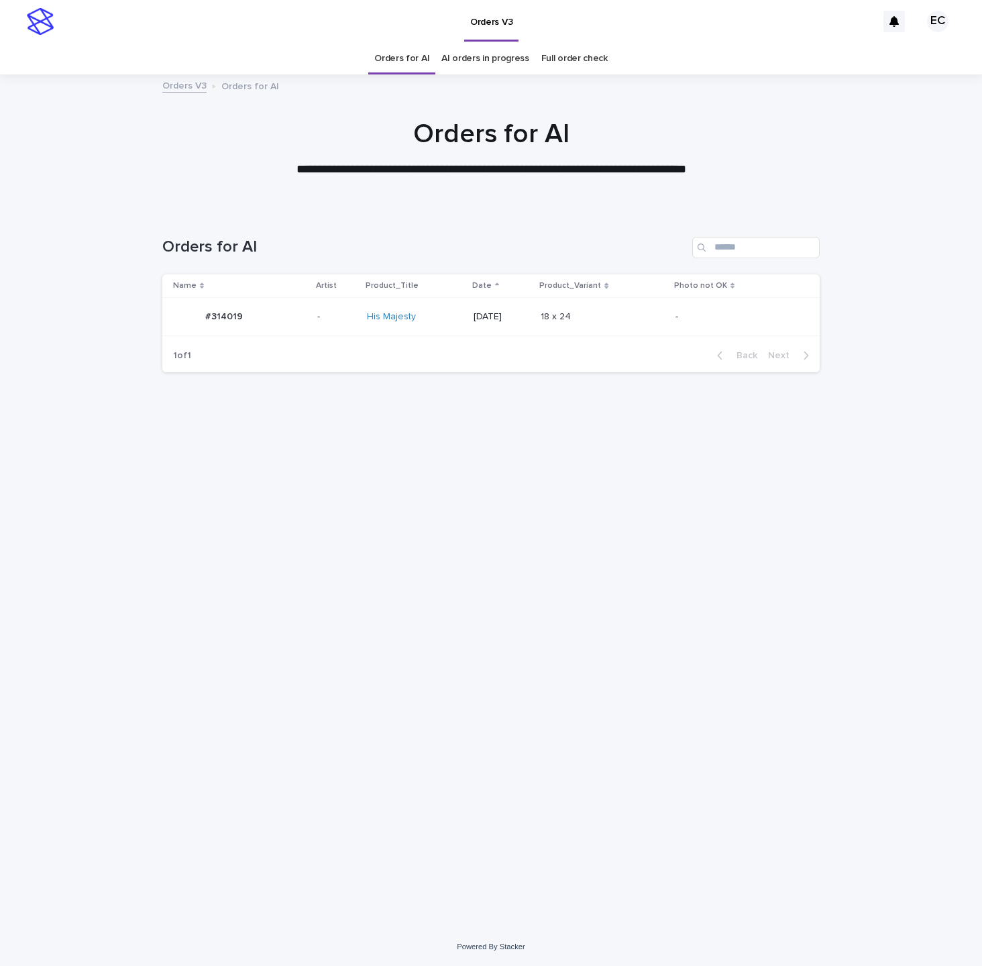
click at [685, 312] on p "-" at bounding box center [732, 316] width 112 height 11
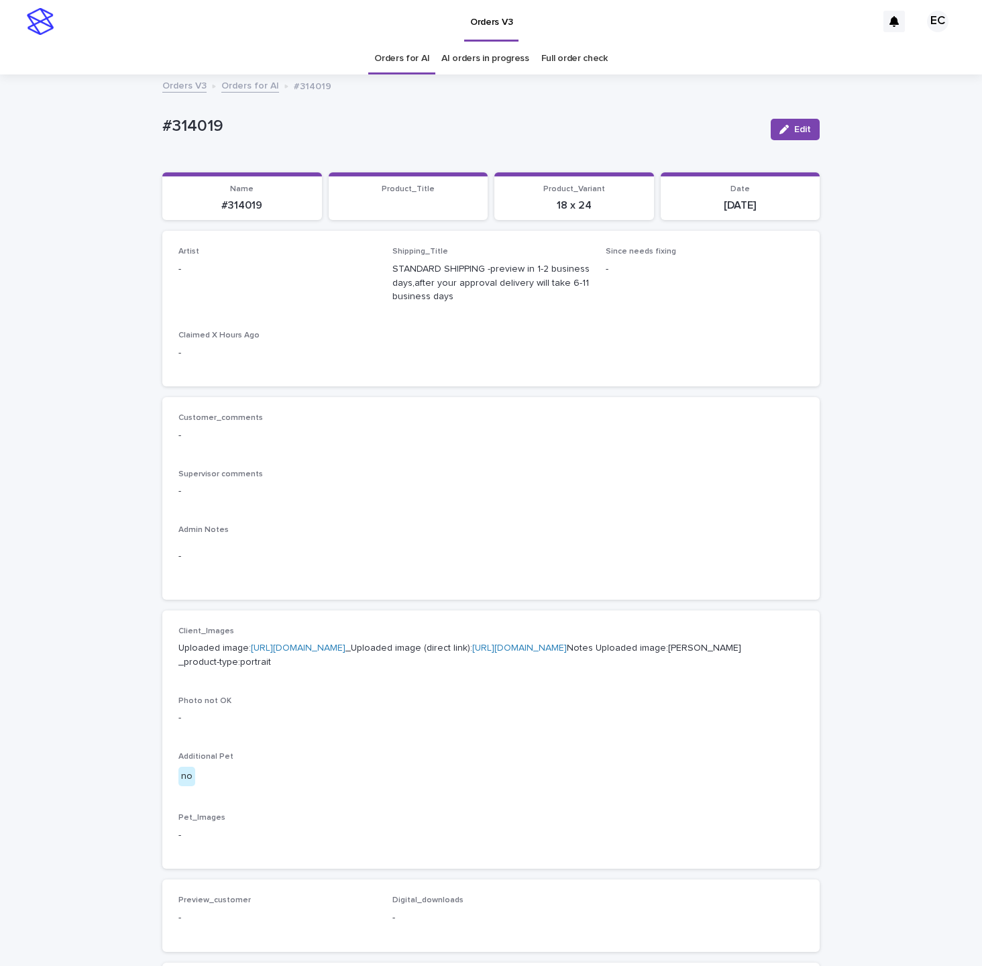
drag, startPoint x: 800, startPoint y: 124, endPoint x: 307, endPoint y: 260, distance: 511.3
click at [798, 127] on span "Edit" at bounding box center [802, 129] width 17 height 9
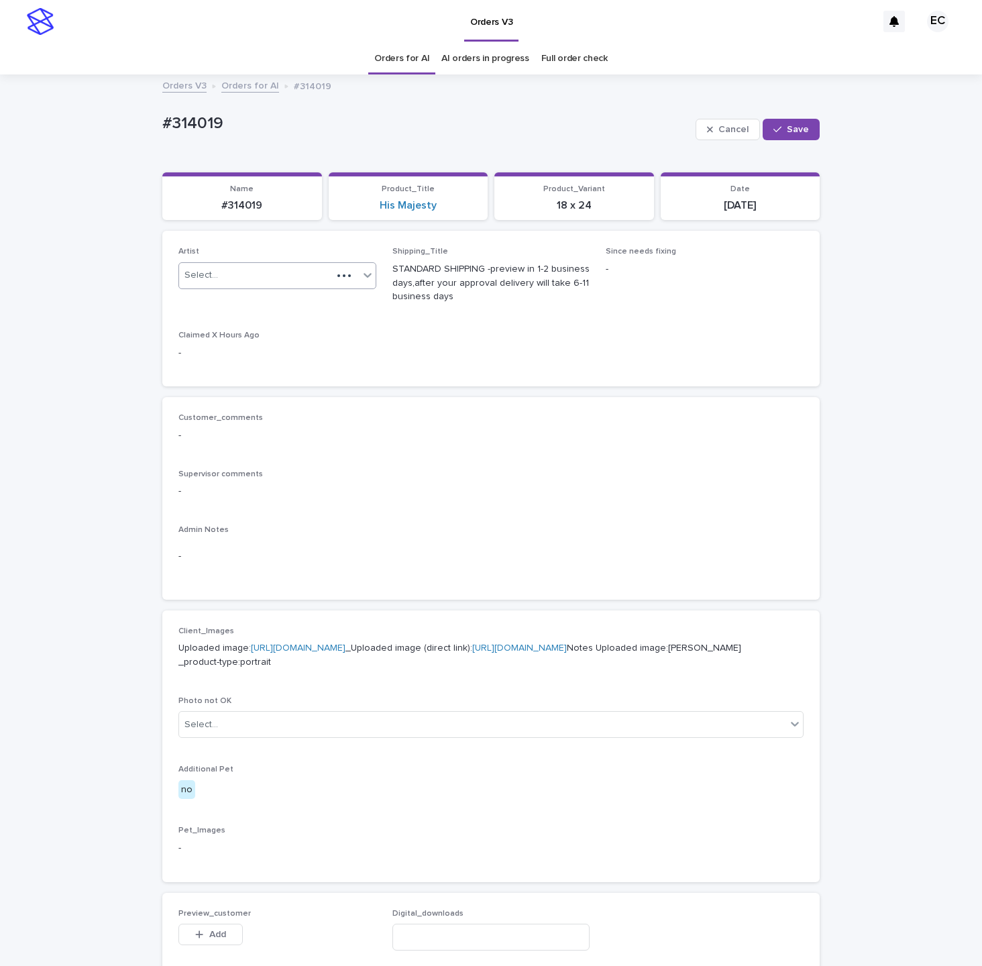
drag, startPoint x: 295, startPoint y: 269, endPoint x: 282, endPoint y: 279, distance: 16.2
click at [295, 270] on div "Select..." at bounding box center [255, 275] width 153 height 22
paste input "********"
type input "********"
click at [234, 299] on div "EmilCris" at bounding box center [277, 303] width 197 height 23
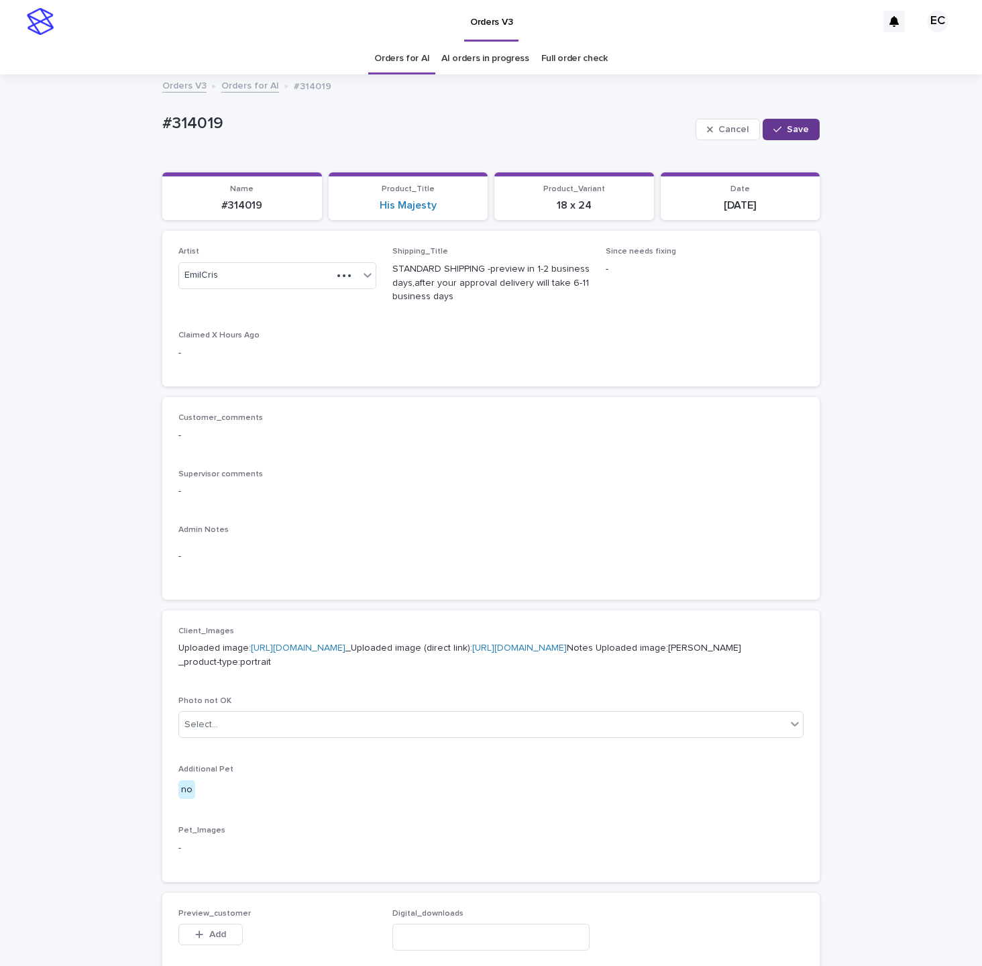
click at [792, 135] on button "Save" at bounding box center [791, 129] width 57 height 21
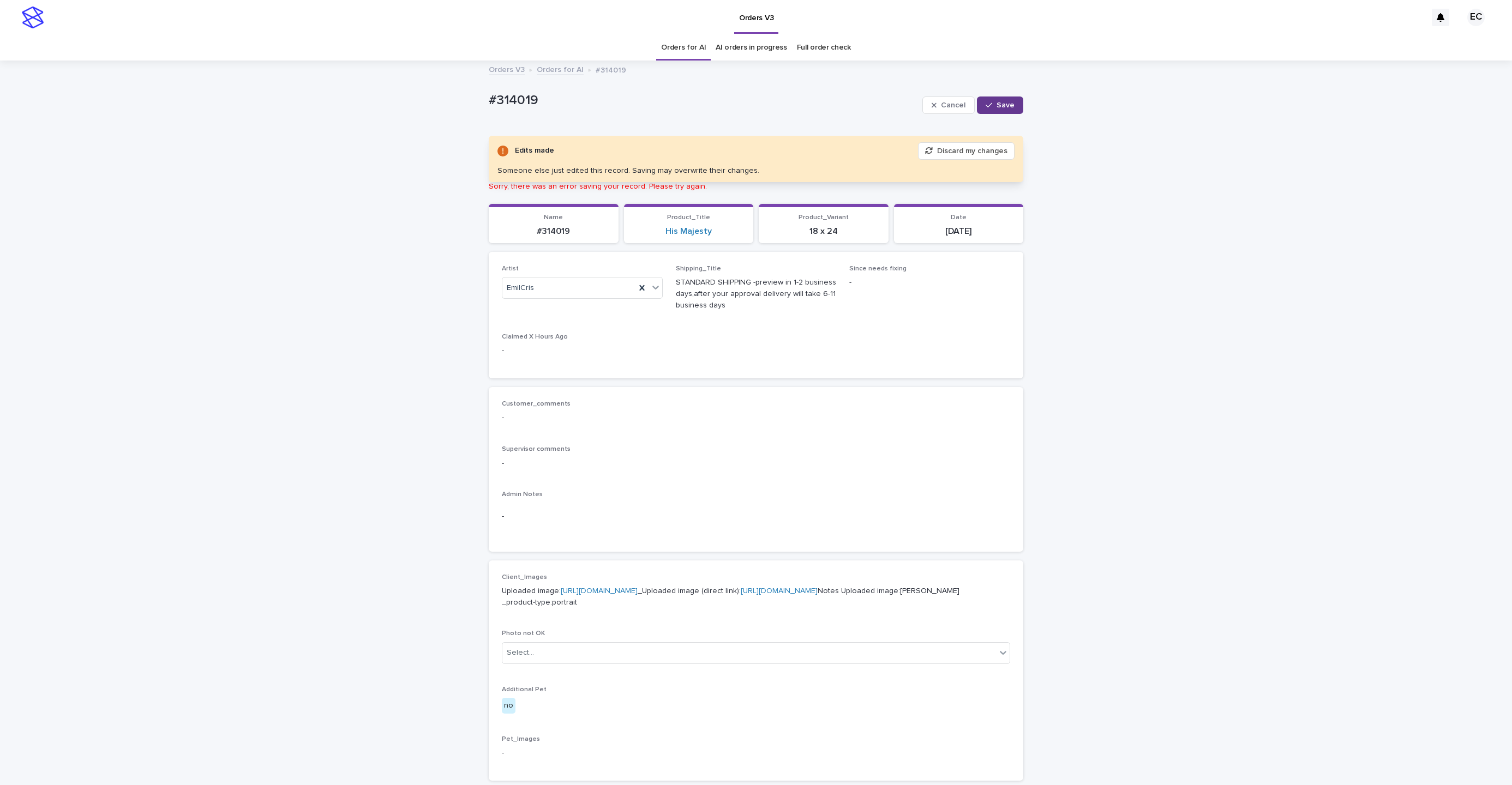
click at [797, 102] on span "Save" at bounding box center [1006, 105] width 18 height 7
